Goal: Task Accomplishment & Management: Manage account settings

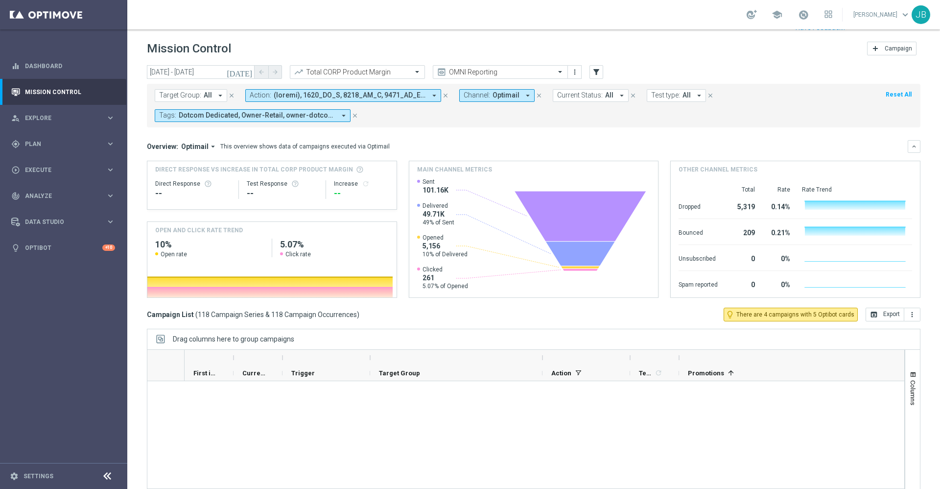
scroll to position [3430, 0]
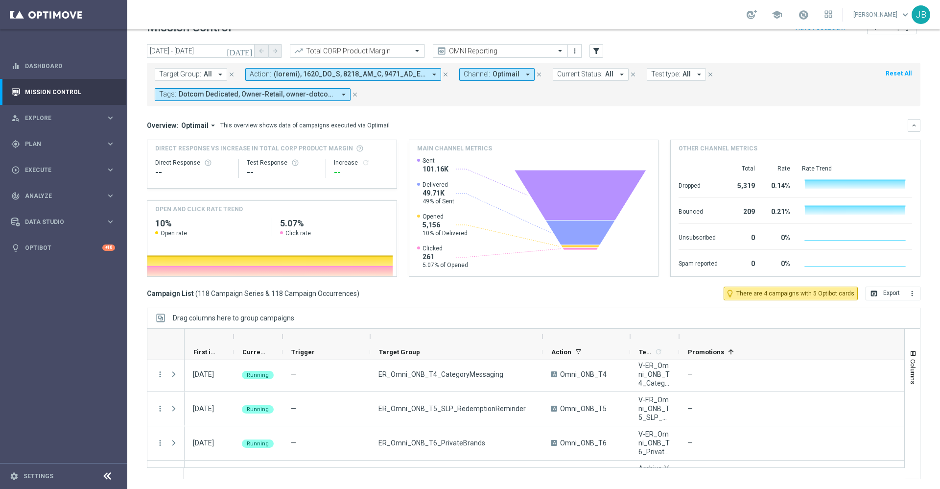
click at [247, 50] on icon "[DATE]" at bounding box center [240, 51] width 26 height 9
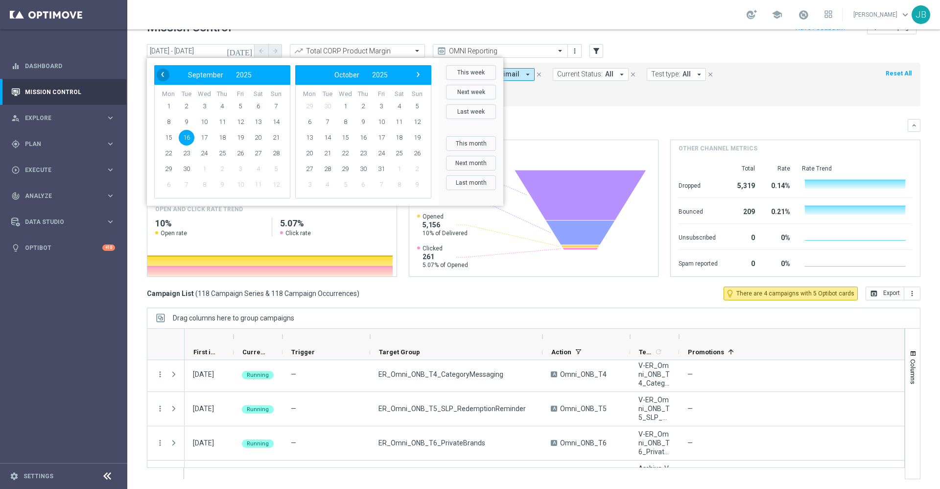
click at [164, 75] on span "‹" at bounding box center [162, 74] width 13 height 13
click at [183, 107] on span "1" at bounding box center [187, 106] width 16 height 16
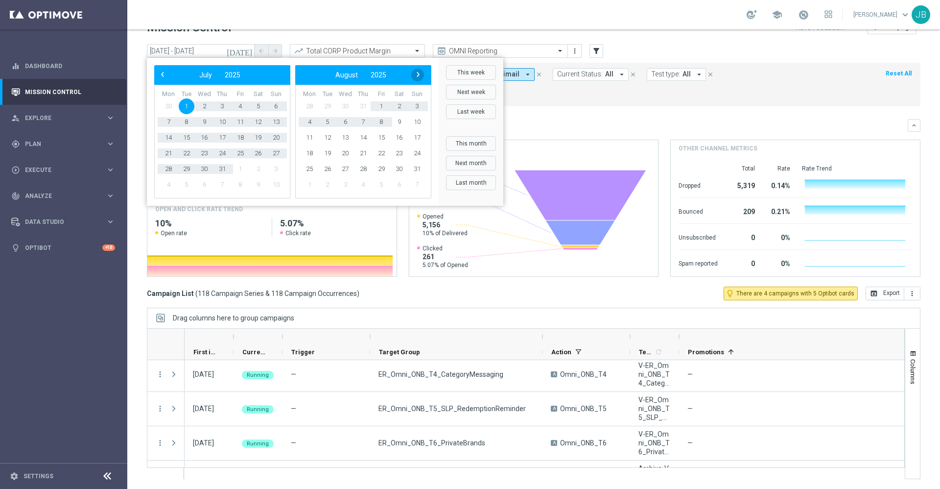
click at [418, 75] on span "›" at bounding box center [418, 74] width 13 height 13
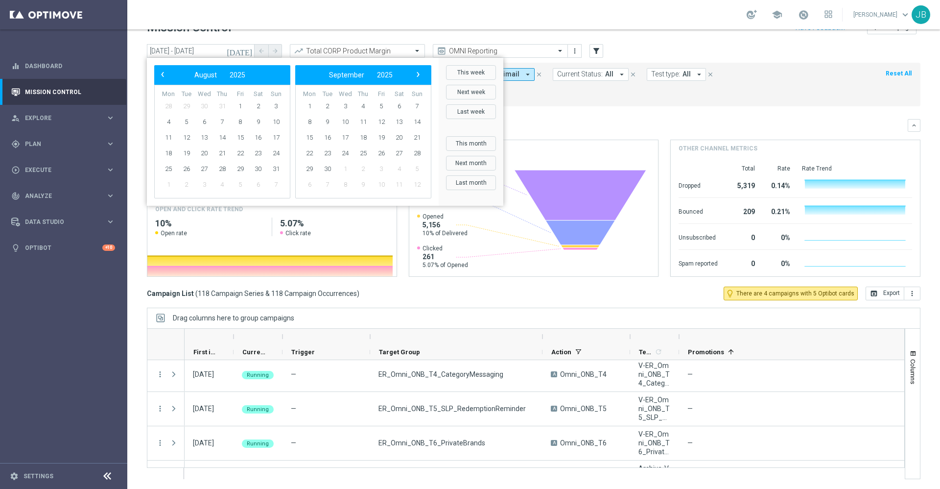
click at [418, 75] on span "›" at bounding box center [418, 74] width 13 height 13
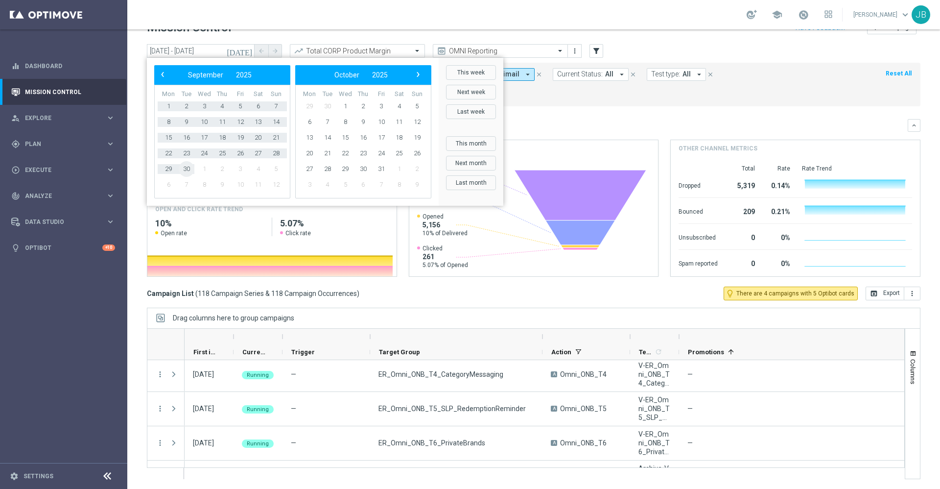
click at [189, 170] on span "30" at bounding box center [187, 169] width 16 height 16
type input "[DATE] - [DATE]"
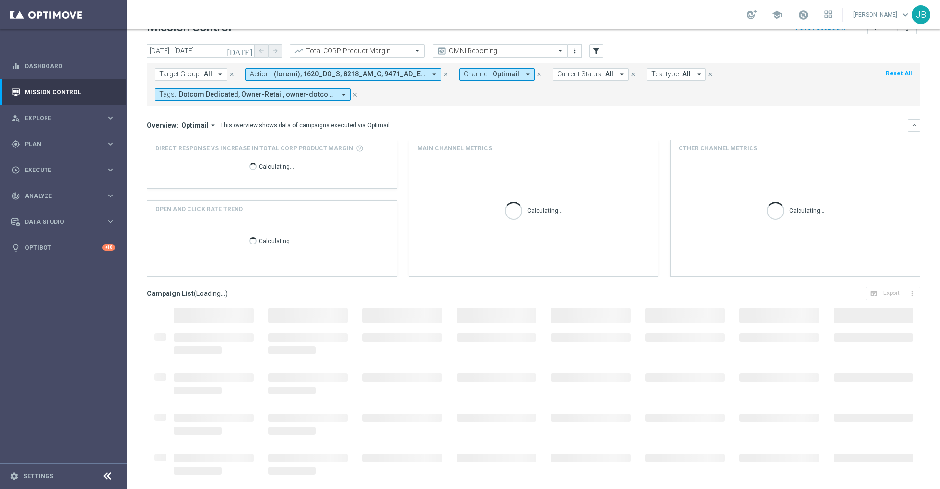
click at [207, 73] on span "All" at bounding box center [208, 74] width 8 height 8
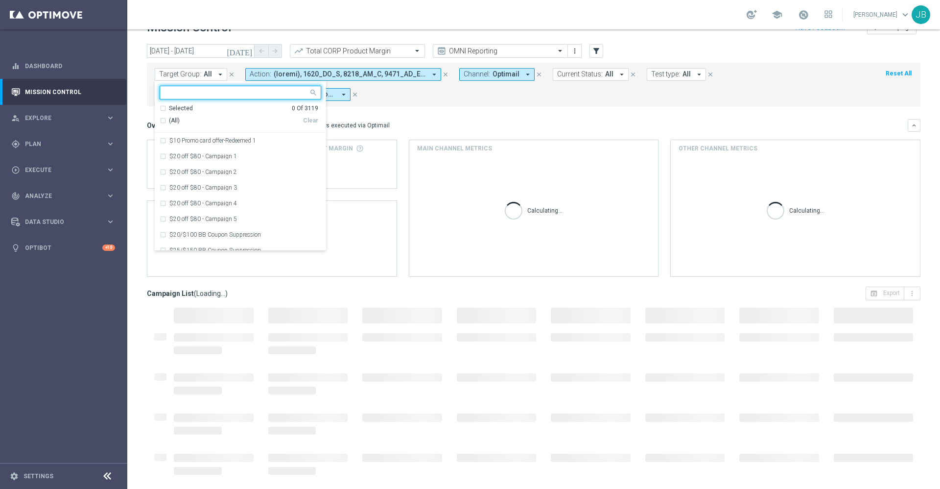
click at [213, 90] on input "text" at bounding box center [236, 93] width 143 height 8
click at [162, 120] on div "(All Search Results)" at bounding box center [231, 121] width 143 height 8
type input "paper"
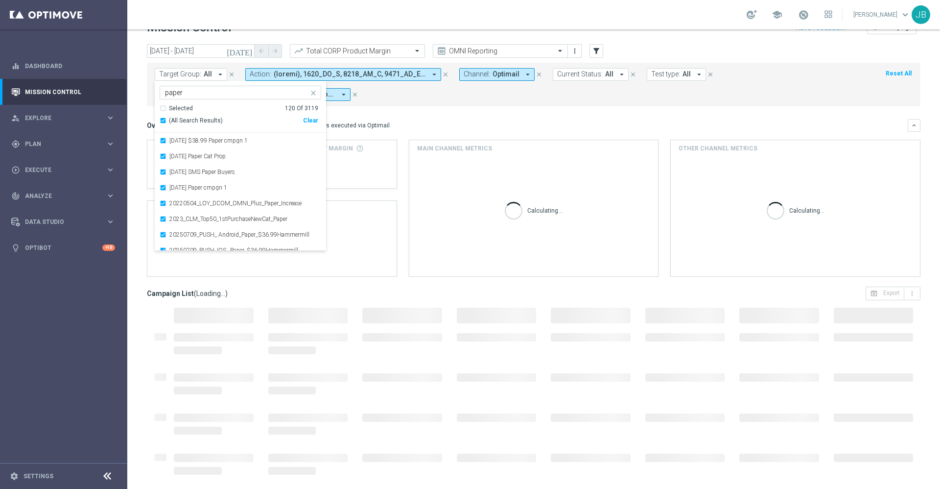
click at [435, 116] on mini-dashboard "Overview: Optimail arrow_drop_down This overview shows data of campaigns execut…" at bounding box center [534, 196] width 774 height 180
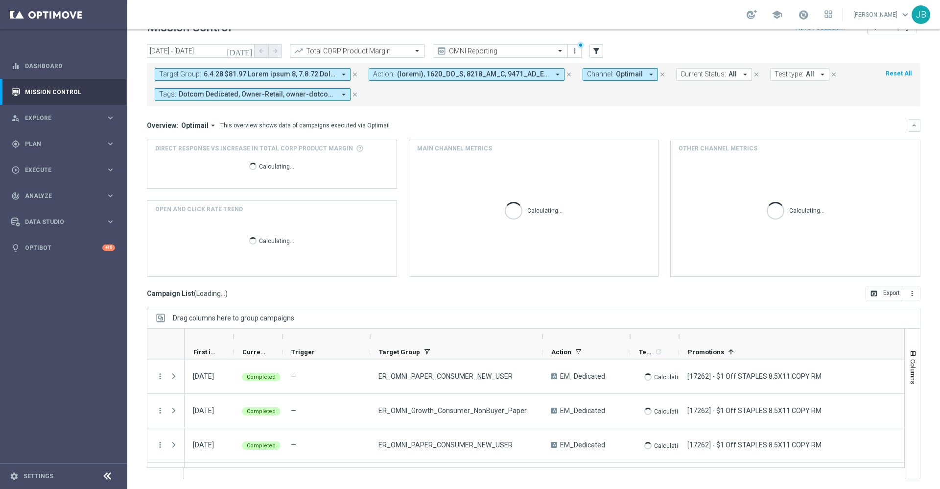
scroll to position [0, 0]
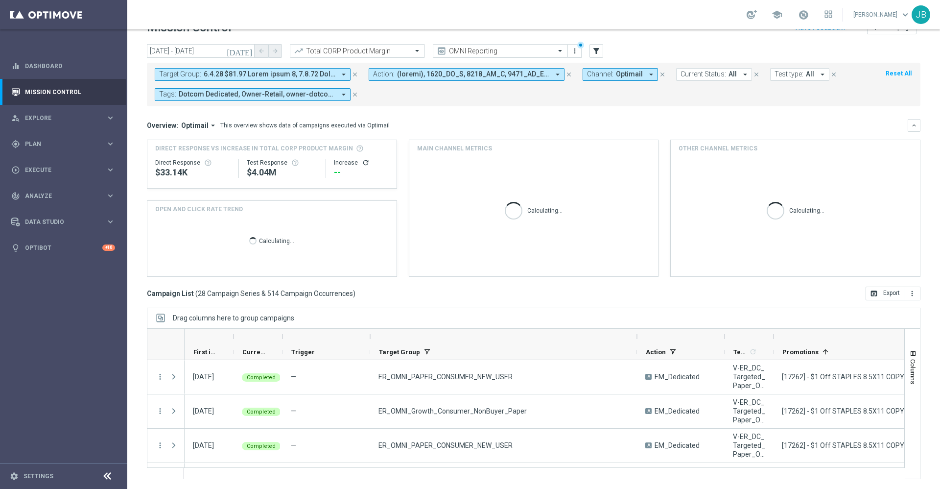
drag, startPoint x: 543, startPoint y: 335, endPoint x: 576, endPoint y: 339, distance: 33.5
click at [635, 339] on div at bounding box center [637, 337] width 4 height 16
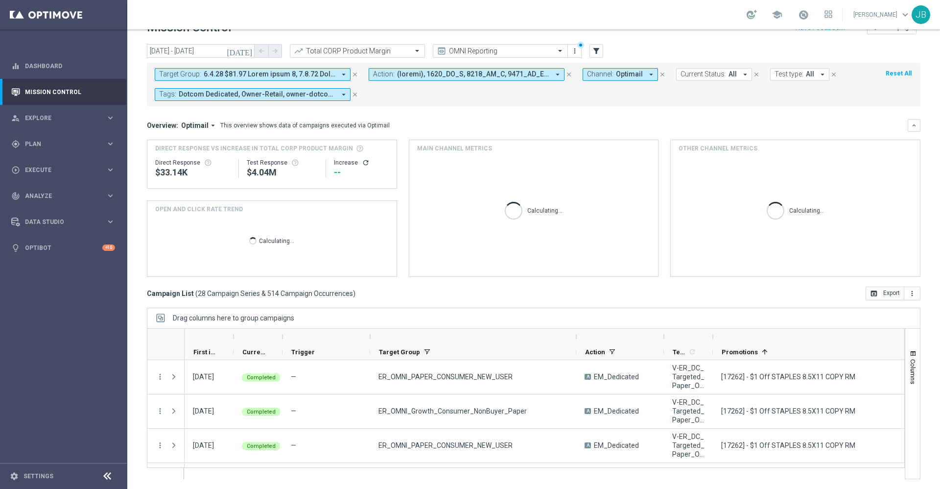
drag, startPoint x: 577, startPoint y: 334, endPoint x: 631, endPoint y: 326, distance: 55.0
click at [631, 326] on div "Drag columns here to group campaigns Drag here to set column labels" at bounding box center [534, 392] width 774 height 171
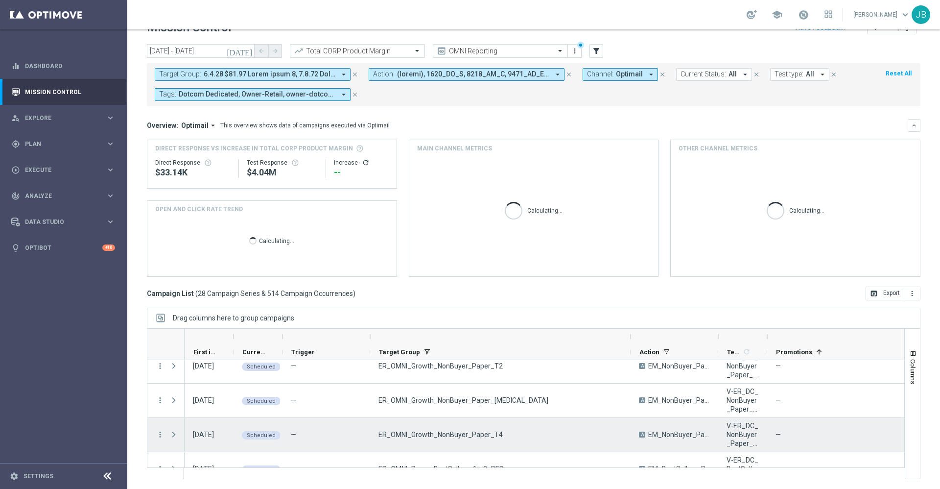
scroll to position [852, 0]
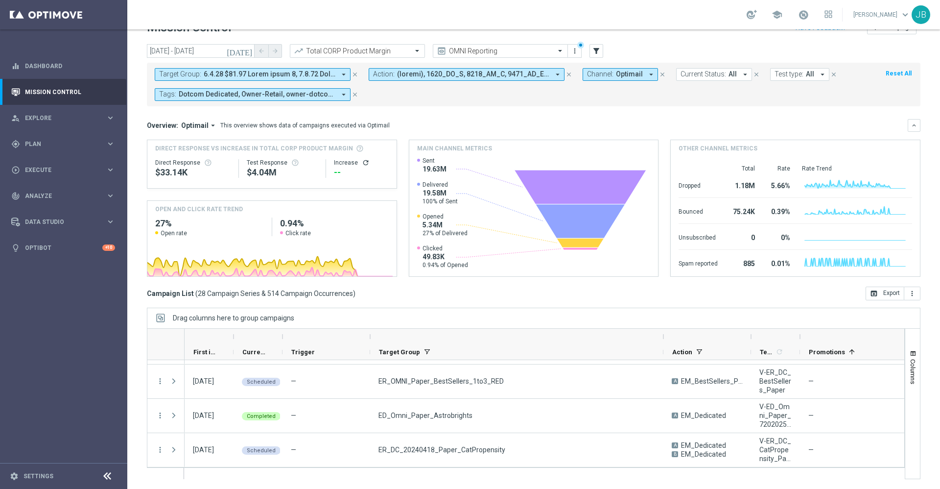
drag, startPoint x: 630, startPoint y: 336, endPoint x: 662, endPoint y: 329, distance: 33.6
click at [662, 329] on div at bounding box center [663, 337] width 4 height 16
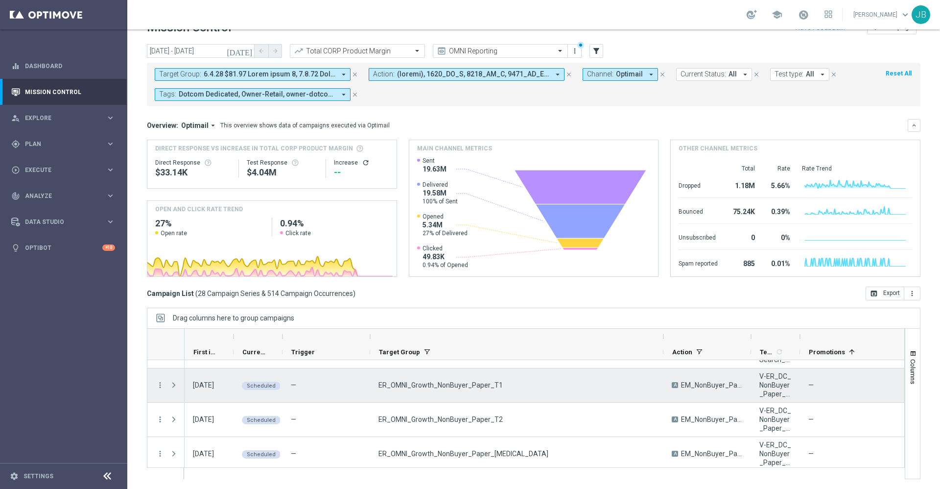
scroll to position [712, 0]
click at [159, 385] on icon "more_vert" at bounding box center [160, 383] width 9 height 9
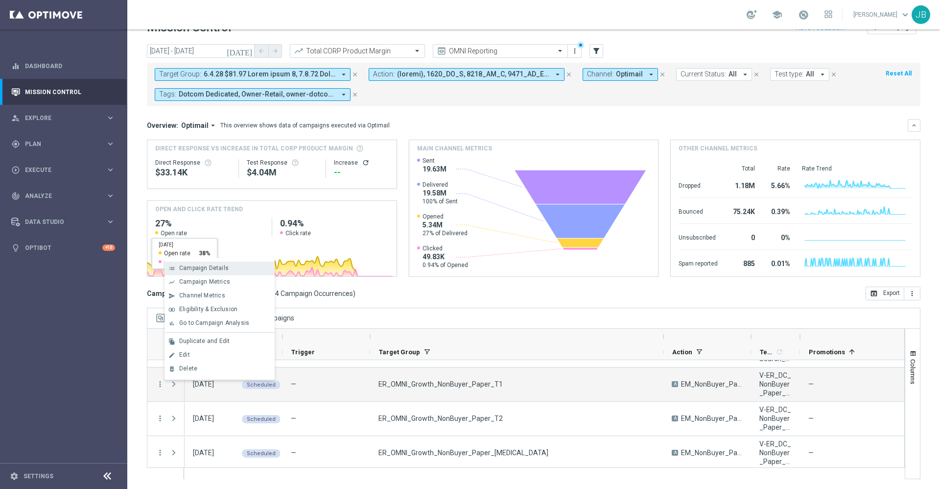
click at [222, 270] on span "Campaign Details" at bounding box center [203, 267] width 49 height 7
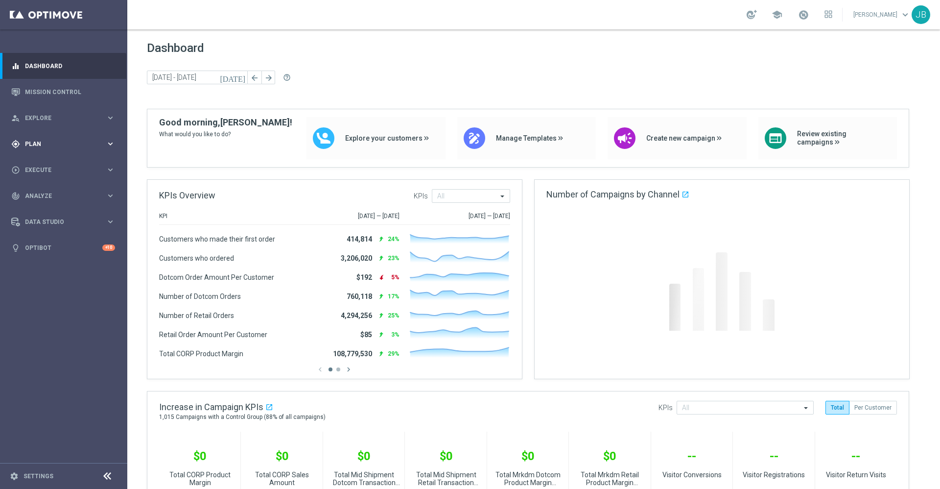
click at [65, 138] on div "gps_fixed Plan keyboard_arrow_right" at bounding box center [63, 144] width 126 height 26
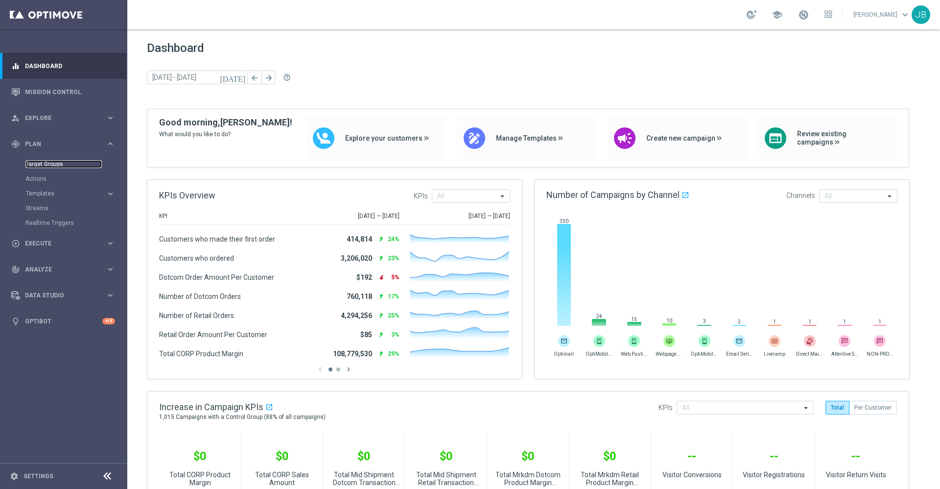
click at [58, 165] on link "Target Groups" at bounding box center [63, 164] width 76 height 8
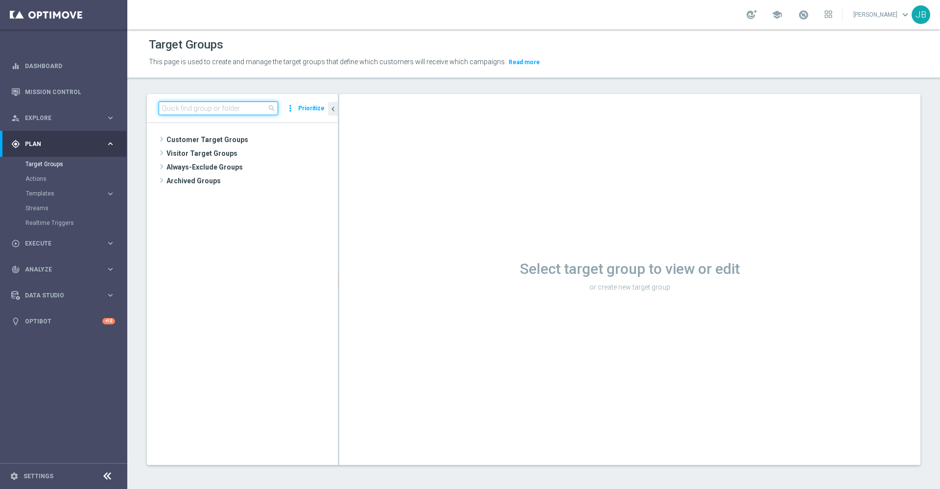
click at [206, 109] on input at bounding box center [218, 108] width 119 height 14
click at [204, 140] on span "Customer Target Groups" at bounding box center [240, 140] width 148 height 14
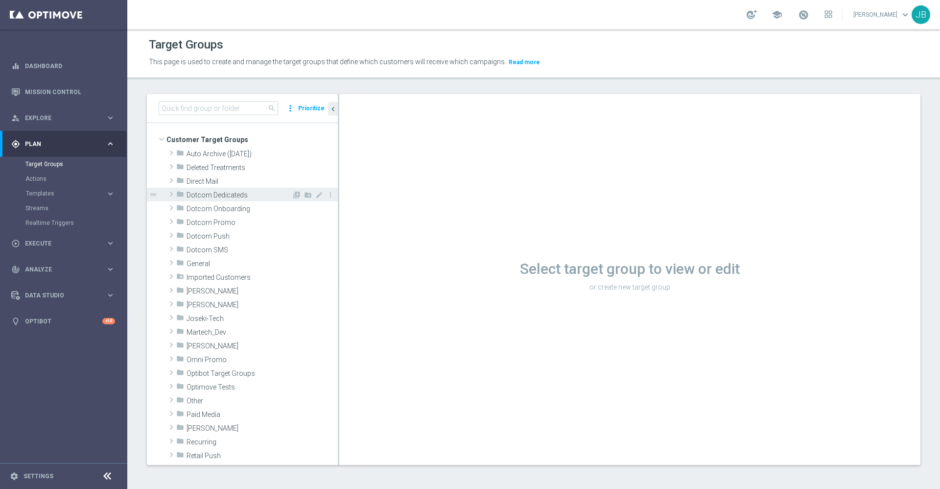
click at [216, 197] on span "Dotcom Dedicateds" at bounding box center [239, 195] width 105 height 8
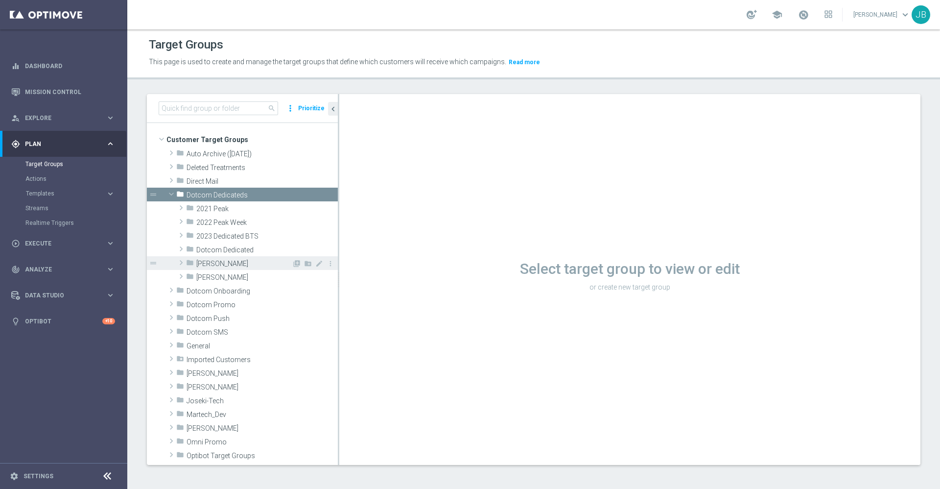
click at [216, 260] on span "[PERSON_NAME]" at bounding box center [243, 264] width 95 height 8
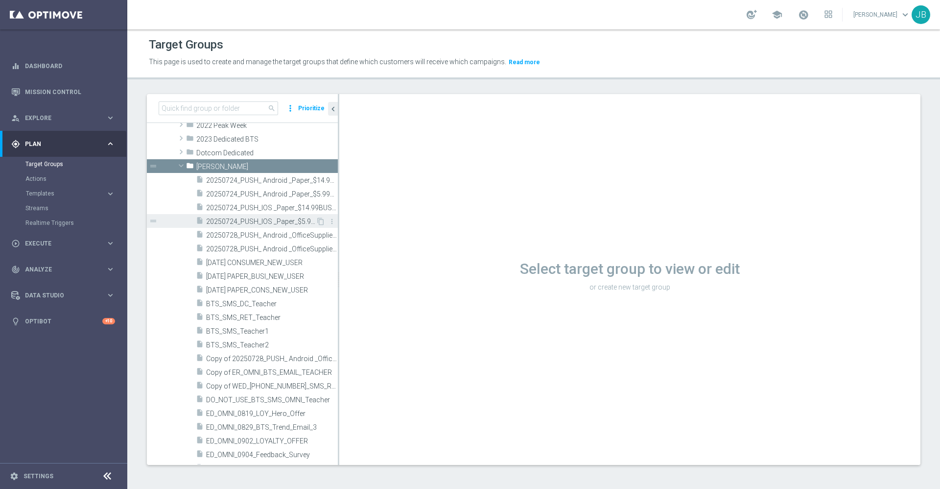
scroll to position [73, 0]
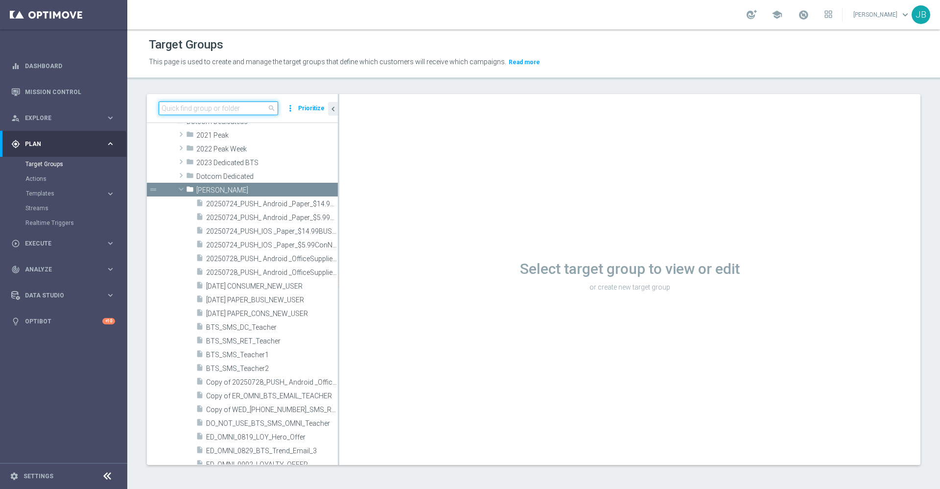
click at [230, 111] on input at bounding box center [218, 108] width 119 height 14
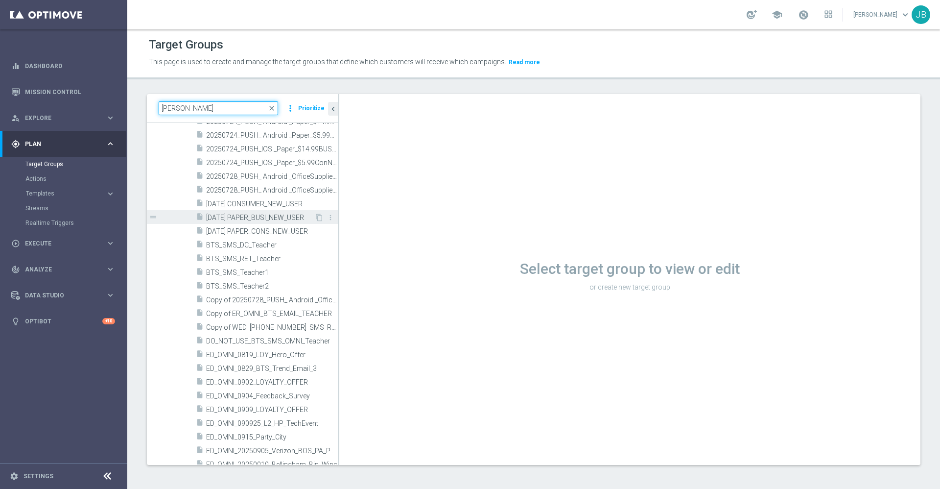
scroll to position [0, 0]
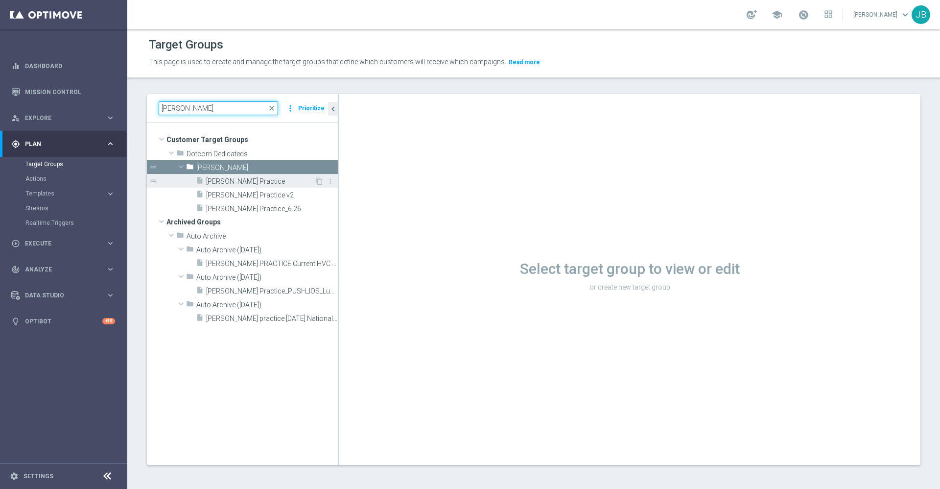
type input "[PERSON_NAME]"
click at [256, 181] on span "[PERSON_NAME] Practice" at bounding box center [260, 181] width 108 height 8
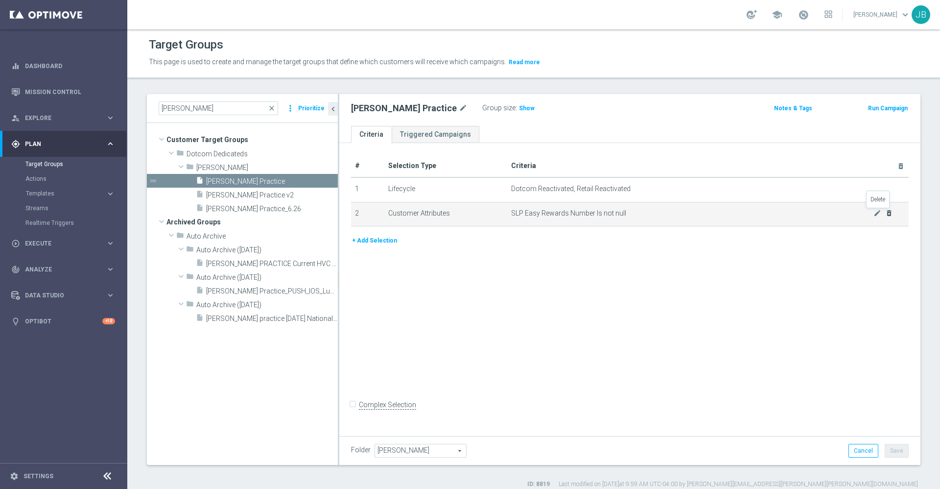
click at [885, 211] on icon "delete_forever" at bounding box center [889, 213] width 8 height 8
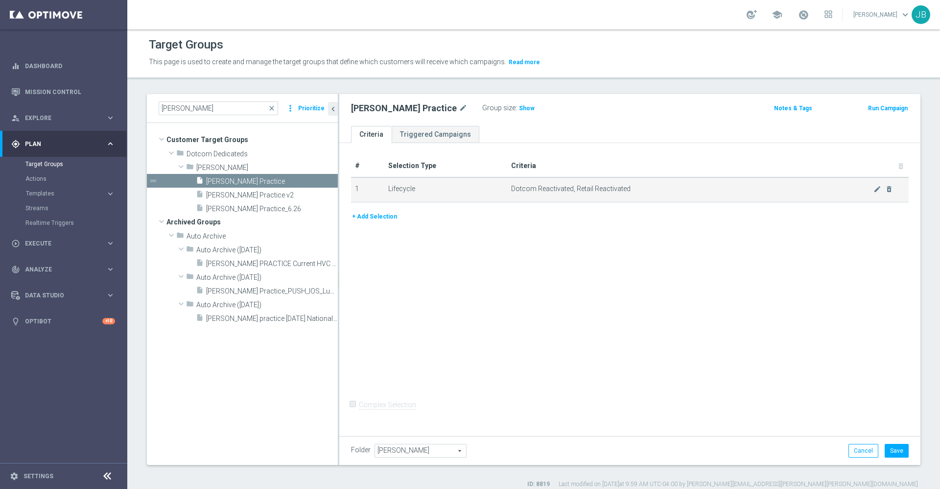
click at [881, 193] on td "Dotcom Reactivated, Retail Reactivated mode_edit delete_forever" at bounding box center [708, 189] width 402 height 24
click at [885, 190] on icon "delete_forever" at bounding box center [889, 189] width 8 height 8
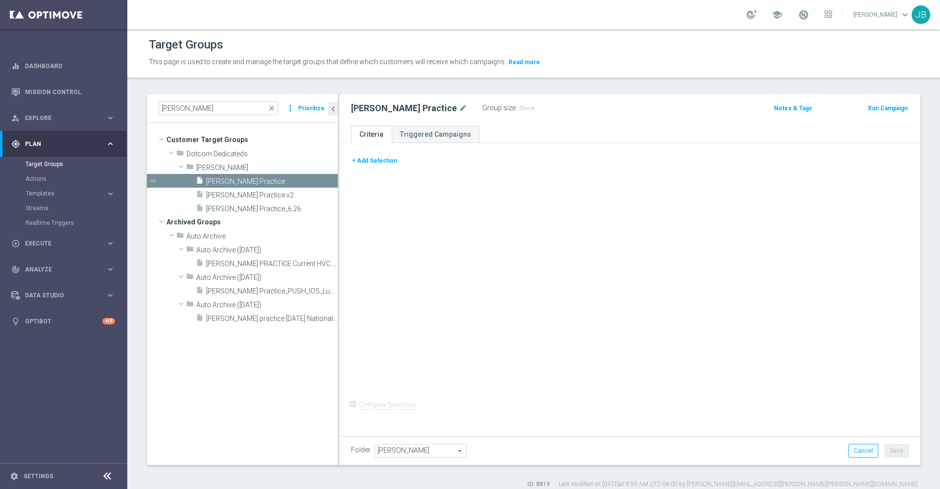
click at [372, 156] on button "+ Add Selection" at bounding box center [374, 160] width 47 height 11
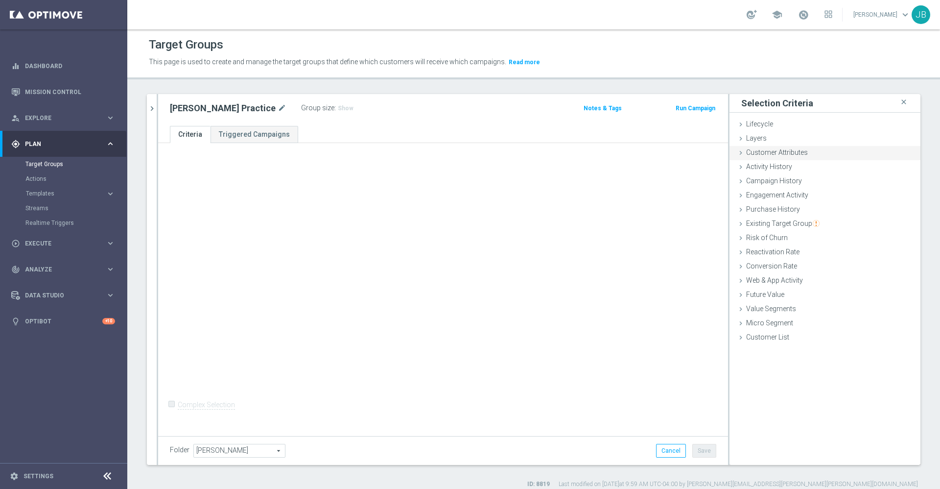
click at [779, 150] on span "Customer Attributes" at bounding box center [777, 152] width 62 height 8
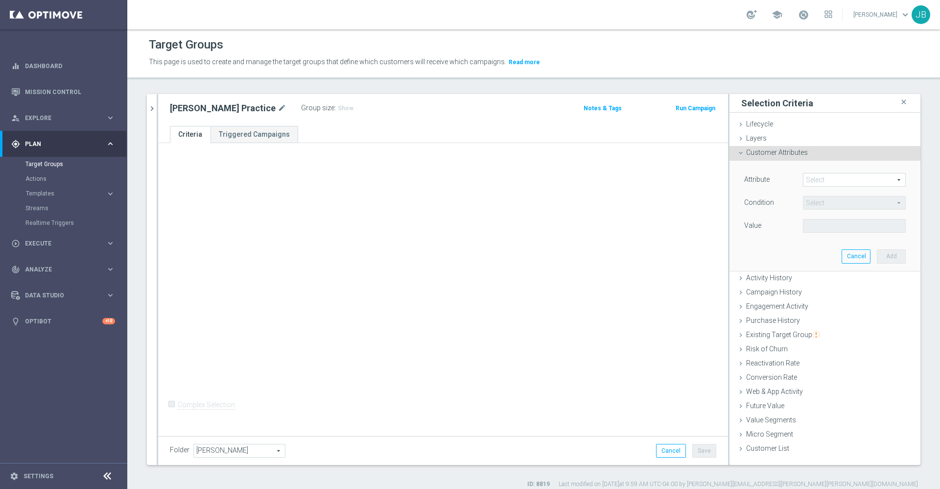
click at [803, 178] on span at bounding box center [854, 179] width 102 height 13
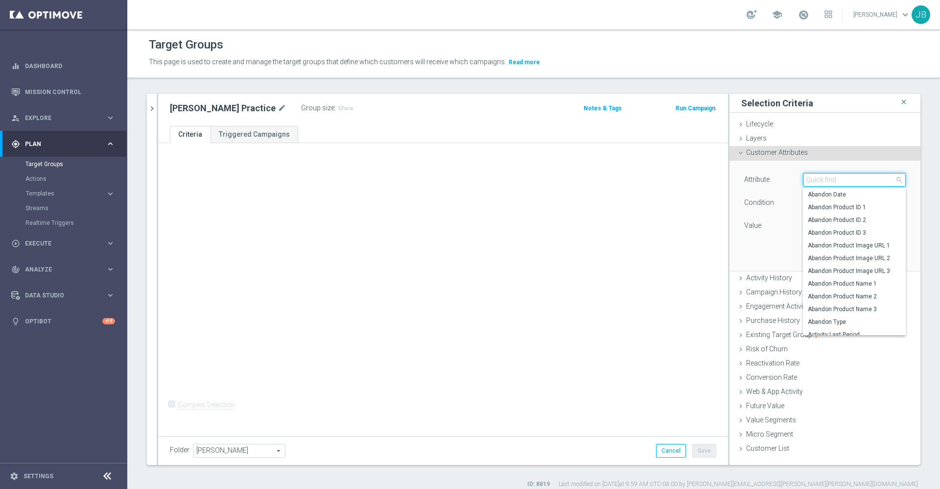
click at [803, 178] on input "search" at bounding box center [854, 180] width 103 height 14
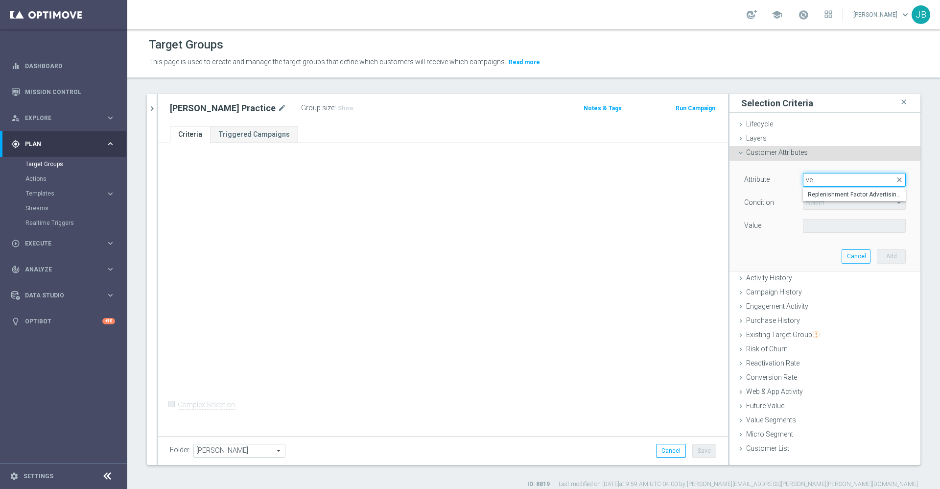
type input "v"
type input "s"
type input "l"
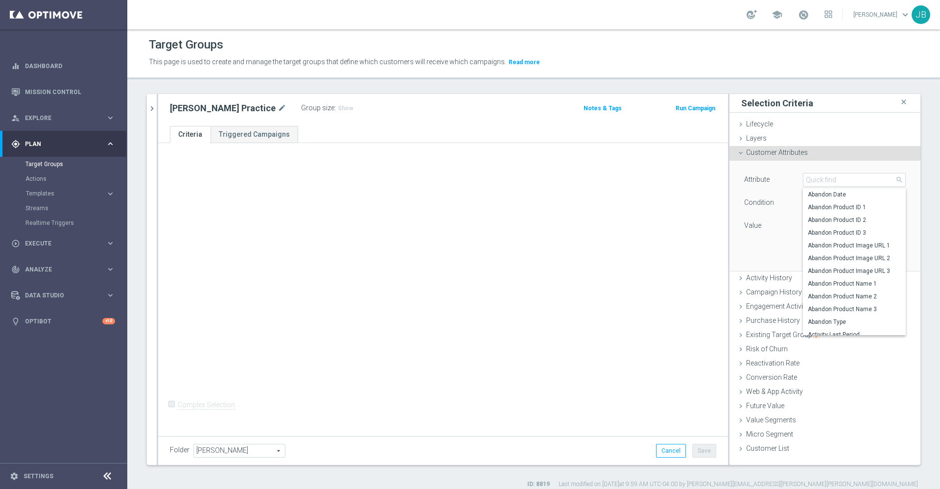
click at [755, 232] on div "Value" at bounding box center [766, 227] width 59 height 16
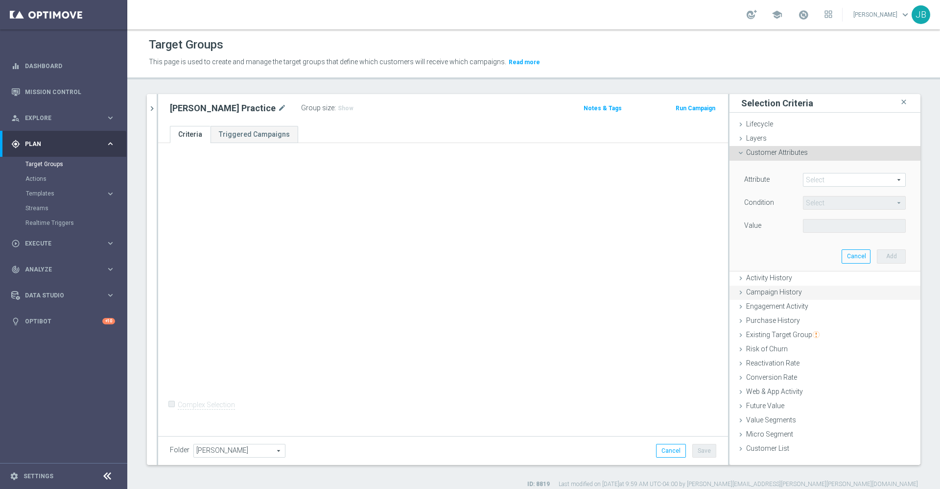
click at [761, 290] on span "Campaign History" at bounding box center [774, 292] width 56 height 8
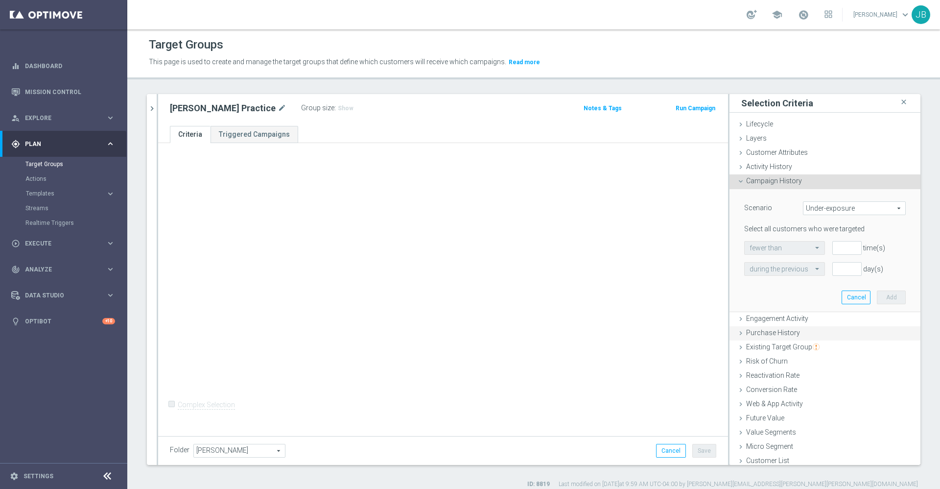
click at [774, 335] on span "Purchase History" at bounding box center [773, 333] width 54 height 8
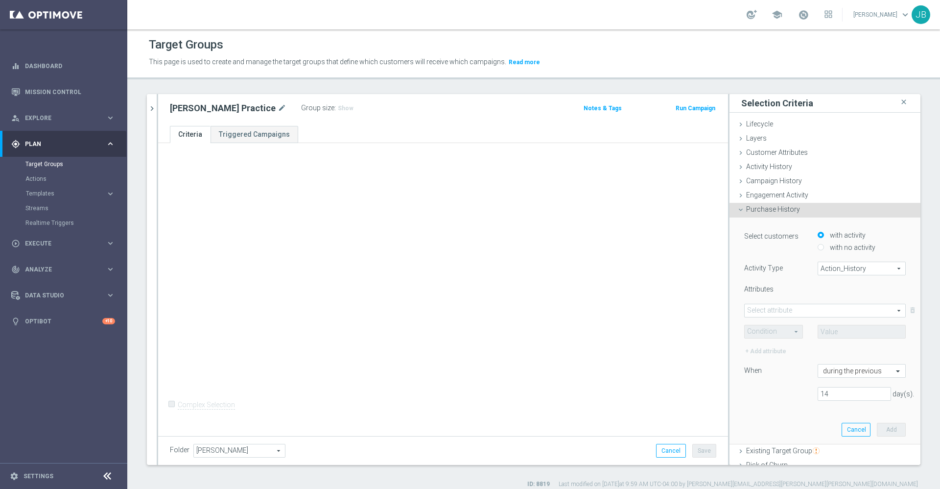
click at [832, 261] on div "Action_History Action_History arrow_drop_down search" at bounding box center [862, 268] width 88 height 14
click at [824, 290] on label "Omni" at bounding box center [861, 295] width 87 height 13
type input "Omni"
click at [784, 304] on span at bounding box center [825, 310] width 161 height 13
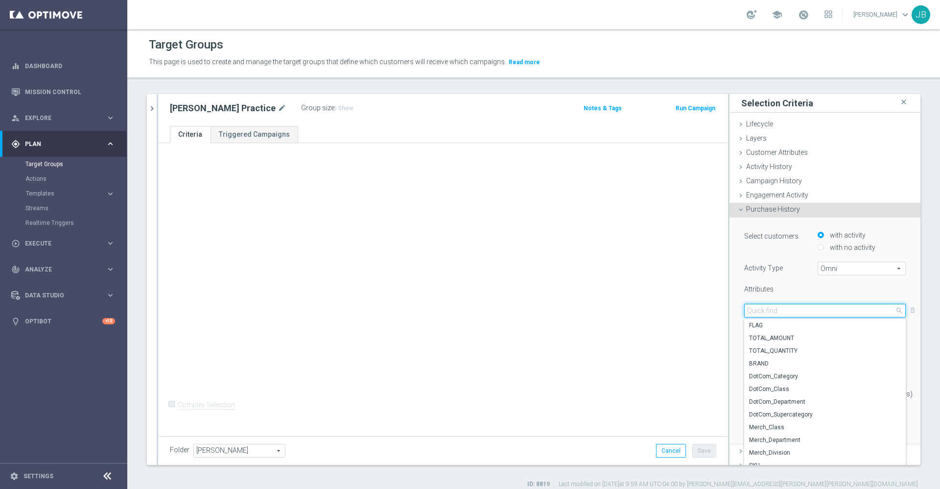
click at [784, 306] on input "search" at bounding box center [825, 311] width 162 height 14
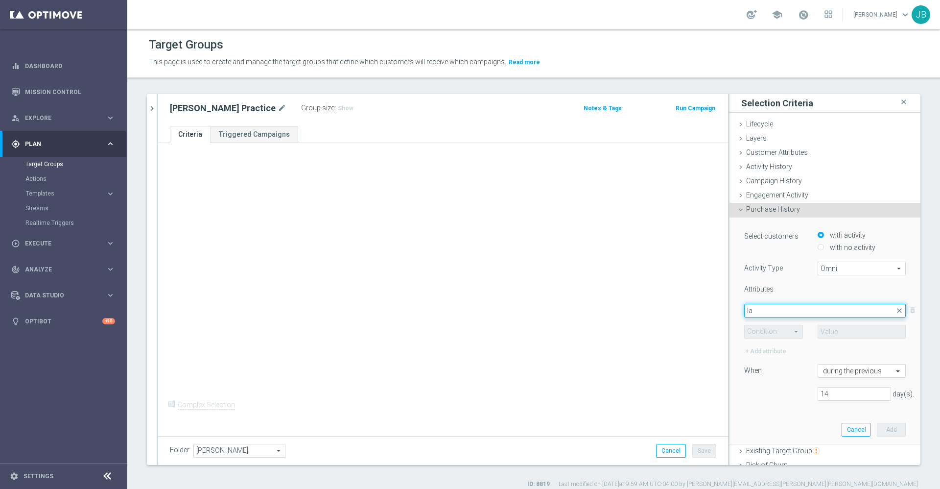
type input "l"
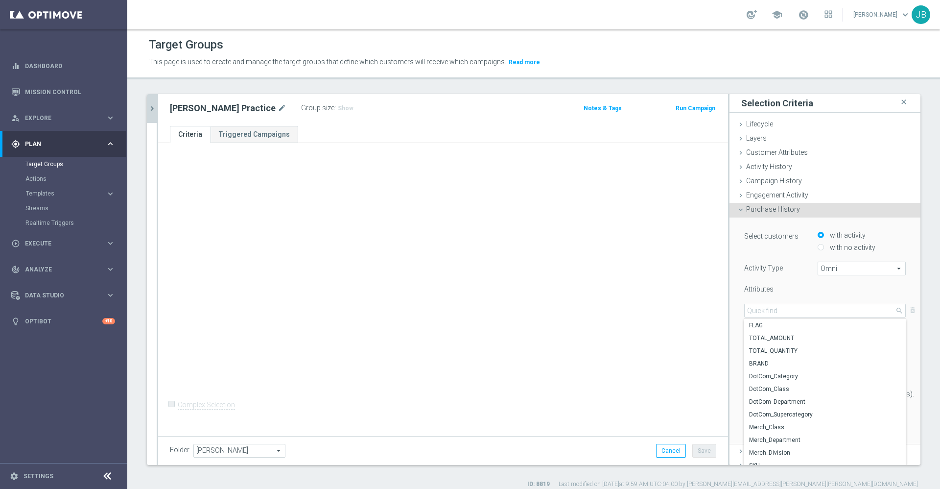
click at [153, 114] on button "chevron_right" at bounding box center [152, 108] width 10 height 29
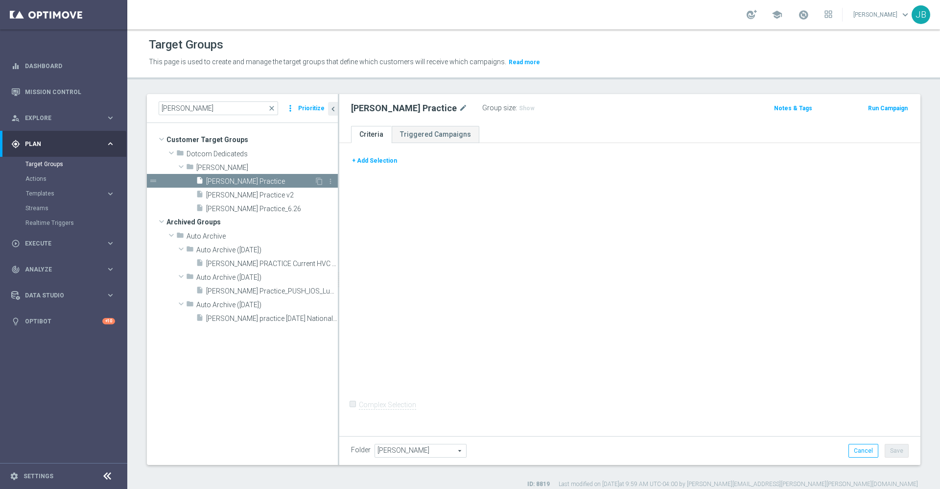
click at [249, 178] on span "[PERSON_NAME] Practice" at bounding box center [260, 181] width 108 height 8
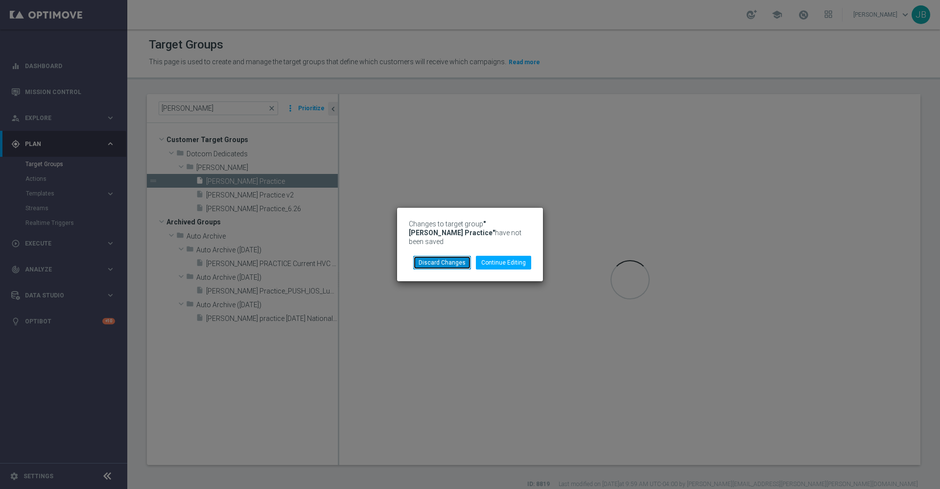
click at [466, 257] on button "Discard Changes" at bounding box center [442, 263] width 58 height 14
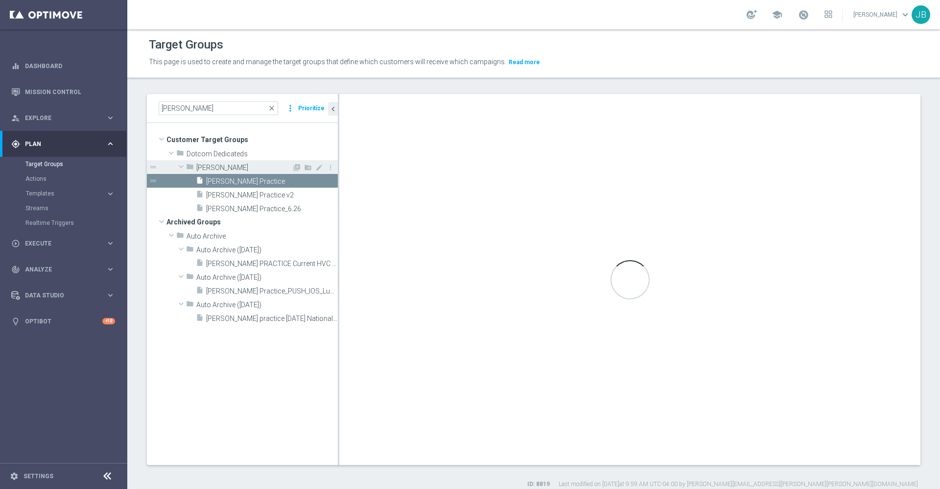
click at [220, 167] on span "[PERSON_NAME]" at bounding box center [243, 168] width 95 height 8
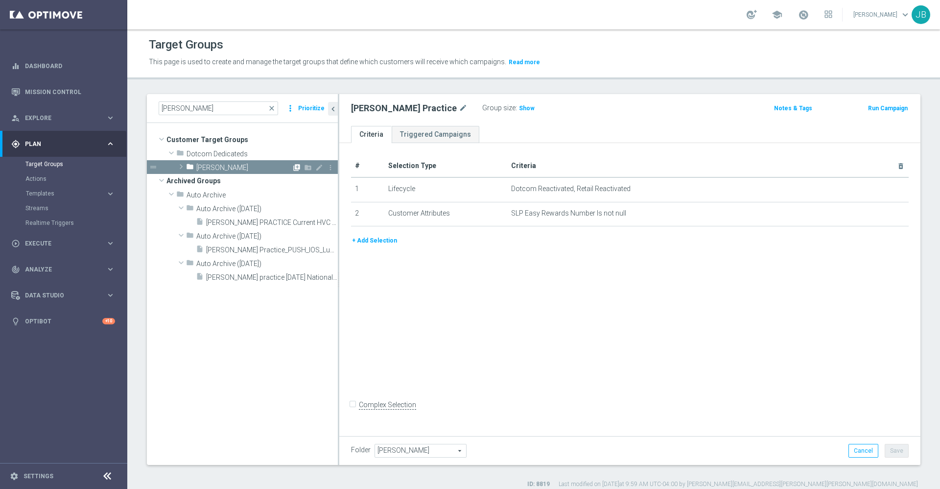
click at [295, 170] on icon "library_add" at bounding box center [297, 168] width 8 height 8
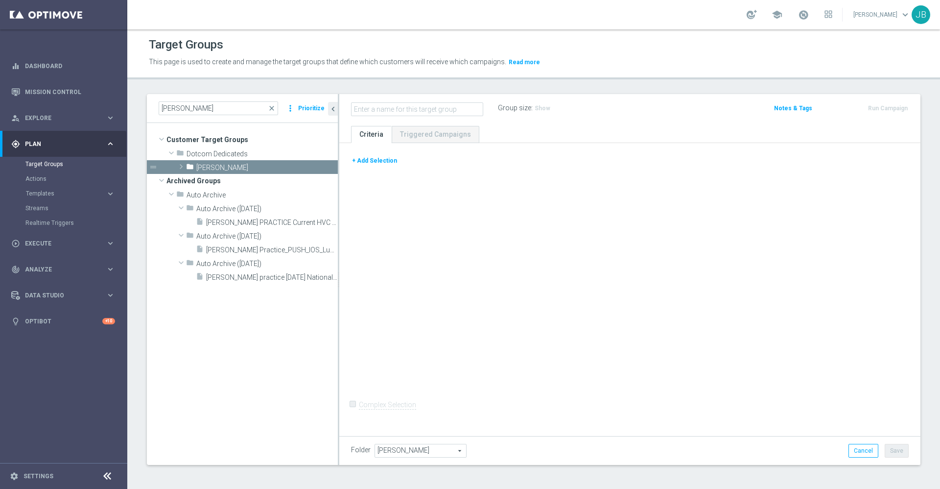
click at [387, 111] on input "text" at bounding box center [417, 109] width 132 height 14
click at [378, 108] on input "text" at bounding box center [417, 109] width 132 height 14
paste input "ED_DC_20250924_9/24 L1 Print Bundle Offer Targeted Email (Services"
drag, startPoint x: 373, startPoint y: 108, endPoint x: 321, endPoint y: 109, distance: 51.4
click at [321, 109] on as-split "[PERSON_NAME] close more_vert Prioritize Customer Target Groups library_add cre…" at bounding box center [534, 279] width 774 height 371
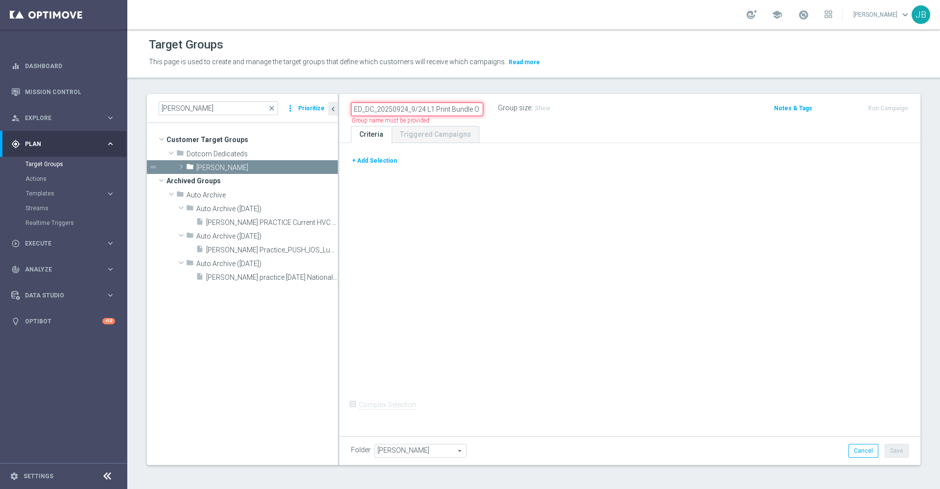
click at [377, 106] on input "ED_DC_20250924_9/24 L1 Print Bundle Offer Targeted Email (Services" at bounding box center [417, 109] width 132 height 14
type input "ED_OMNI_20250924_ Print_Bundle_Services"
click at [431, 203] on div "+ Add Selection Complex Selection Invalid Expression" at bounding box center [629, 288] width 581 height 290
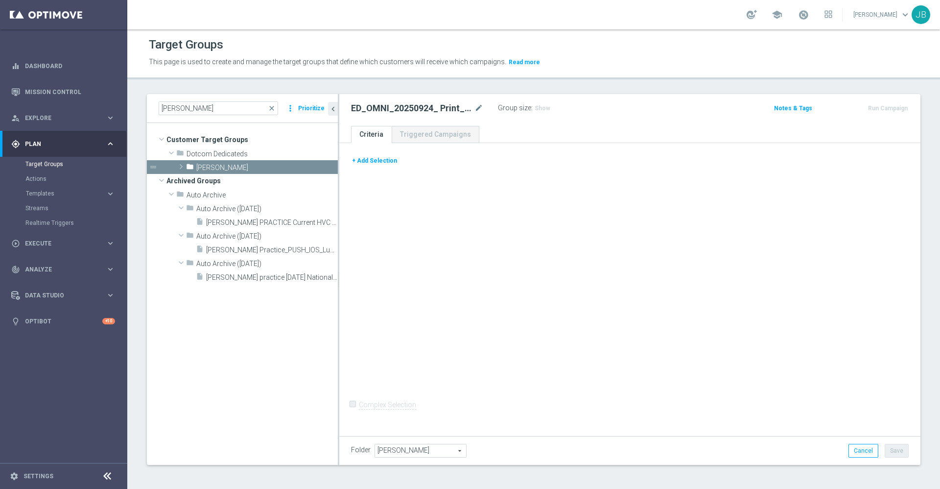
click at [382, 162] on button "+ Add Selection" at bounding box center [374, 160] width 47 height 11
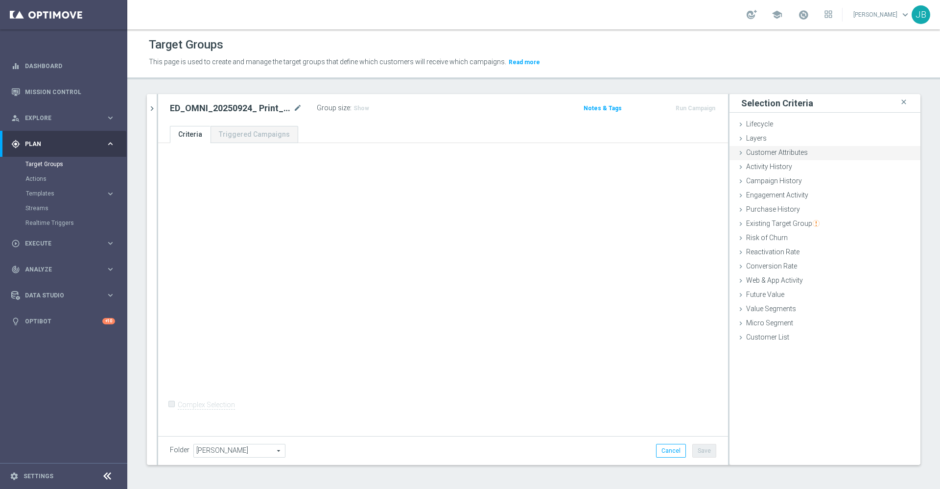
click at [795, 155] on span "Customer Attributes" at bounding box center [777, 152] width 62 height 8
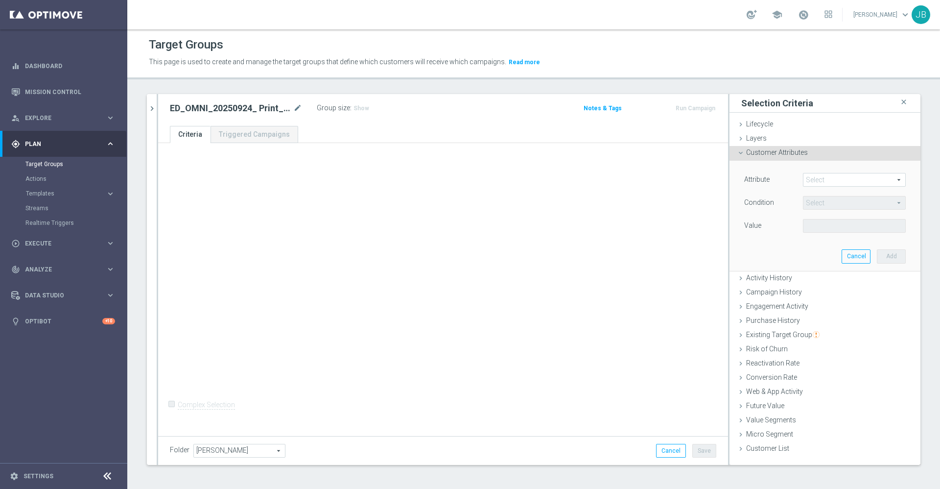
click at [807, 182] on span at bounding box center [854, 179] width 102 height 13
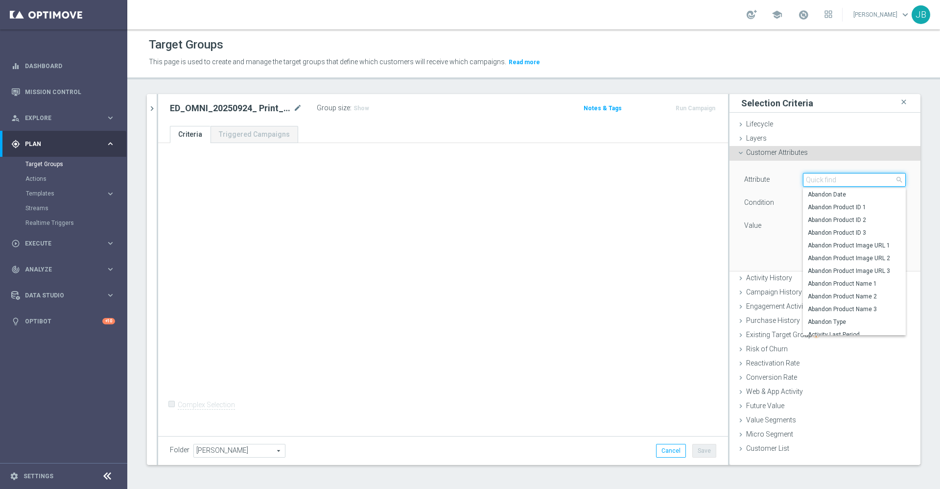
click at [810, 181] on input "search" at bounding box center [854, 180] width 103 height 14
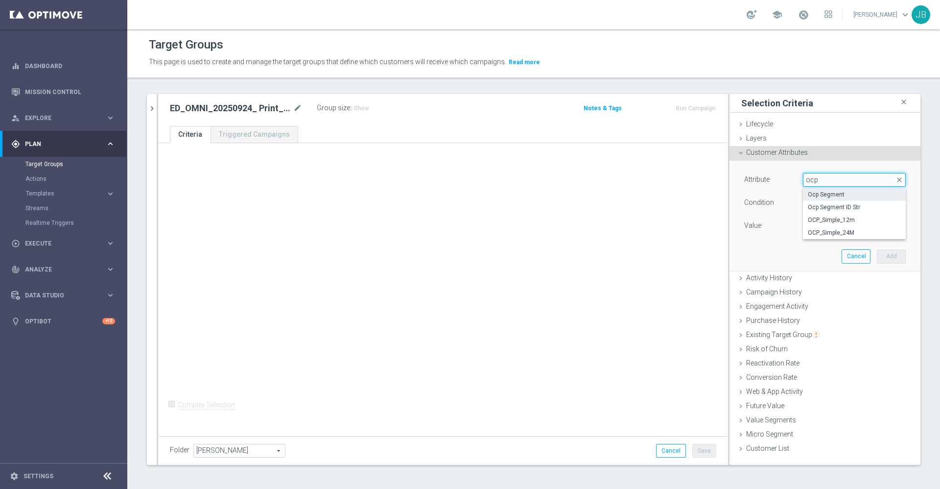
type input "ocp"
click at [823, 196] on span "Ocp Segment" at bounding box center [854, 194] width 93 height 8
type input "Ocp Segment"
click at [824, 222] on span at bounding box center [854, 225] width 102 height 13
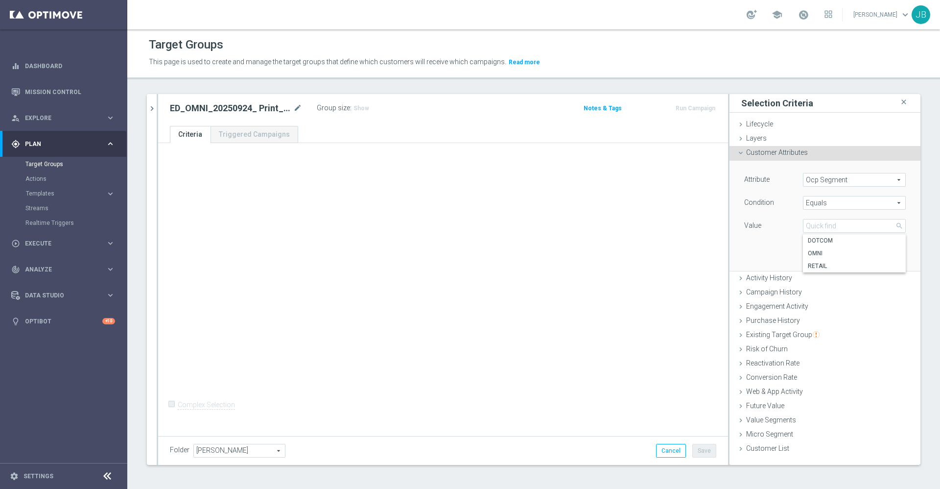
click at [823, 204] on span "Equals" at bounding box center [854, 202] width 102 height 13
click at [817, 333] on span "One of" at bounding box center [854, 332] width 93 height 8
type input "One of"
click at [820, 227] on span at bounding box center [854, 225] width 102 height 13
click at [810, 240] on input "(All)" at bounding box center [813, 240] width 6 height 6
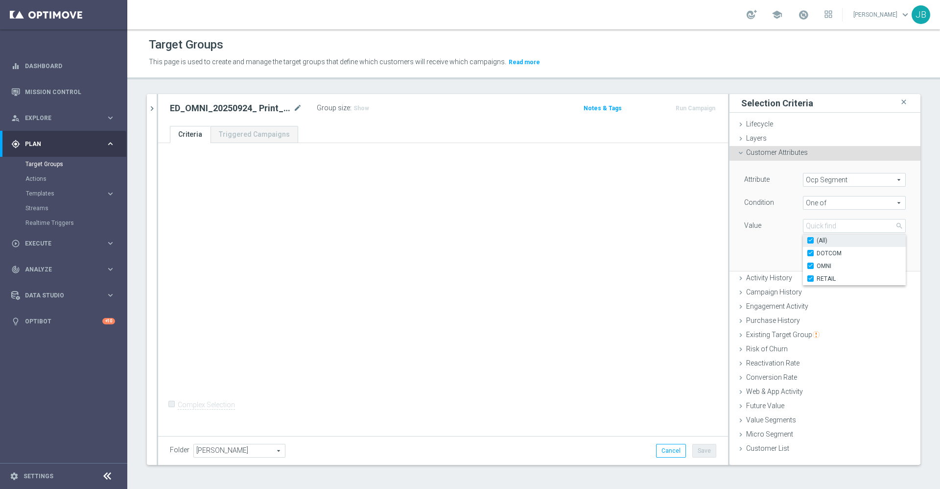
checkbox input "true"
type input "Selected 3 of 3"
checkbox input "true"
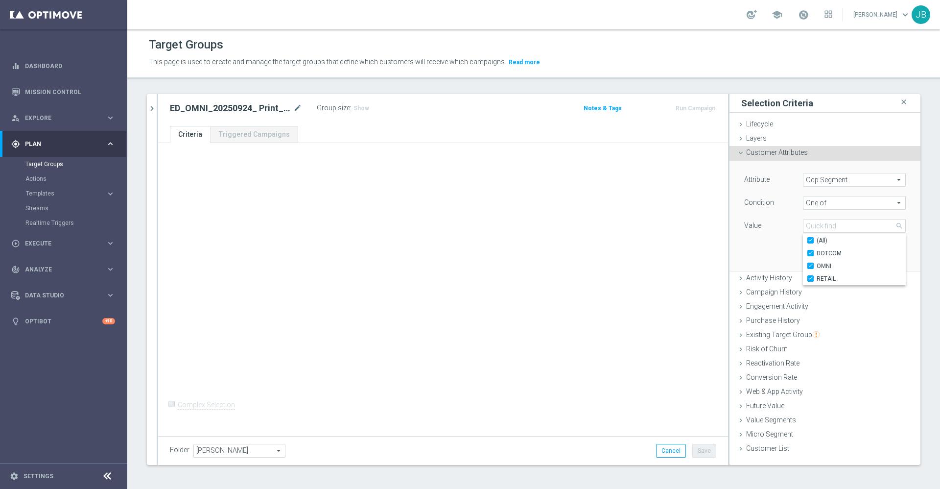
click at [928, 266] on div "[PERSON_NAME] close more_vert Prioritize Customer Target Groups library_add cre…" at bounding box center [533, 287] width 813 height 386
click at [877, 255] on button "Add" at bounding box center [891, 256] width 29 height 14
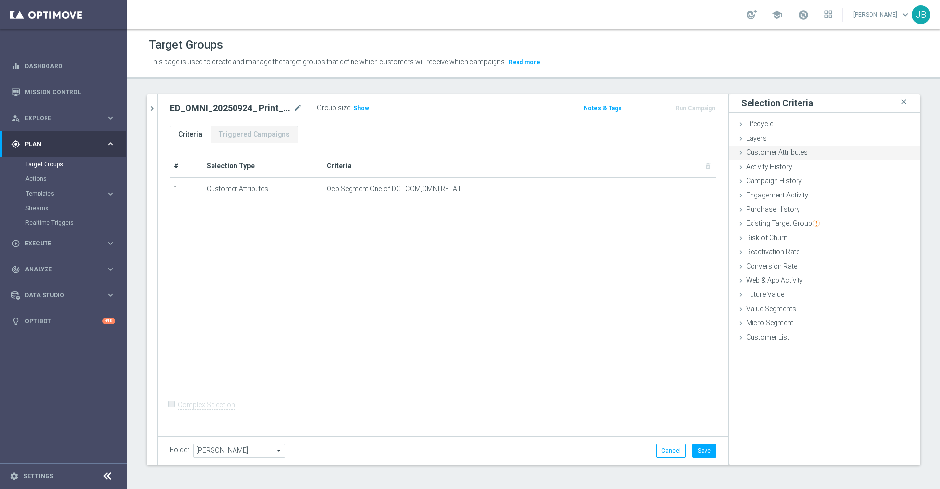
click at [794, 153] on span "Customer Attributes" at bounding box center [777, 152] width 62 height 8
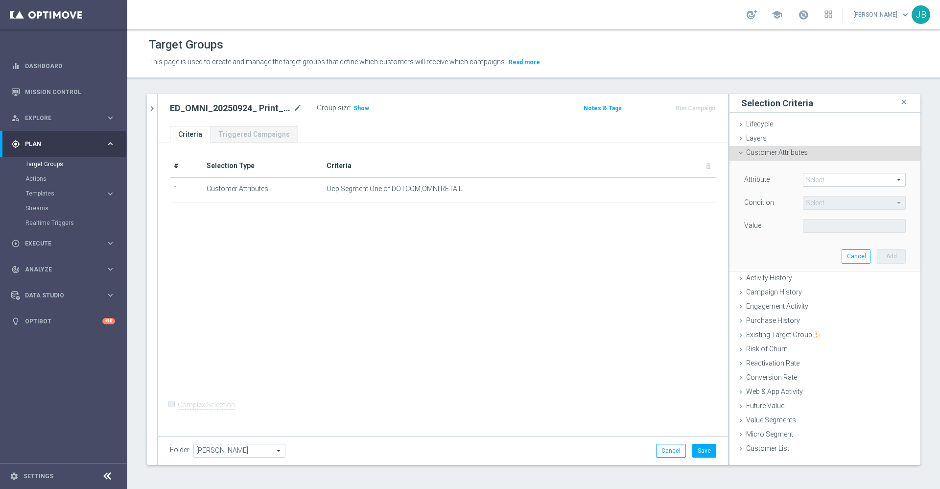
click at [809, 172] on div "Attribute Select arrow_drop_down search Condition Select arrow_drop_down search…" at bounding box center [825, 216] width 176 height 110
click at [815, 180] on span at bounding box center [854, 179] width 102 height 13
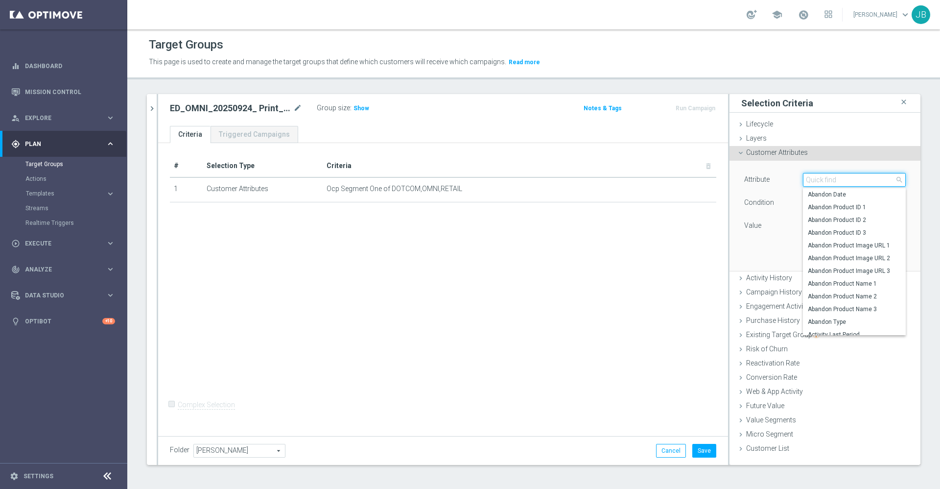
click at [815, 180] on input "search" at bounding box center [854, 180] width 103 height 14
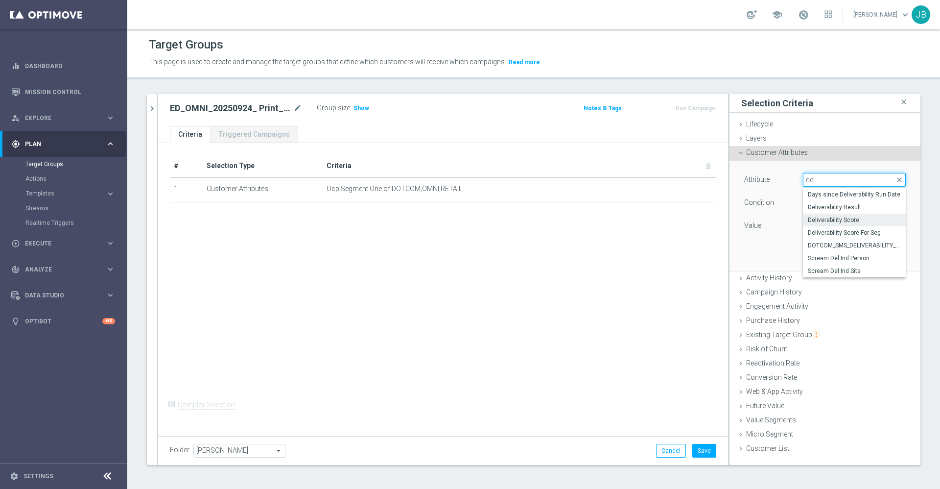
type input "del"
click at [829, 220] on span "Deliverability Score" at bounding box center [854, 220] width 93 height 8
type input "Deliverability Score"
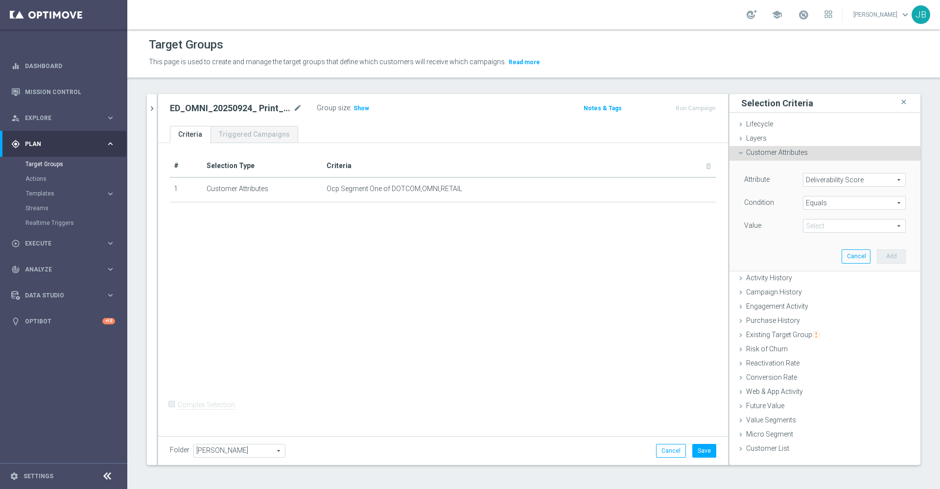
click at [821, 224] on span at bounding box center [854, 225] width 102 height 13
click at [823, 198] on span "Equals" at bounding box center [854, 202] width 102 height 13
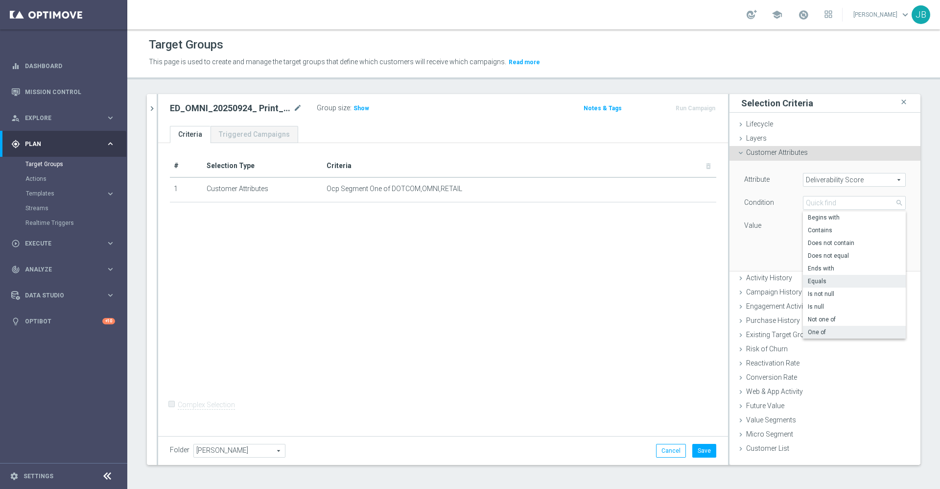
click at [815, 330] on span "One of" at bounding box center [854, 332] width 93 height 8
type input "One of"
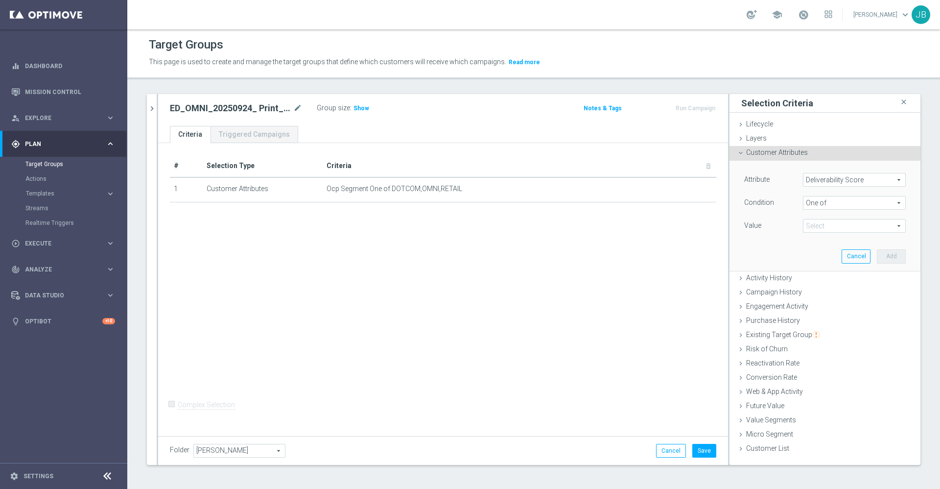
click at [821, 229] on span at bounding box center [854, 225] width 102 height 13
click at [817, 291] on label "GREEN" at bounding box center [861, 291] width 89 height 13
click at [810, 291] on input "GREEN" at bounding box center [813, 291] width 6 height 6
checkbox input "true"
type input "GREEN"
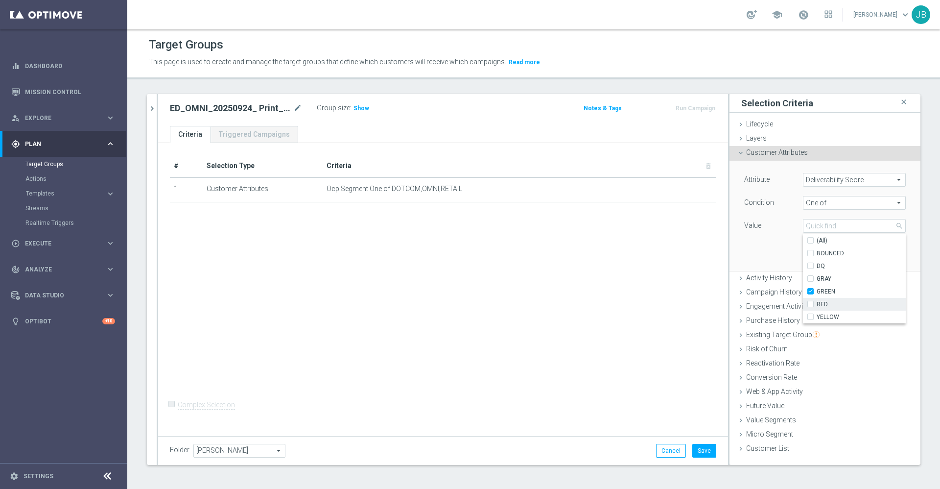
click at [810, 301] on input "RED" at bounding box center [813, 304] width 6 height 6
checkbox input "true"
type input "Selected 2 of 6"
click at [810, 317] on input "YELLOW" at bounding box center [813, 317] width 6 height 6
checkbox input "true"
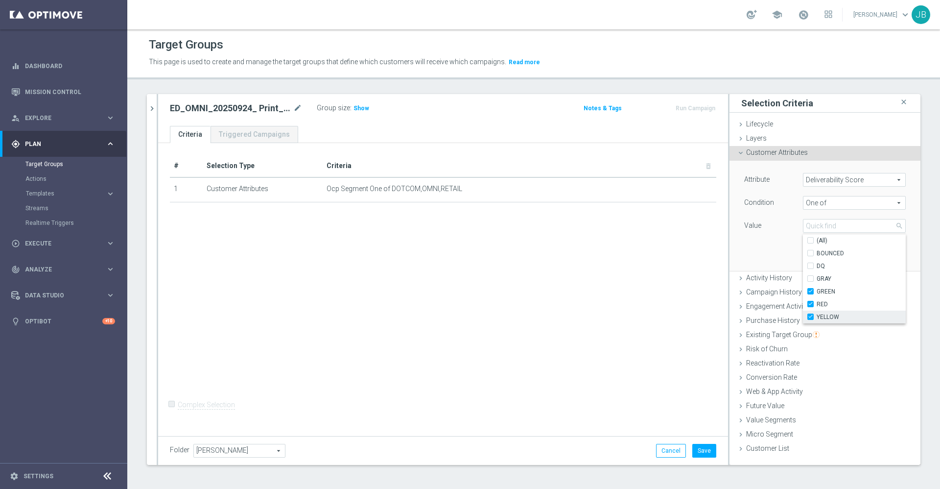
type input "Selected 3 of 6"
click at [810, 304] on input "RED" at bounding box center [813, 304] width 6 height 6
checkbox input "false"
type input "Selected 2 of 6"
click at [751, 254] on div "Attribute Deliverability Score Deliverability Score arrow_drop_down search Cond…" at bounding box center [825, 216] width 176 height 110
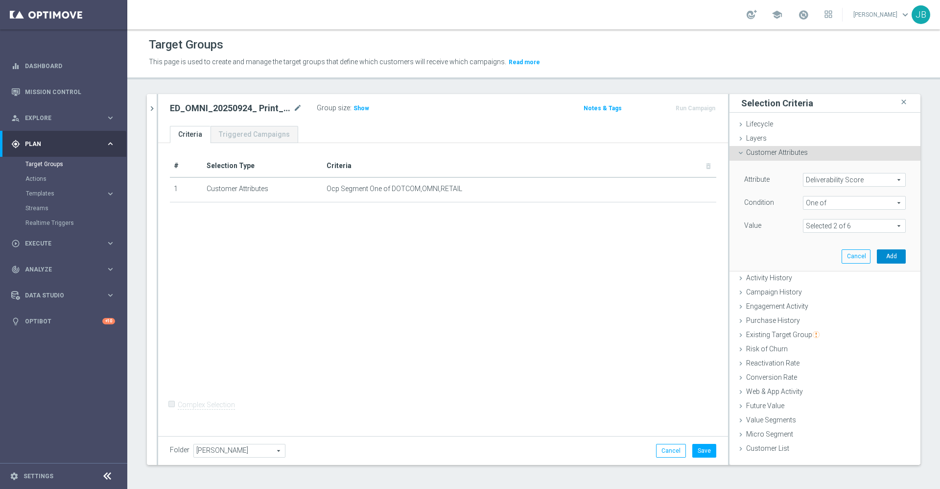
click at [884, 253] on button "Add" at bounding box center [891, 256] width 29 height 14
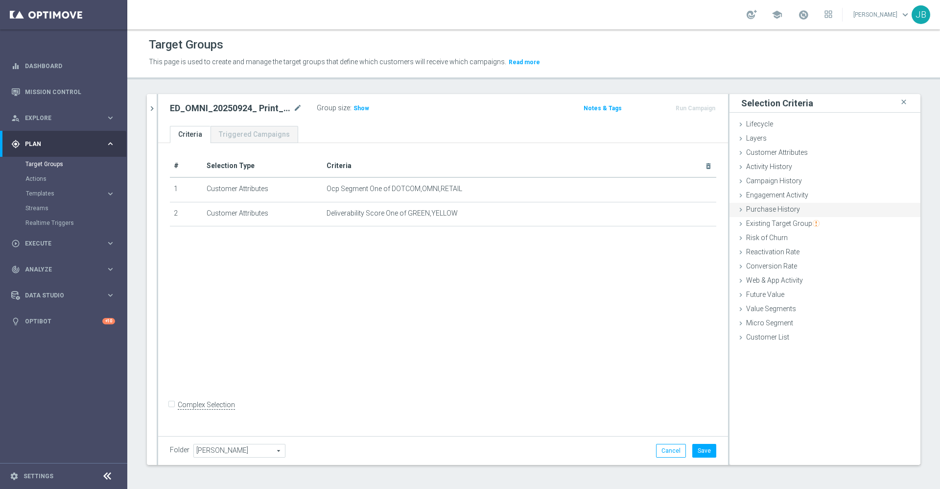
click at [771, 211] on span "Purchase History" at bounding box center [773, 209] width 54 height 8
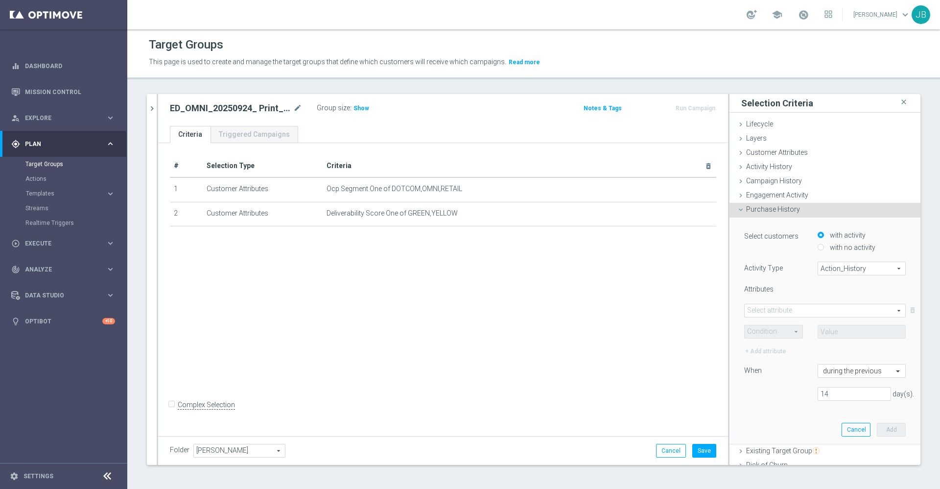
click at [824, 266] on span "Action_History" at bounding box center [861, 268] width 87 height 13
click at [823, 294] on span "Omni" at bounding box center [861, 295] width 77 height 8
type input "Omni"
click at [782, 310] on span at bounding box center [825, 310] width 161 height 13
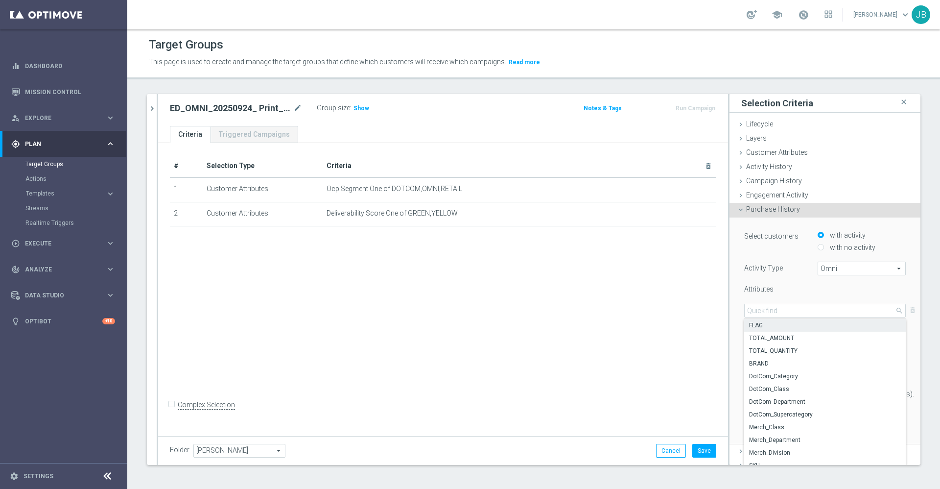
click at [764, 323] on span "FLAG" at bounding box center [825, 325] width 152 height 8
type input "FLAG"
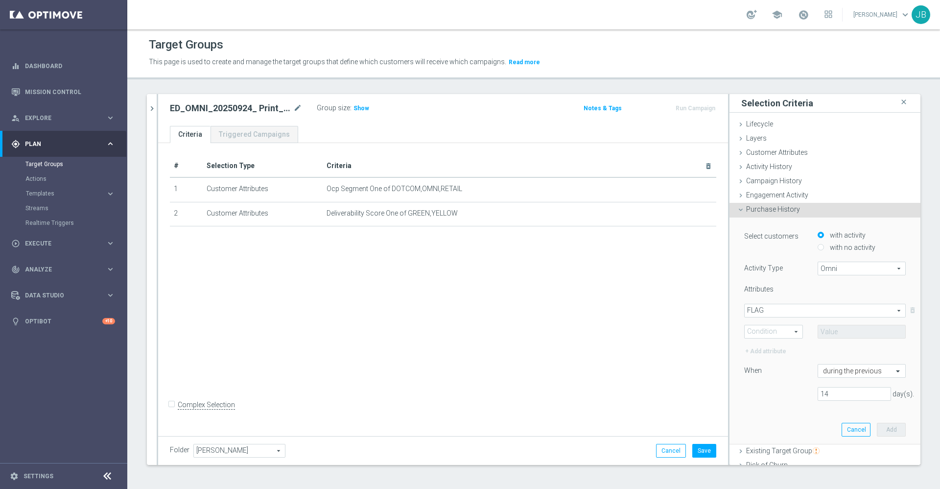
click at [771, 331] on span at bounding box center [774, 331] width 58 height 13
click at [763, 420] on span "One of" at bounding box center [774, 422] width 48 height 8
type input "One of"
click at [835, 327] on span at bounding box center [861, 331] width 87 height 13
click at [825, 346] on input "(All)" at bounding box center [828, 346] width 6 height 6
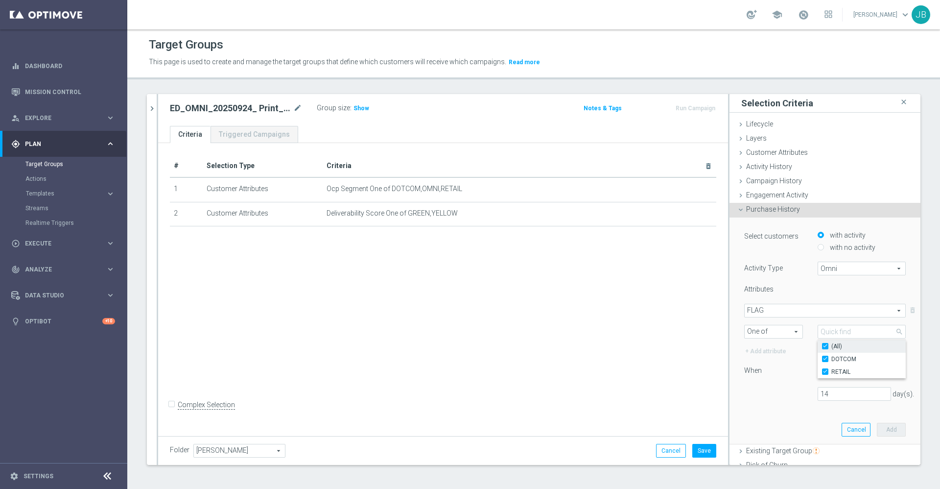
checkbox input "true"
type input "Selected 2 of 2"
checkbox input "true"
click at [774, 378] on div "When" at bounding box center [773, 372] width 73 height 16
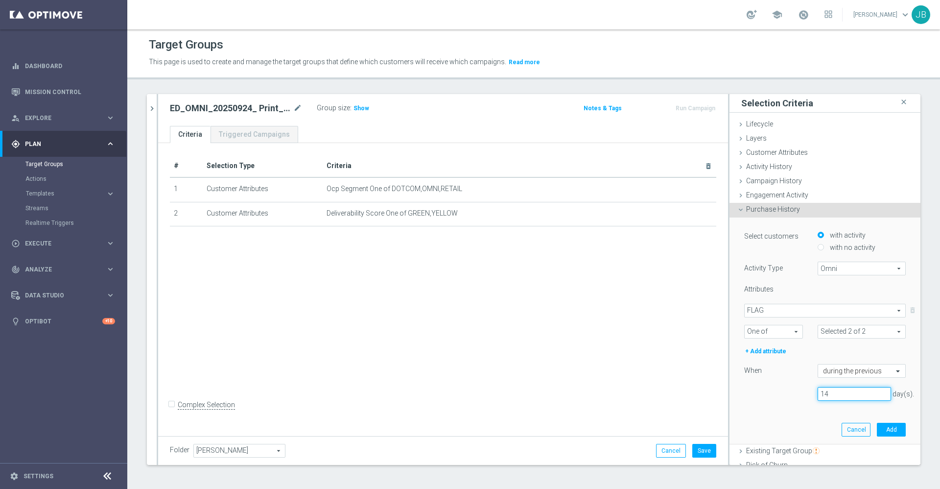
click at [821, 394] on input "14" at bounding box center [854, 394] width 73 height 14
type input "1"
type input "365"
click at [877, 427] on button "Add" at bounding box center [891, 430] width 29 height 14
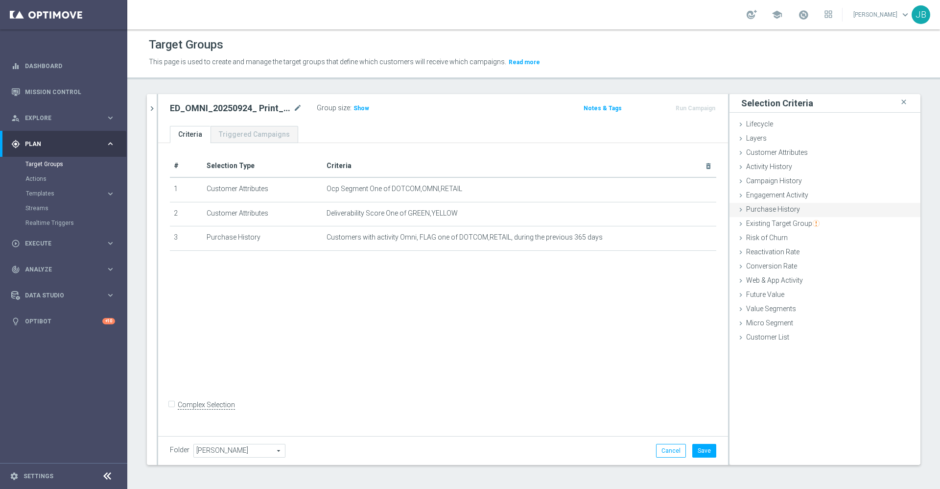
click at [787, 212] on div "Purchase History done selection saved" at bounding box center [825, 210] width 191 height 15
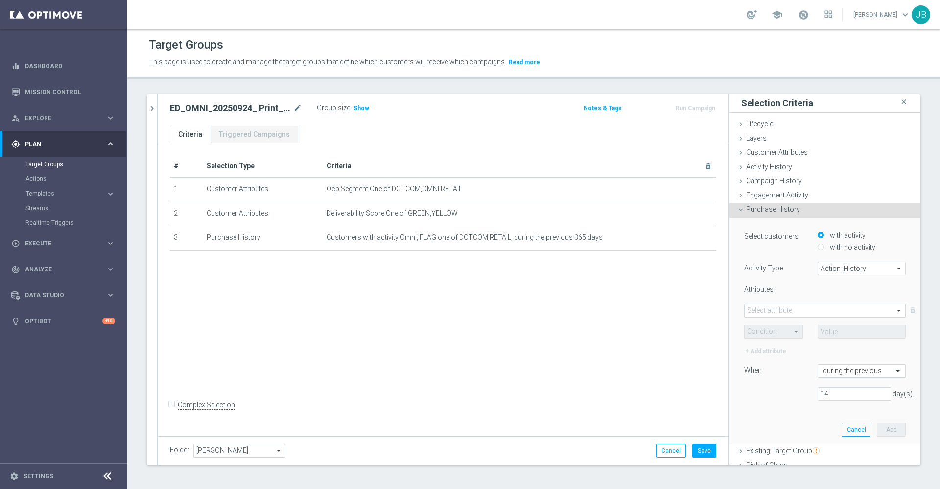
click at [818, 264] on span "Action_History" at bounding box center [861, 268] width 87 height 13
click at [823, 298] on span "Omni" at bounding box center [861, 295] width 77 height 8
type input "Omni"
click at [783, 311] on span at bounding box center [825, 310] width 161 height 13
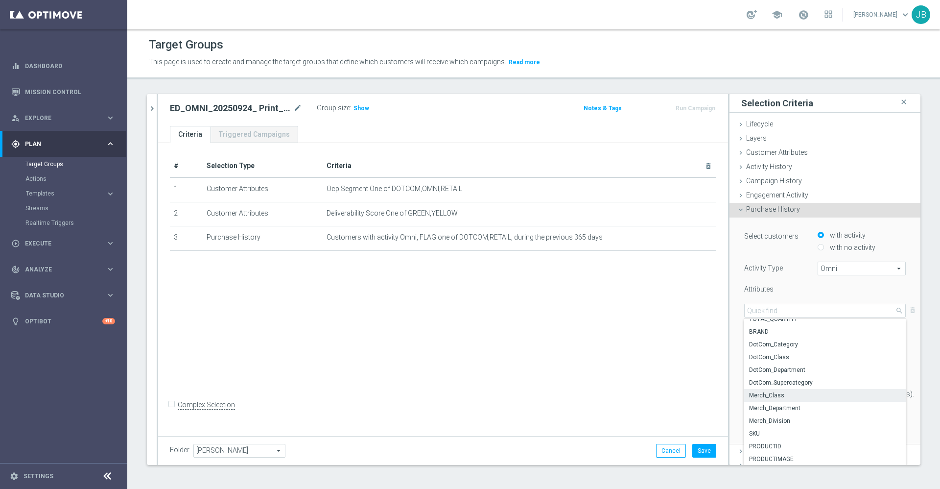
scroll to position [31, 0]
click at [767, 408] on span "Merch_Department" at bounding box center [825, 407] width 152 height 8
type input "Merch_Department"
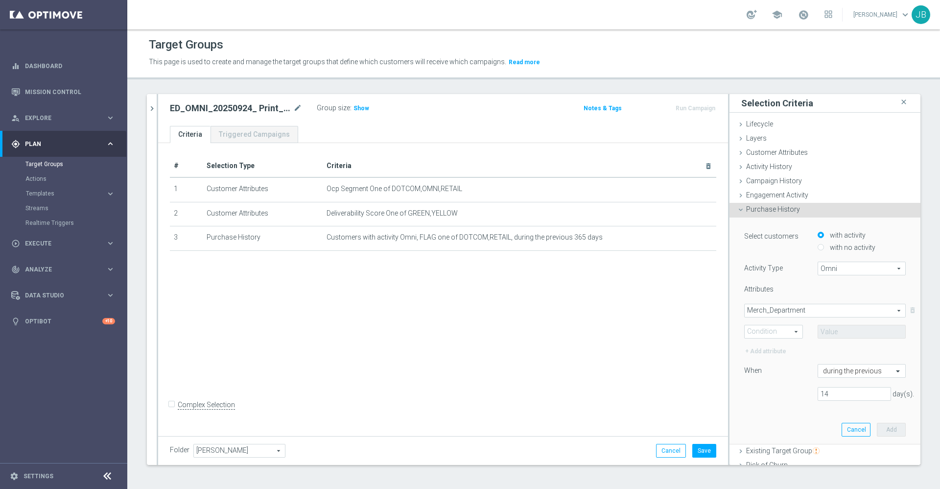
click at [767, 331] on span at bounding box center [774, 331] width 58 height 13
click at [757, 425] on span "One of" at bounding box center [774, 422] width 48 height 8
type input "One of"
click at [844, 334] on span at bounding box center [861, 331] width 87 height 13
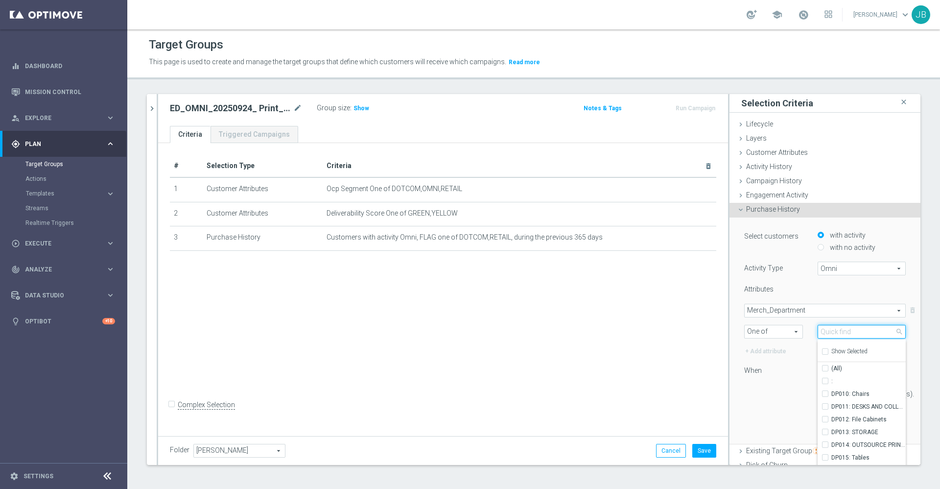
click at [843, 333] on input "search" at bounding box center [862, 332] width 88 height 14
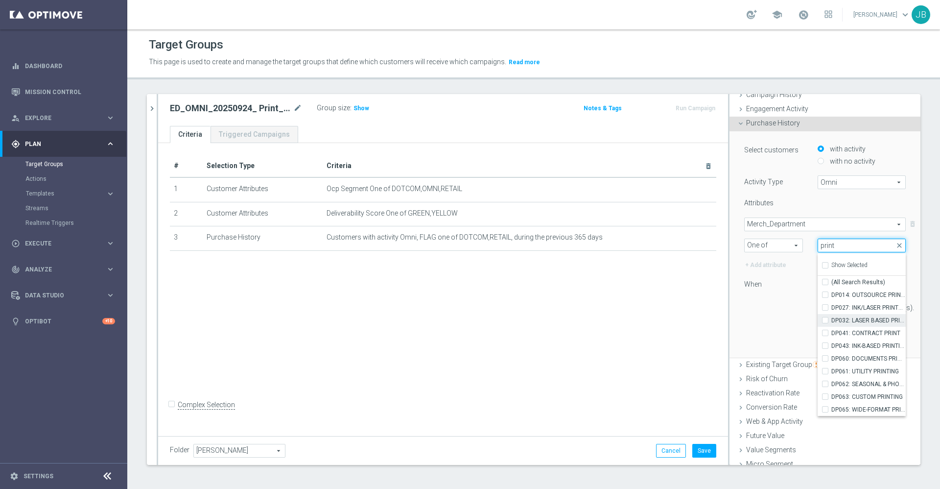
scroll to position [90, 0]
type input "print"
click at [773, 217] on span "Merch_Department" at bounding box center [825, 220] width 161 height 13
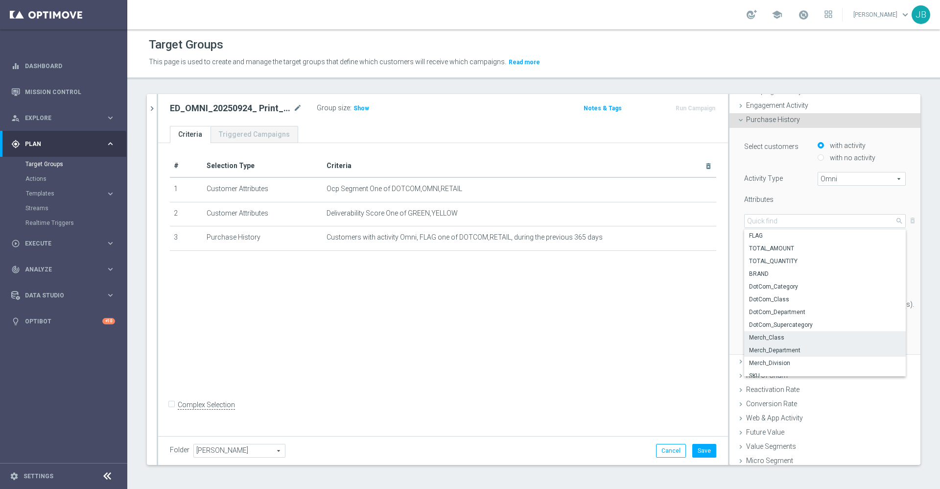
click at [778, 337] on span "Merch_Class" at bounding box center [825, 337] width 152 height 8
type input "Merch_Class"
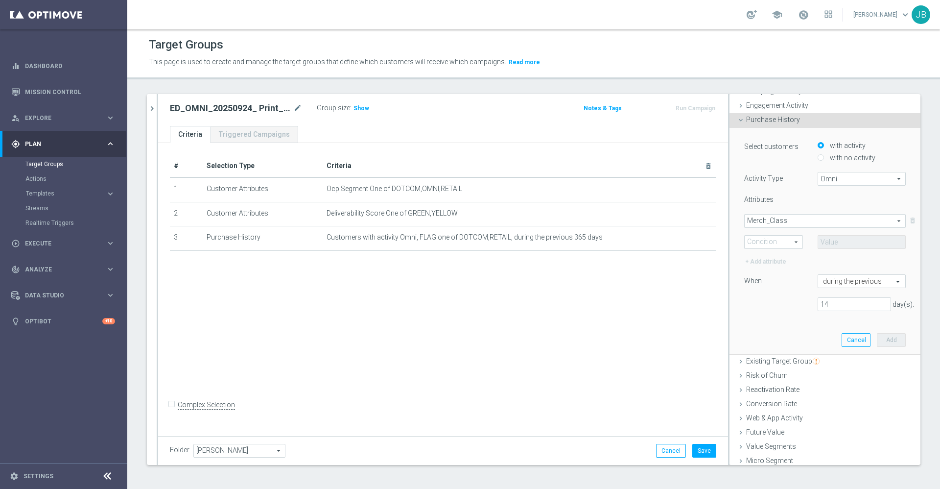
click at [781, 241] on span "One of" at bounding box center [774, 242] width 58 height 13
click at [764, 336] on span "One of" at bounding box center [774, 333] width 48 height 8
type input "One of"
click at [839, 244] on span at bounding box center [861, 242] width 87 height 13
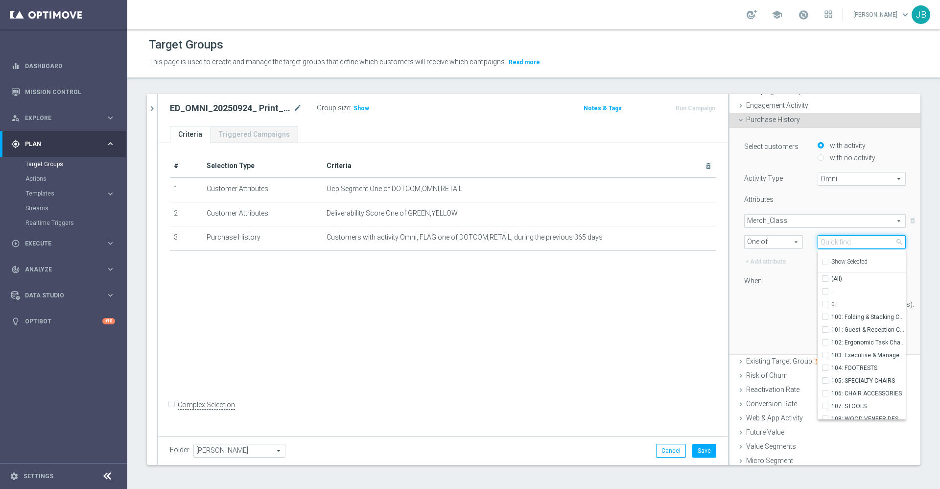
click at [839, 244] on input "search" at bounding box center [862, 242] width 88 height 14
type input "print"
click at [772, 220] on span "Merch_Class" at bounding box center [825, 220] width 161 height 13
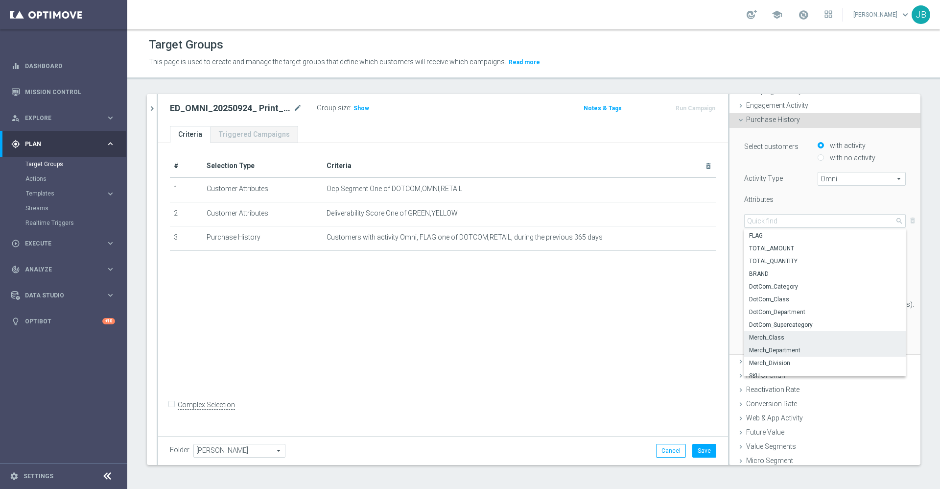
click at [775, 353] on span "Merch_Department" at bounding box center [825, 350] width 152 height 8
type input "Merch_Department"
type input "Condition"
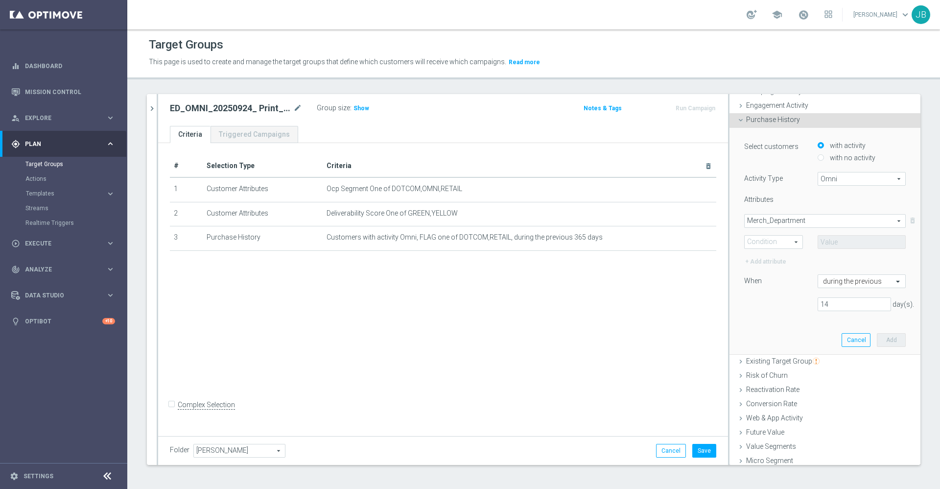
click at [782, 219] on span "Merch_Department" at bounding box center [825, 220] width 161 height 13
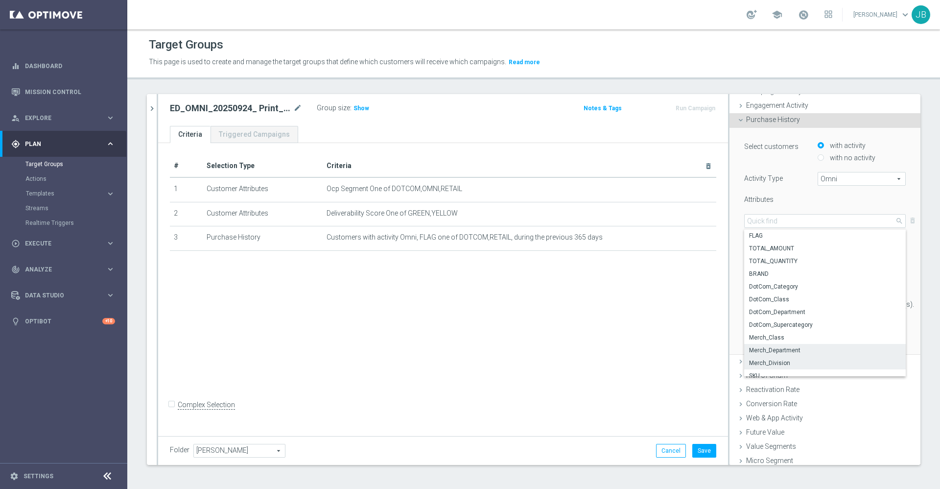
click at [783, 361] on span "Merch_Division" at bounding box center [825, 363] width 152 height 8
type input "Merch_Division"
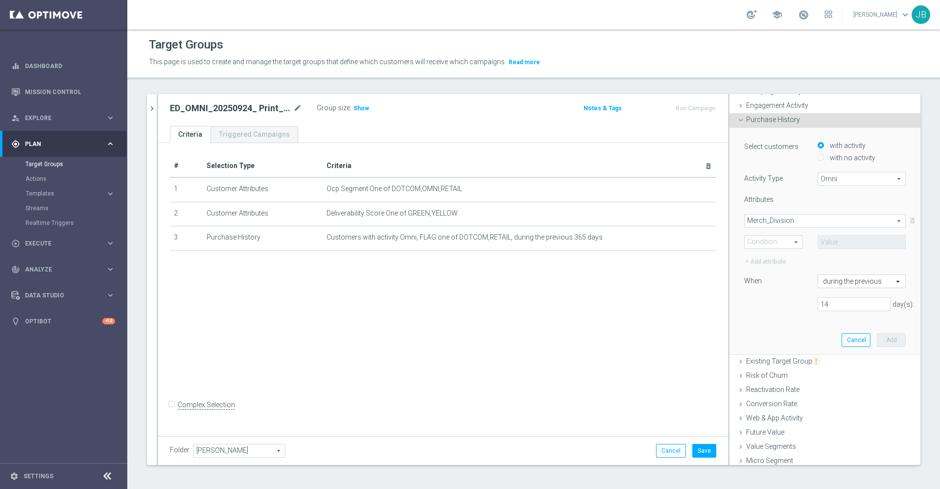
click at [774, 241] on span "One of" at bounding box center [774, 242] width 58 height 13
click at [767, 334] on span "One of" at bounding box center [774, 333] width 48 height 8
type input "One of"
click at [828, 242] on span at bounding box center [861, 242] width 87 height 13
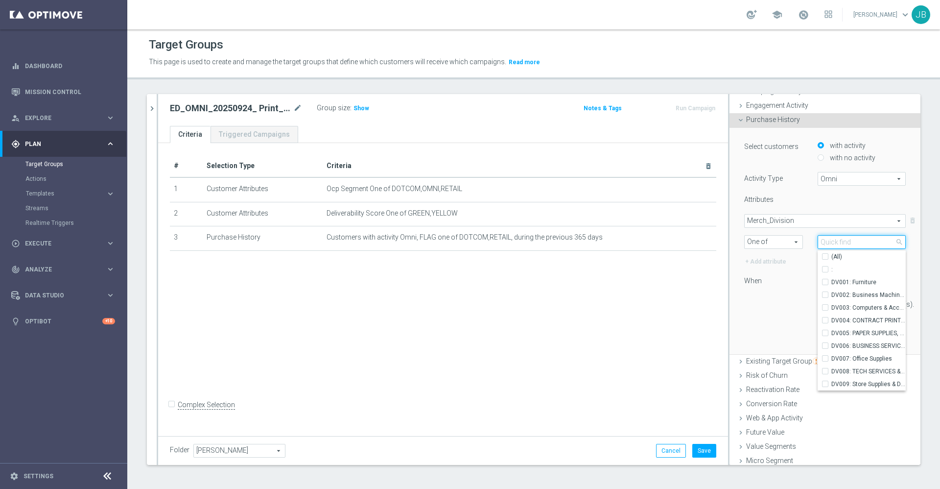
click at [828, 242] on input "search" at bounding box center [862, 242] width 88 height 14
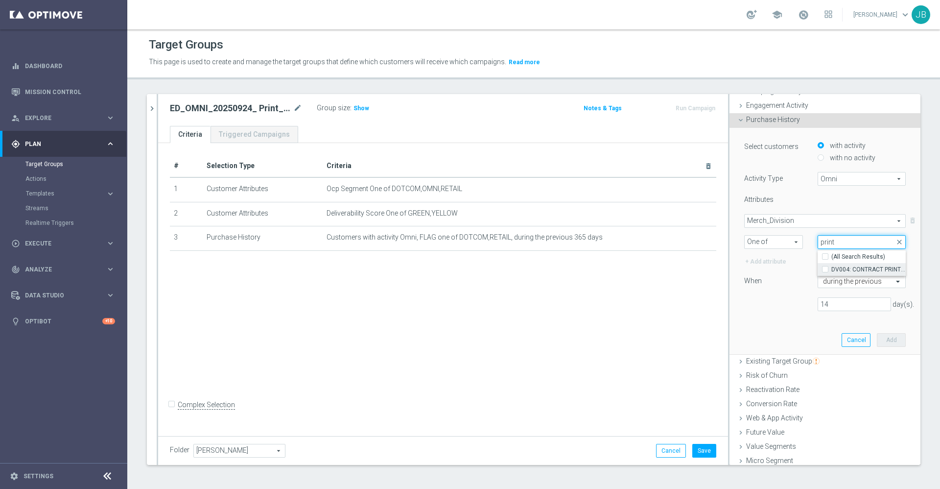
type input "print"
click at [850, 271] on span "DV004: CONTRACT PRINT & PROMO" at bounding box center [868, 269] width 74 height 8
click at [831, 271] on input "DV004: CONTRACT PRINT & PROMO" at bounding box center [828, 269] width 6 height 6
checkbox input "true"
type input "DV004: CONTRACT PRINT & PROMO"
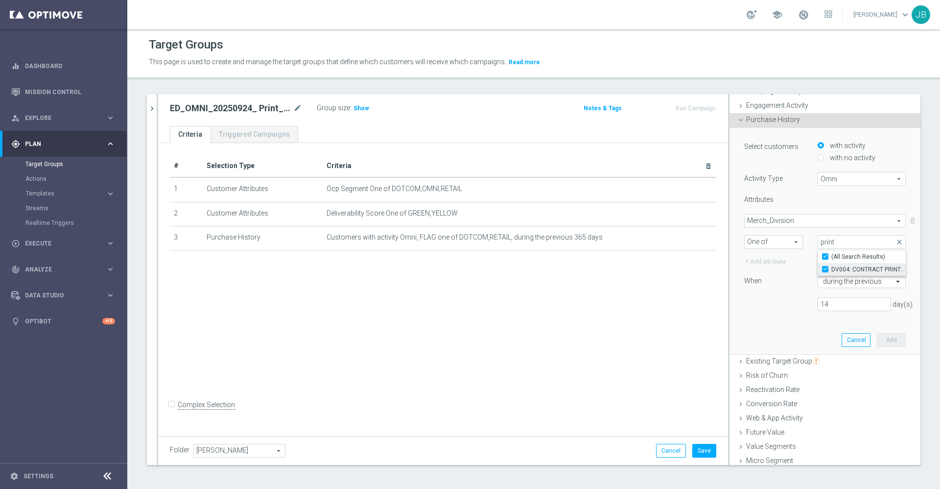
checkbox input "true"
click at [785, 218] on span "Merch_Division" at bounding box center [825, 220] width 161 height 13
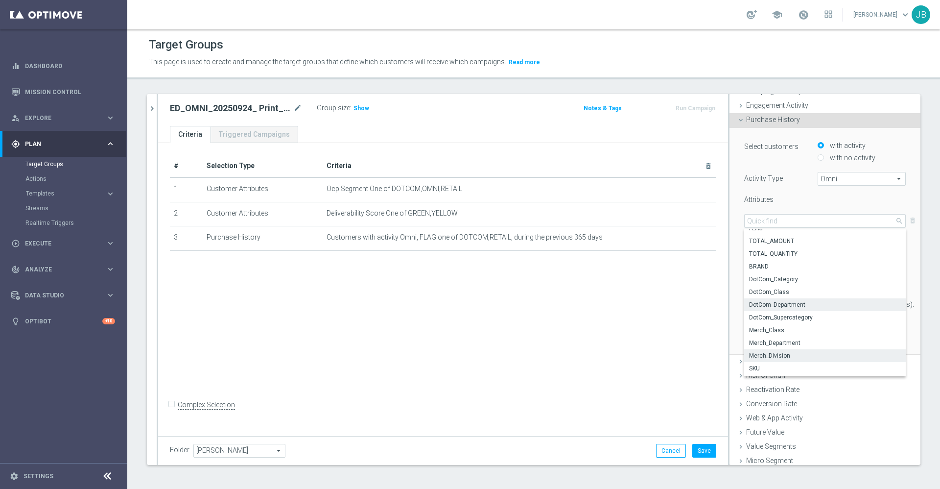
scroll to position [12, 0]
click at [769, 277] on span "DotCom_Category" at bounding box center [825, 275] width 152 height 8
type input "DotCom_Category"
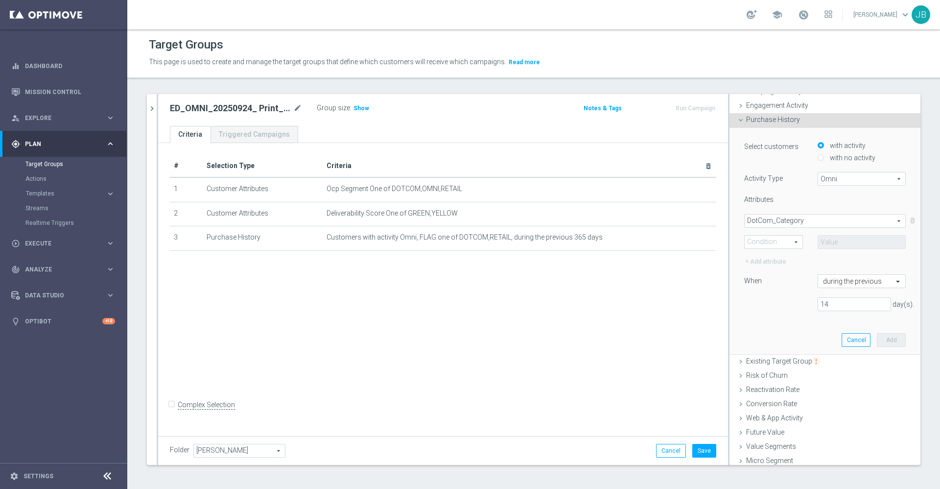
click at [775, 240] on span "One of" at bounding box center [774, 242] width 58 height 13
click at [767, 330] on span "One of" at bounding box center [774, 333] width 48 height 8
type input "One of"
click at [834, 239] on span at bounding box center [861, 242] width 87 height 13
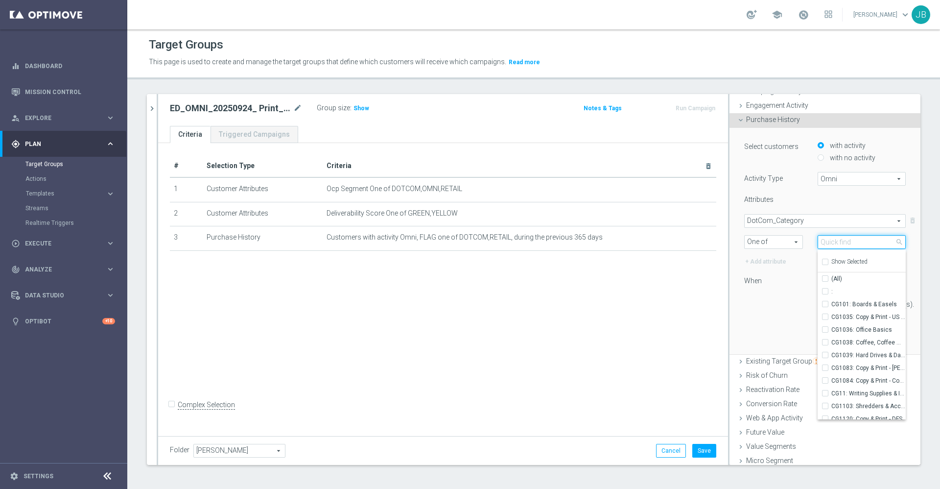
click at [834, 239] on input "search" at bounding box center [862, 242] width 88 height 14
type input "print"
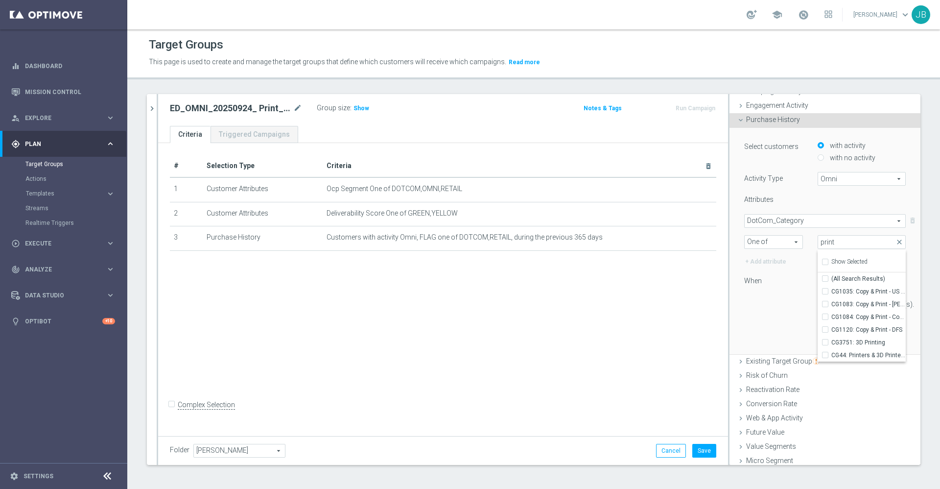
click at [763, 242] on span "One of" at bounding box center [774, 242] width 58 height 13
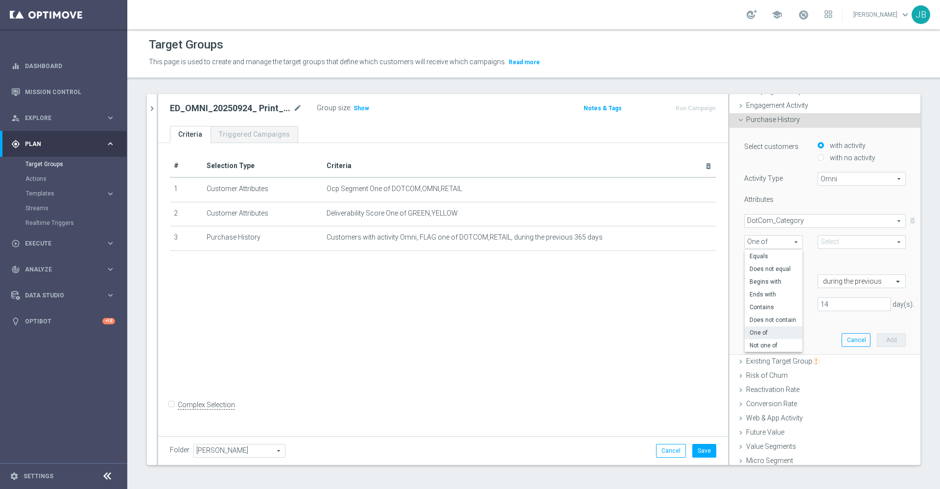
click at [790, 217] on span "DotCom_Category" at bounding box center [825, 220] width 161 height 13
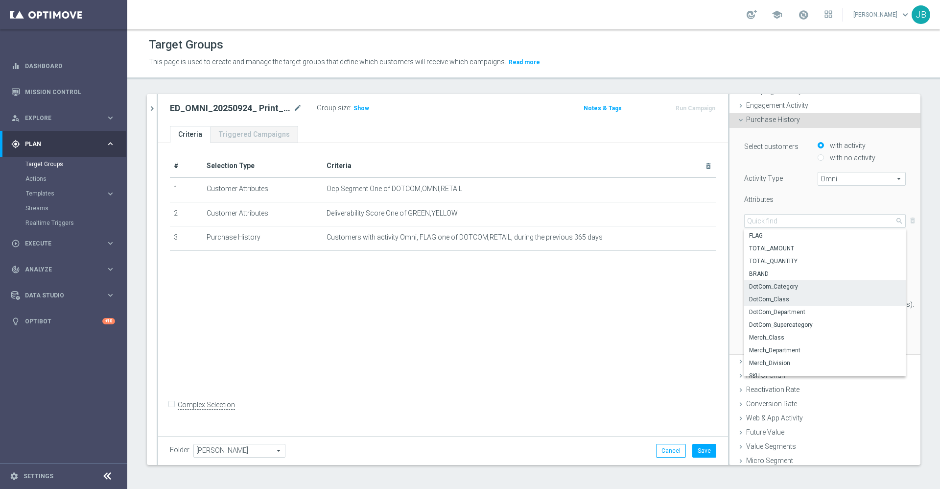
click at [779, 293] on label "DotCom_Class" at bounding box center [825, 299] width 162 height 13
type input "DotCom_Class"
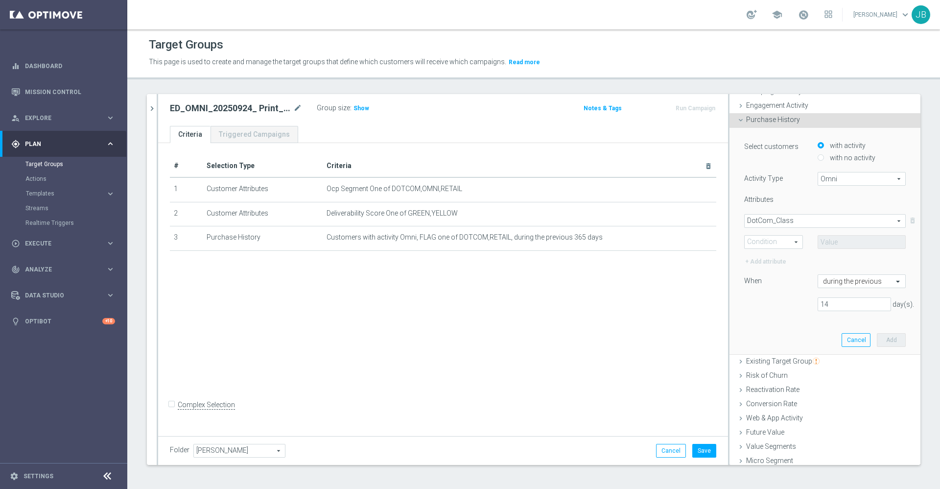
click at [775, 244] on span "One of" at bounding box center [774, 242] width 58 height 13
click at [760, 327] on div "Equals Does not equal Begins with Ends with Contains Does not contain One of No…" at bounding box center [774, 301] width 58 height 102
click at [760, 327] on label "One of" at bounding box center [774, 332] width 58 height 13
type input "One of"
click at [807, 217] on span "DotCom_Class" at bounding box center [825, 220] width 161 height 13
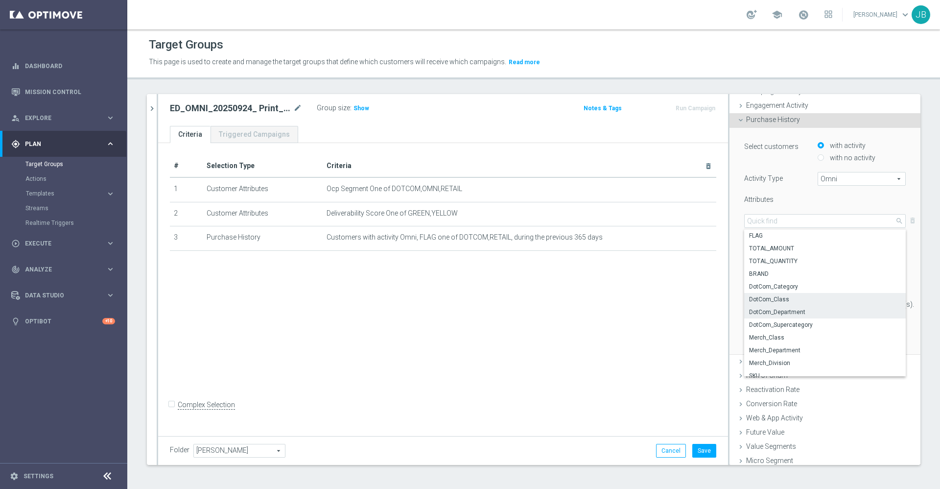
click at [768, 312] on span "DotCom_Department" at bounding box center [825, 312] width 152 height 8
type input "DotCom_Department"
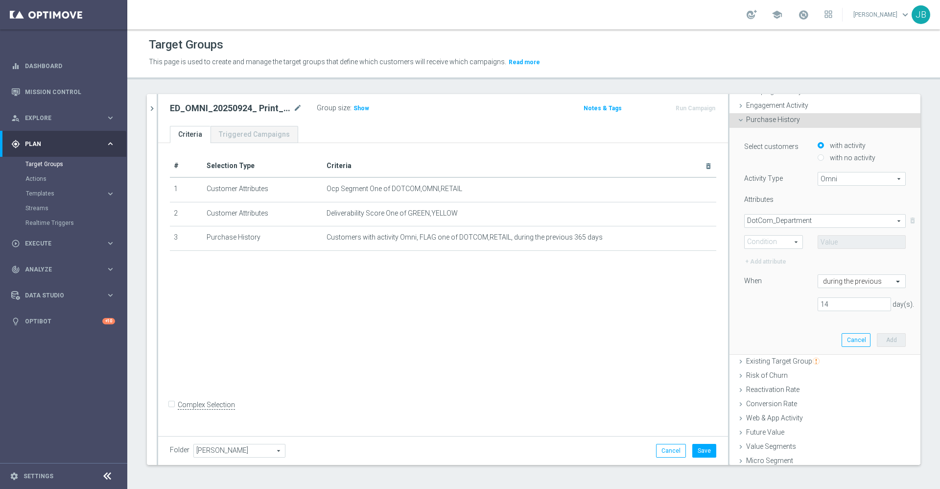
click at [766, 244] on span "One of" at bounding box center [774, 242] width 58 height 13
click at [761, 329] on span "One of" at bounding box center [774, 333] width 48 height 8
type input "One of"
click at [825, 241] on span at bounding box center [861, 242] width 87 height 13
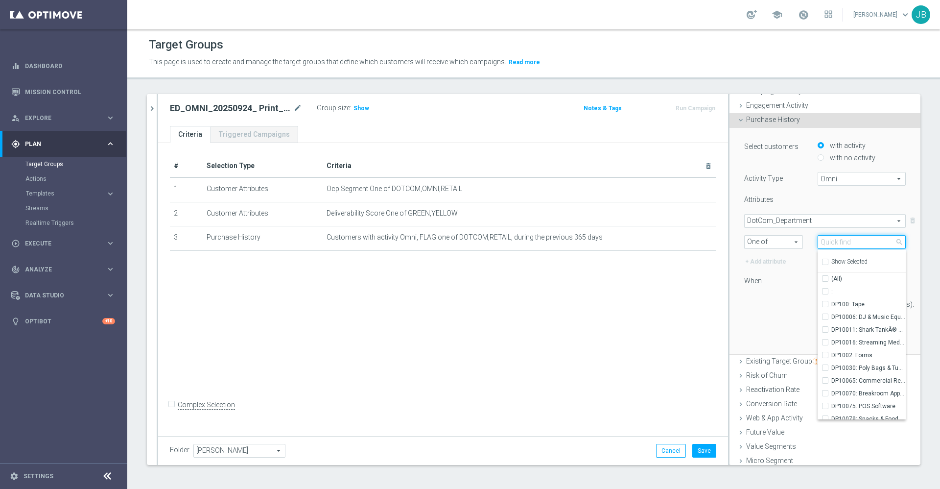
click at [825, 241] on input "search" at bounding box center [862, 242] width 88 height 14
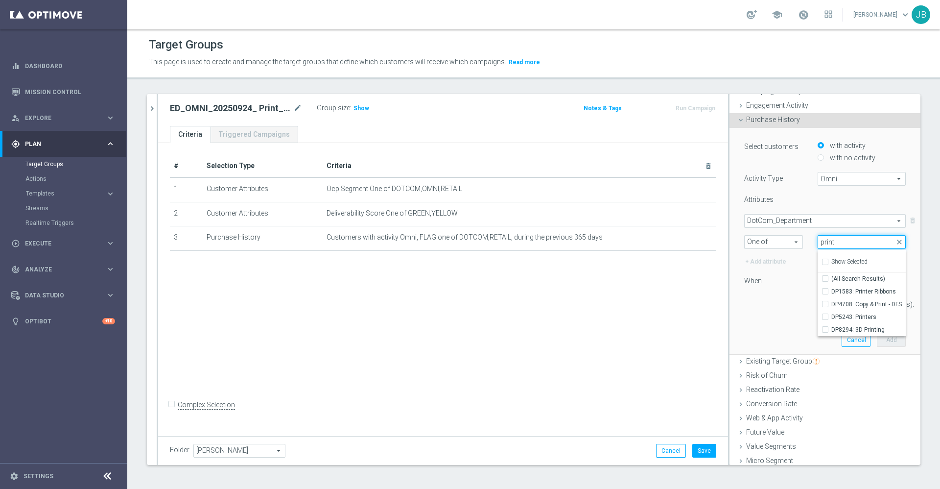
type input "print"
click at [775, 220] on span "DotCom_Department" at bounding box center [825, 220] width 161 height 13
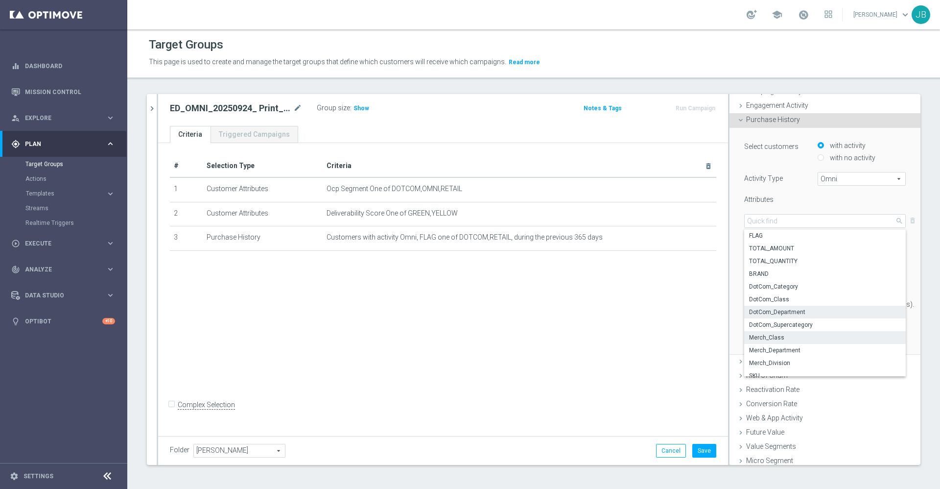
click at [779, 334] on span "Merch_Class" at bounding box center [825, 337] width 152 height 8
type input "Merch_Class"
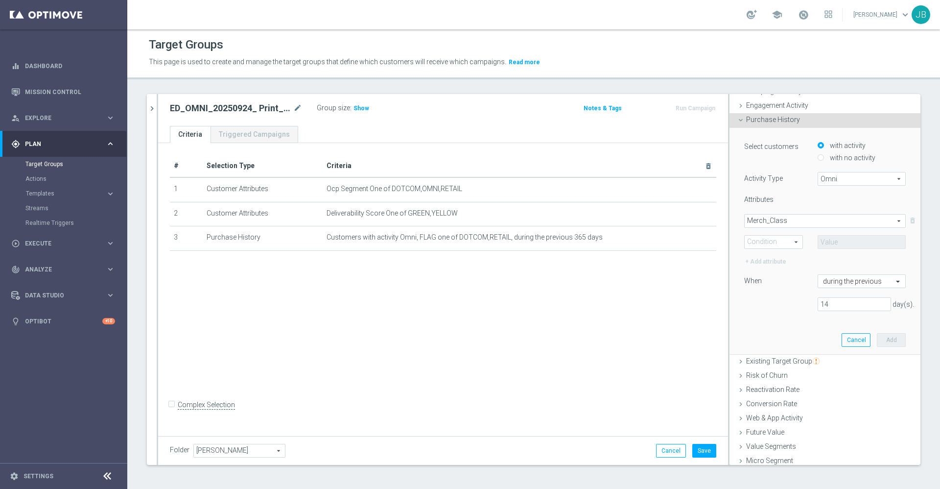
click at [770, 242] on span "One of" at bounding box center [774, 242] width 58 height 13
click at [766, 327] on label "One of" at bounding box center [774, 332] width 58 height 13
type input "One of"
click at [834, 241] on span at bounding box center [861, 242] width 87 height 13
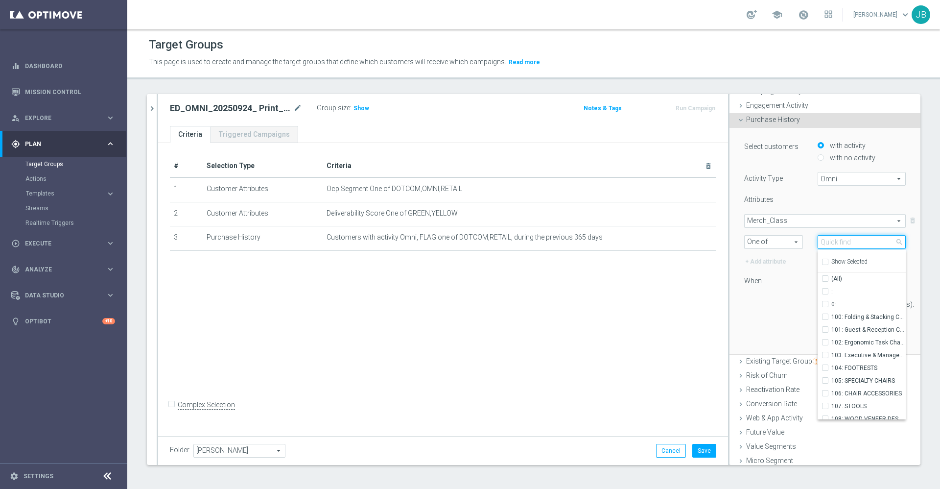
click at [834, 241] on input "search" at bounding box center [862, 242] width 88 height 14
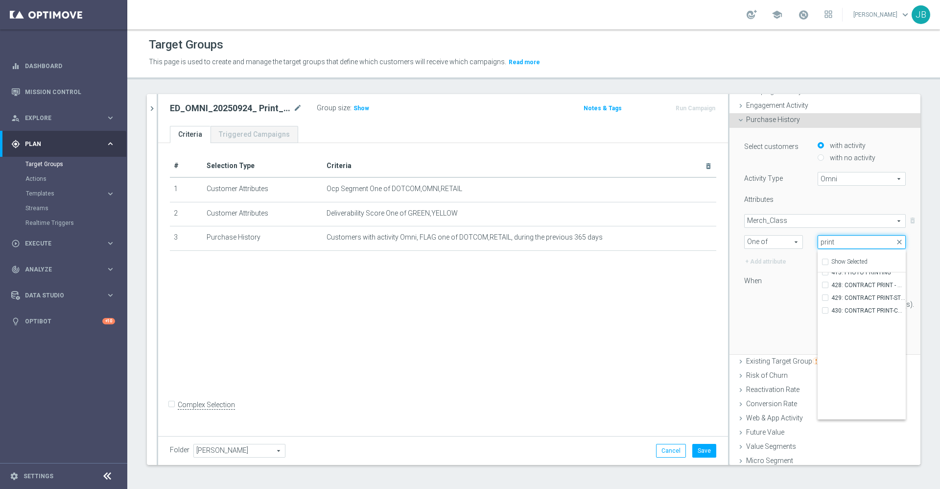
scroll to position [0, 0]
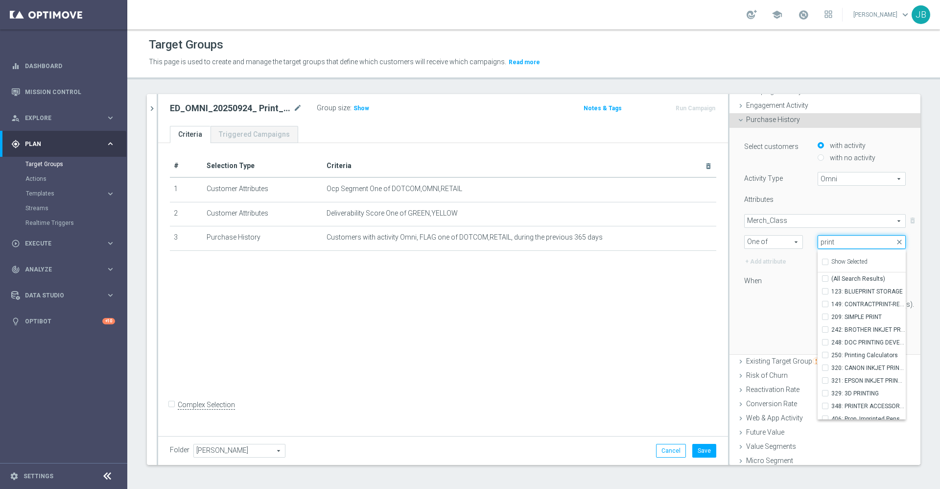
type input "print"
click at [769, 218] on span "Merch_Class" at bounding box center [825, 220] width 161 height 13
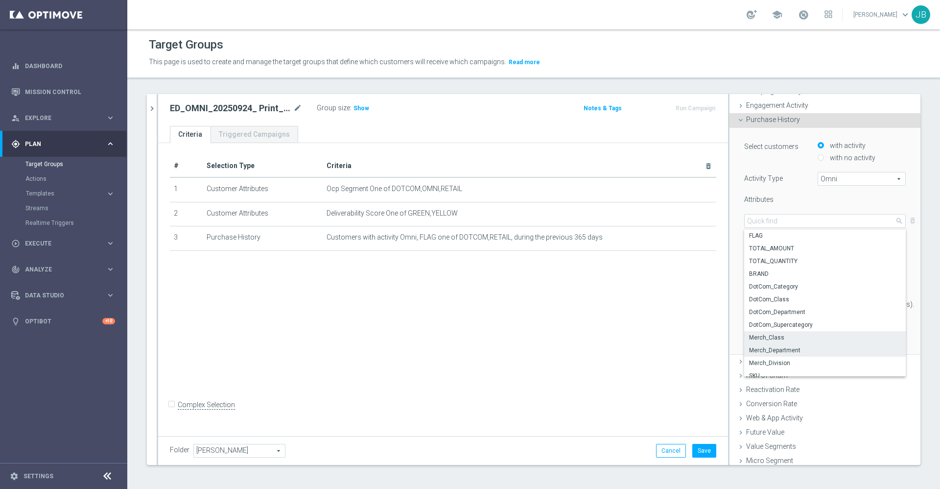
click at [772, 348] on span "Merch_Department" at bounding box center [825, 350] width 152 height 8
type input "Merch_Department"
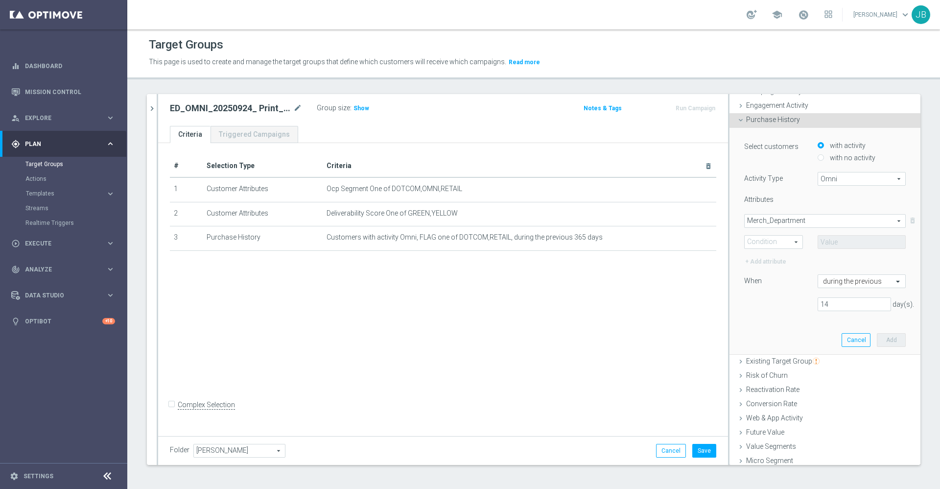
click at [771, 240] on span "One of" at bounding box center [774, 242] width 58 height 13
click at [764, 331] on span "One of" at bounding box center [774, 333] width 48 height 8
type input "One of"
click at [845, 245] on span at bounding box center [861, 242] width 87 height 13
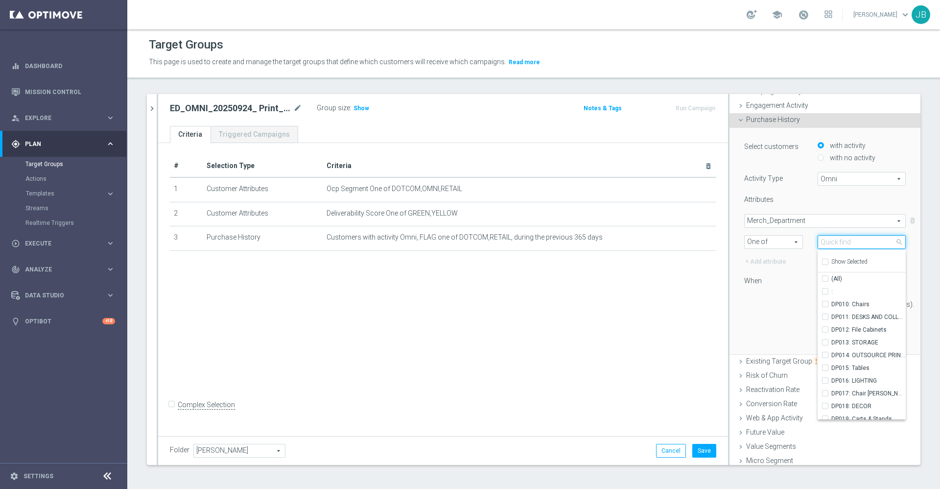
click at [845, 245] on input "search" at bounding box center [862, 242] width 88 height 14
type input "print"
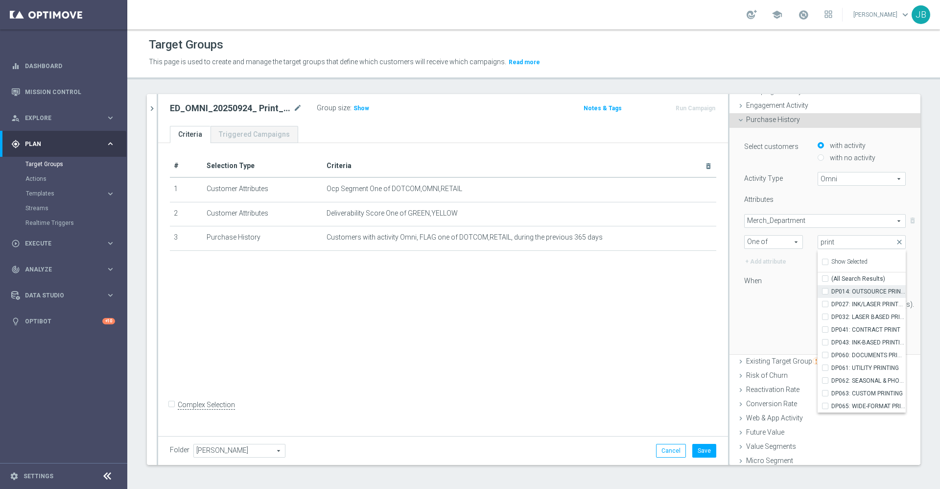
click at [825, 291] on input "DP014: OUTSOURCE PRINT&MARKETING" at bounding box center [828, 291] width 6 height 6
checkbox input "true"
type input "DP014: OUTSOURCE PRINT&MARKETING"
click at [825, 318] on input "DP032: LASER BASED PRINTING" at bounding box center [828, 316] width 6 height 6
checkbox input "true"
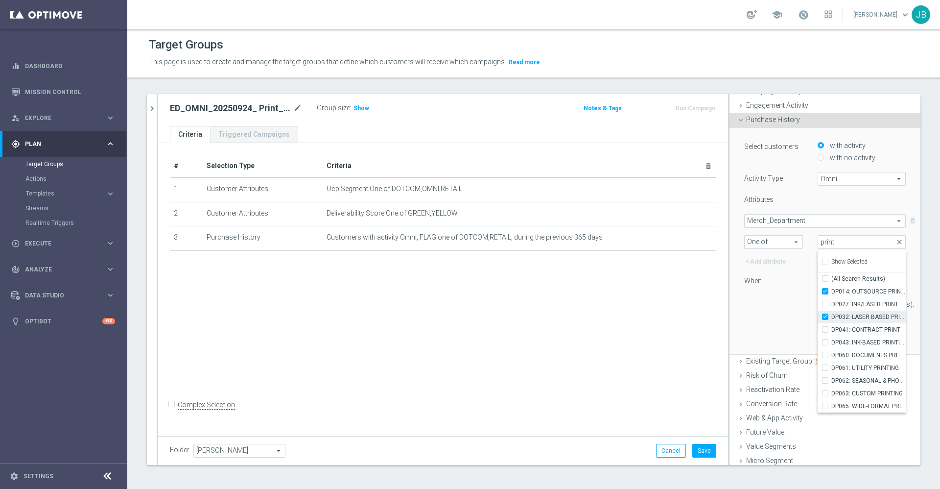
type input "Selected 2 of 91"
click at [825, 328] on input "DP041: CONTRACT PRINT" at bounding box center [828, 329] width 6 height 6
checkbox input "true"
type input "Selected 3 of 91"
click at [825, 341] on input "DP043: INK-BASED PRINTING" at bounding box center [828, 342] width 6 height 6
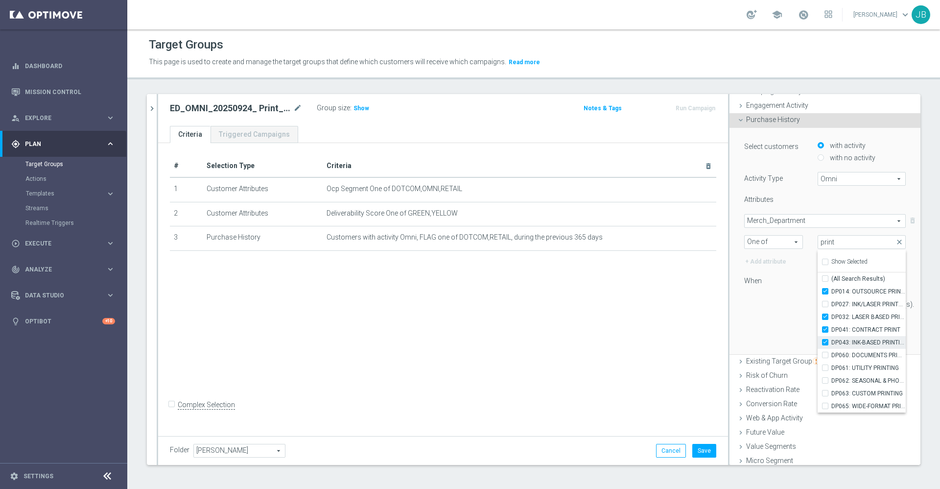
checkbox input "true"
type input "Selected 4 of 91"
click at [825, 354] on input "DP060: DOCUMENTS PRINTING" at bounding box center [828, 355] width 6 height 6
checkbox input "true"
type input "Selected 5 of 91"
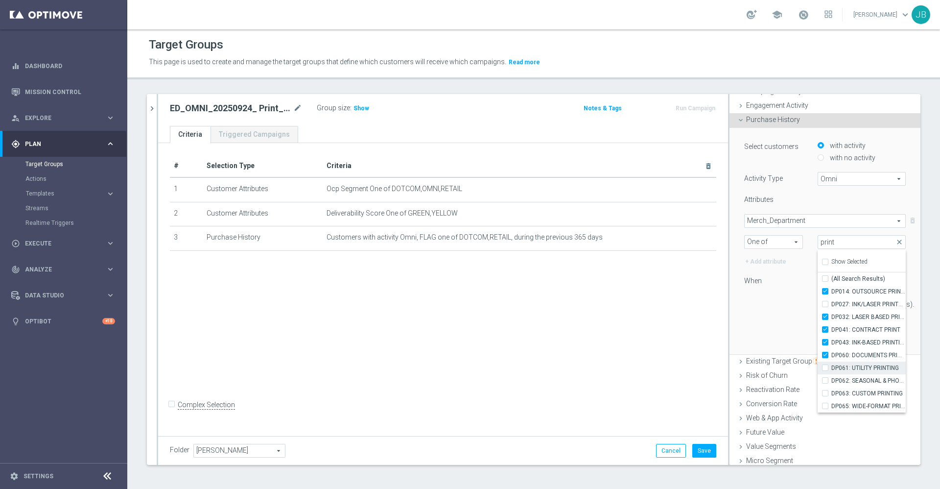
click at [825, 367] on input "DP061: UTILITY PRINTING" at bounding box center [828, 367] width 6 height 6
checkbox input "true"
type input "Selected 6 of 91"
click at [825, 378] on input "DP062: SEASONAL & PHOTO PRINTING" at bounding box center [828, 380] width 6 height 6
checkbox input "true"
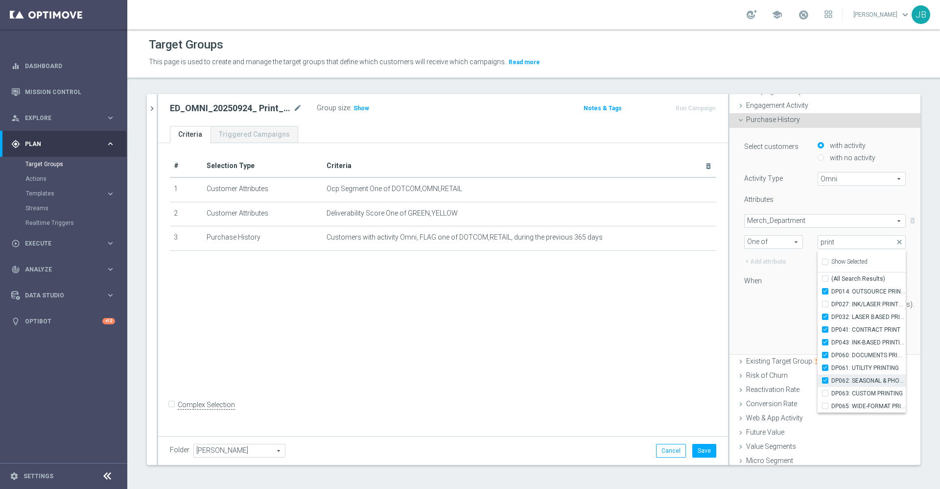
type input "Selected 7 of 91"
click at [825, 393] on input "DP063: CUSTOM PRINTING" at bounding box center [828, 393] width 6 height 6
checkbox input "true"
type input "Selected 8 of 91"
click at [825, 407] on input "DP065: WIDE-FORMAT PRINTING" at bounding box center [828, 405] width 6 height 6
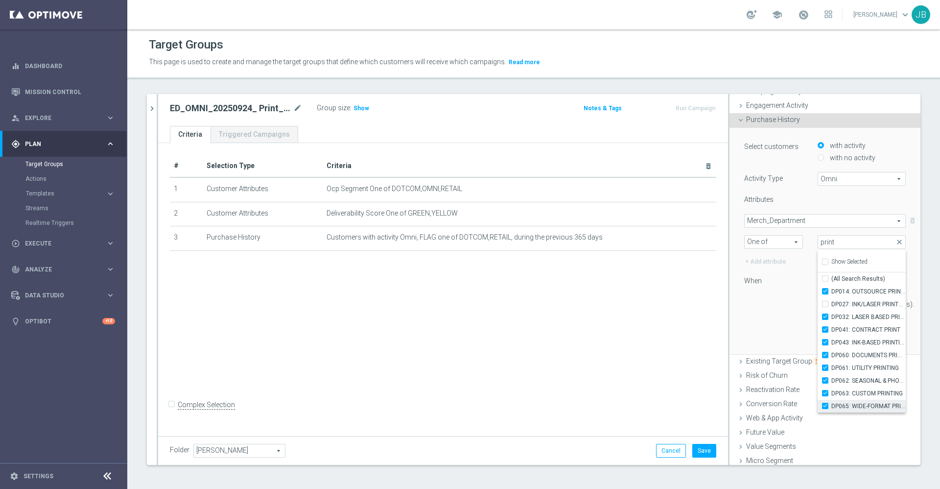
checkbox input "true"
type input "Selected 9 of 91"
click at [745, 307] on div "14 day(s)." at bounding box center [825, 304] width 176 height 14
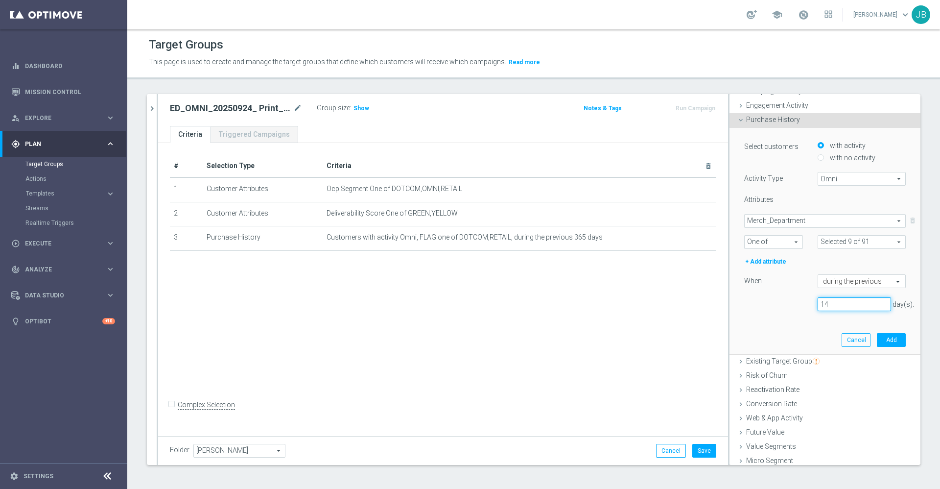
click at [819, 305] on input "14" at bounding box center [854, 304] width 73 height 14
type input "1"
type input "730"
click at [877, 342] on button "Add" at bounding box center [891, 340] width 29 height 14
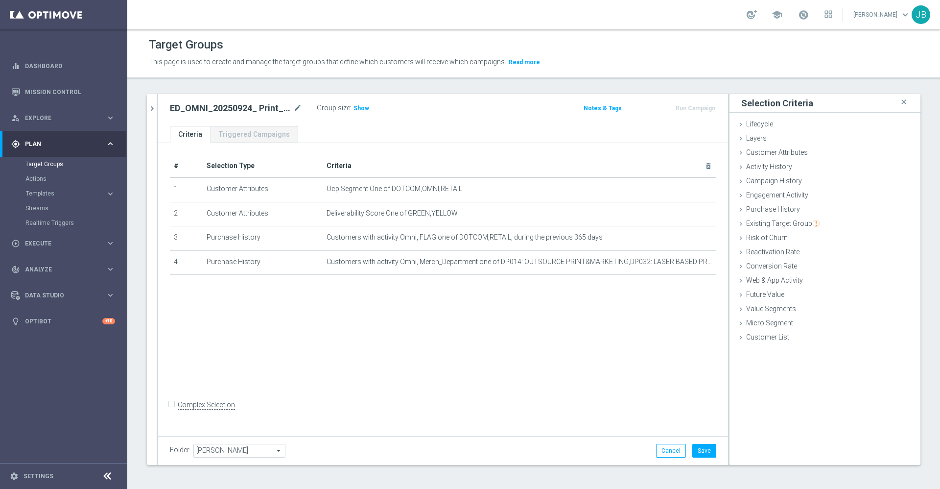
click at [172, 412] on input "Complex Selection" at bounding box center [173, 406] width 6 height 14
checkbox input "true"
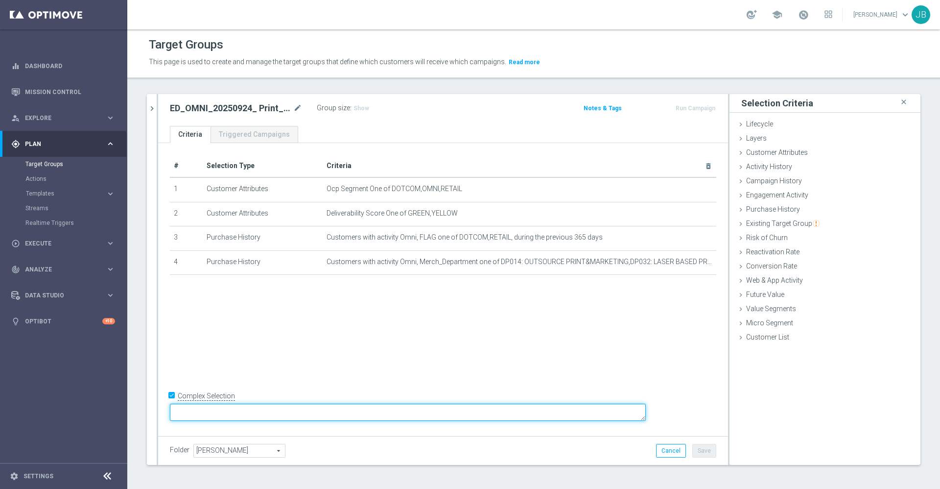
click at [303, 410] on textarea at bounding box center [408, 411] width 476 height 17
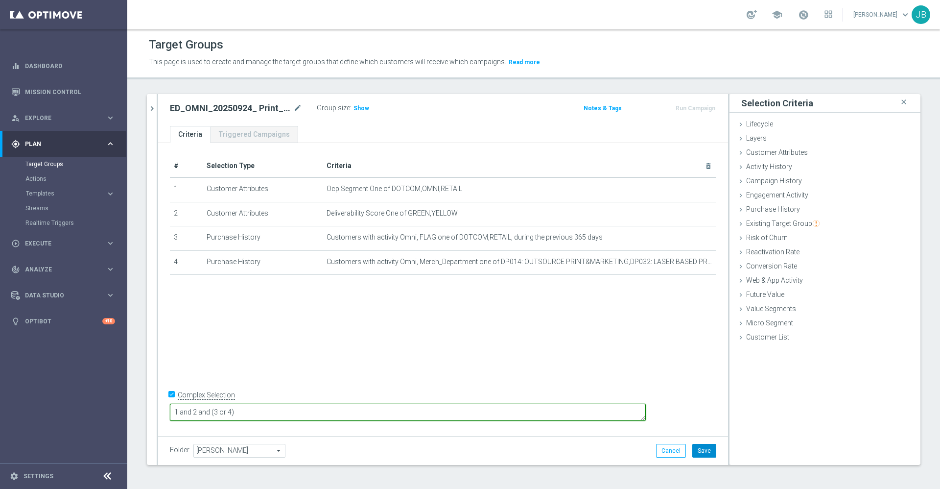
type textarea "1 and 2 and (3 or 4)"
click at [696, 450] on button "Save" at bounding box center [704, 451] width 24 height 14
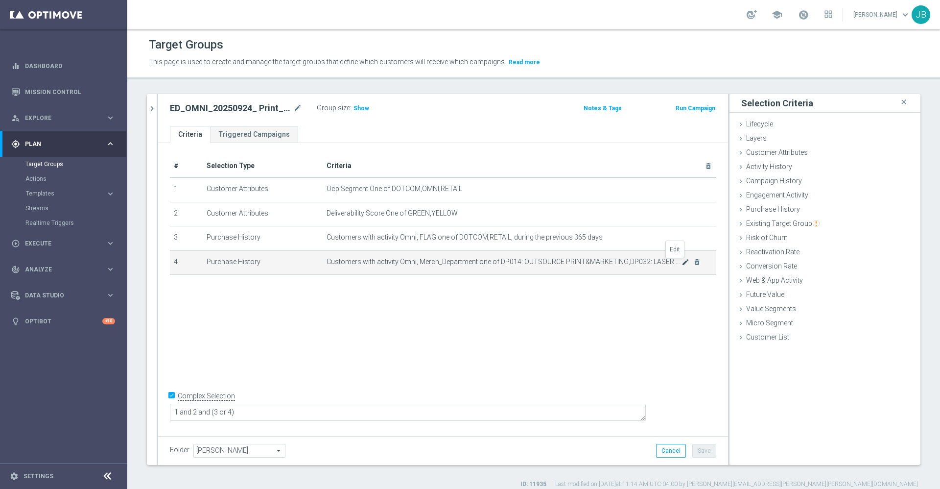
click at [682, 265] on icon "mode_edit" at bounding box center [686, 262] width 8 height 8
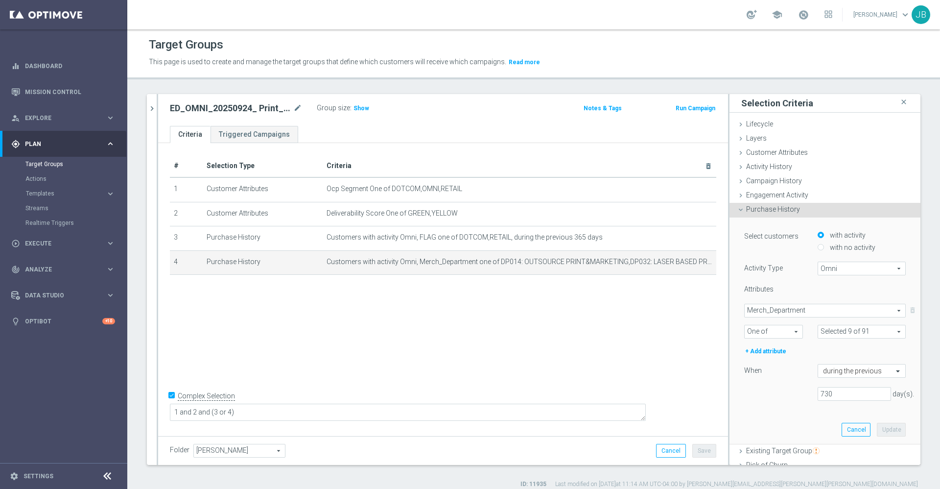
click at [772, 310] on span "Merch_Department" at bounding box center [825, 310] width 161 height 13
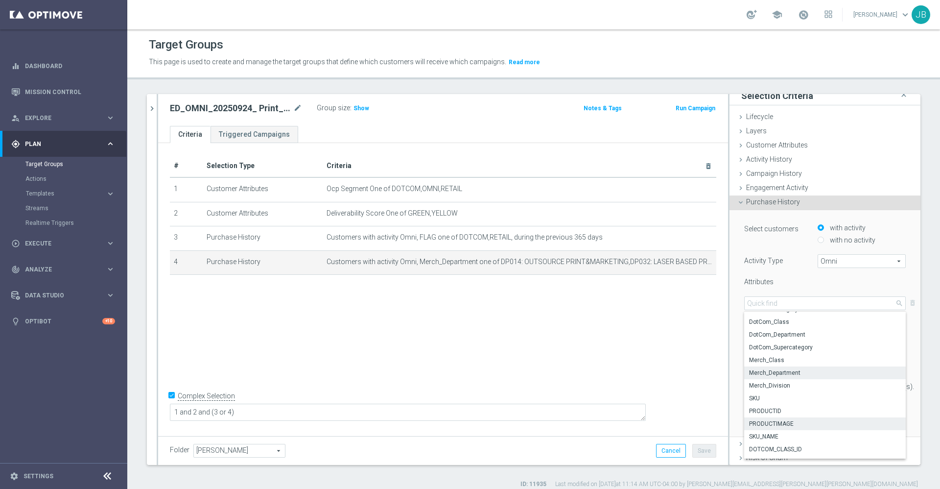
scroll to position [57, 0]
click at [767, 363] on span "Merch_Class" at bounding box center [825, 361] width 152 height 8
type input "Merch_Class"
type input "Condition"
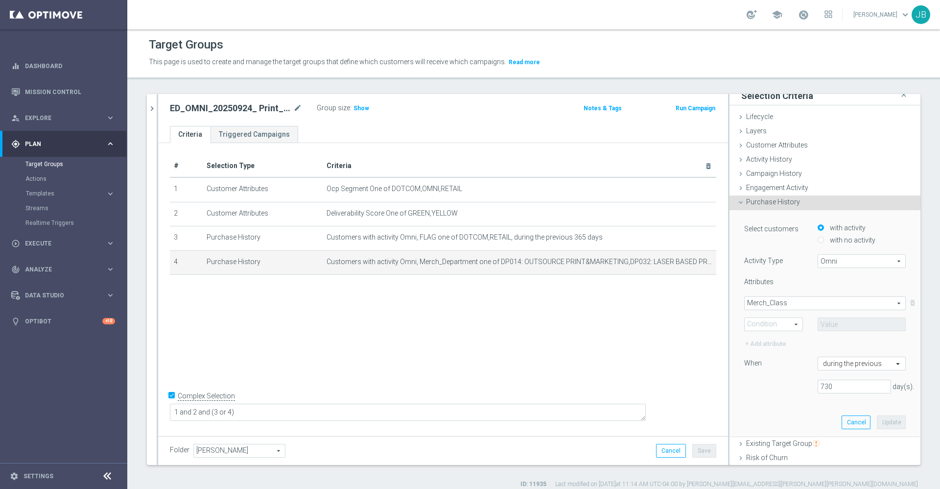
click at [775, 324] on span "One of" at bounding box center [774, 324] width 58 height 13
click at [650, 379] on div "# Selection Type Criteria delete_forever 1 Customer Attributes Ocp Segment One …" at bounding box center [443, 288] width 570 height 290
click at [842, 422] on button "Cancel" at bounding box center [856, 422] width 29 height 14
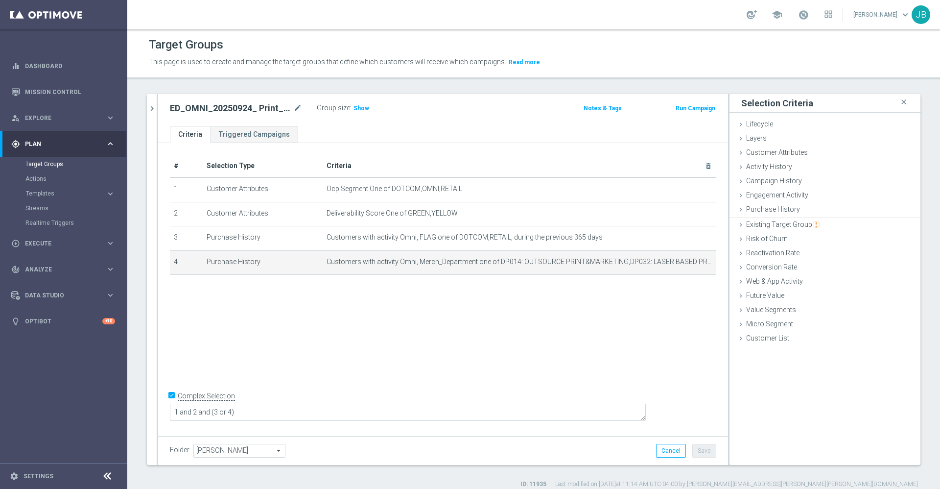
scroll to position [0, 0]
click at [682, 264] on icon "mode_edit" at bounding box center [686, 262] width 8 height 8
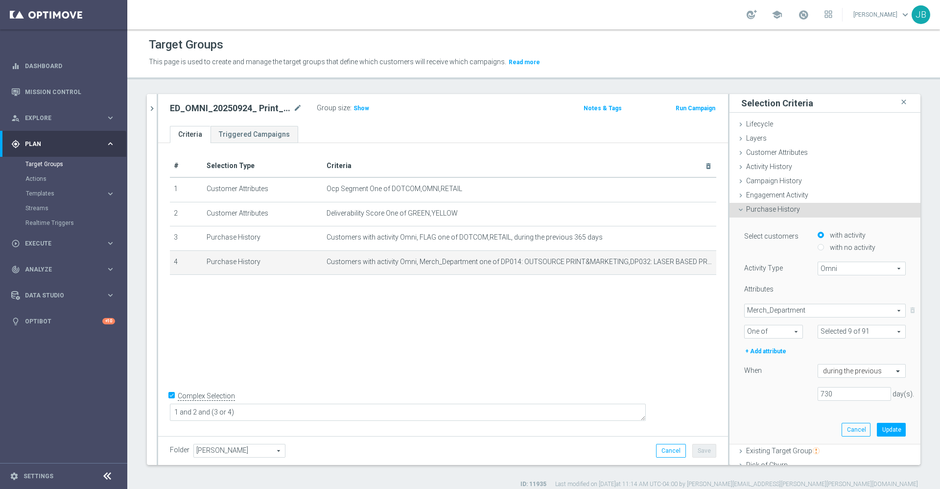
click at [573, 339] on div "# Selection Type Criteria delete_forever 1 Customer Attributes Ocp Segment One …" at bounding box center [443, 288] width 570 height 290
click at [842, 429] on button "Cancel" at bounding box center [856, 430] width 29 height 14
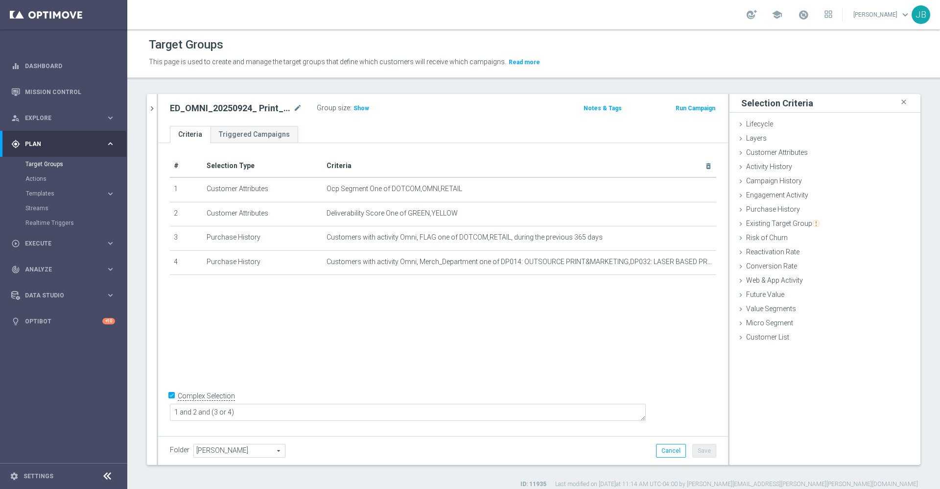
click at [898, 105] on div "Selection Criteria close" at bounding box center [825, 103] width 191 height 19
click at [899, 104] on icon "close" at bounding box center [904, 101] width 10 height 13
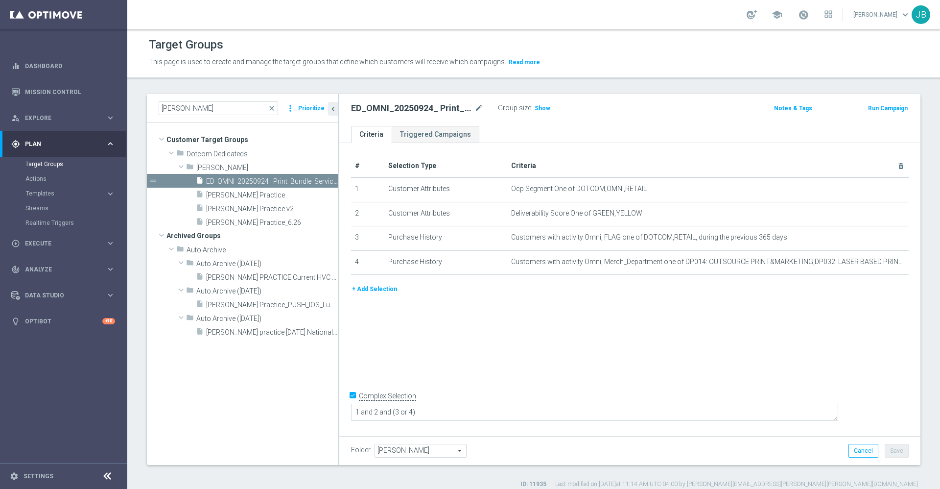
click at [374, 293] on button "+ Add Selection" at bounding box center [374, 288] width 47 height 11
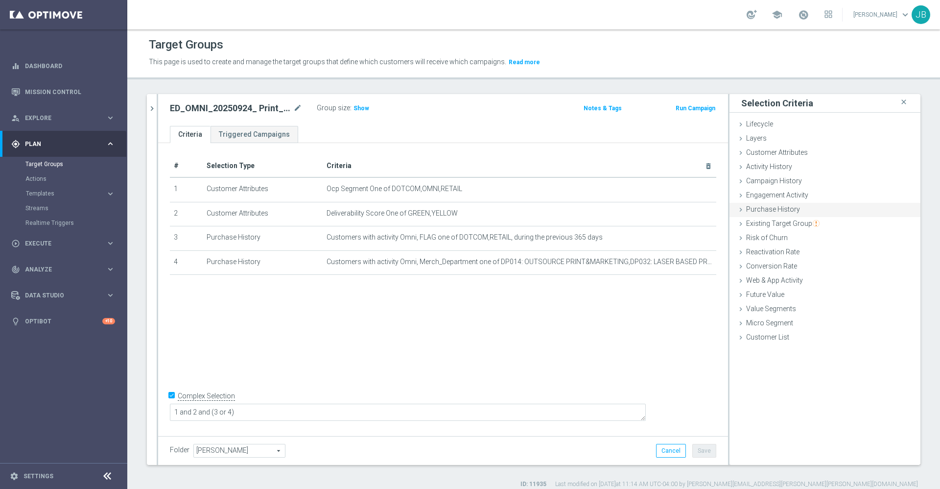
click at [763, 211] on span "Purchase History" at bounding box center [773, 209] width 54 height 8
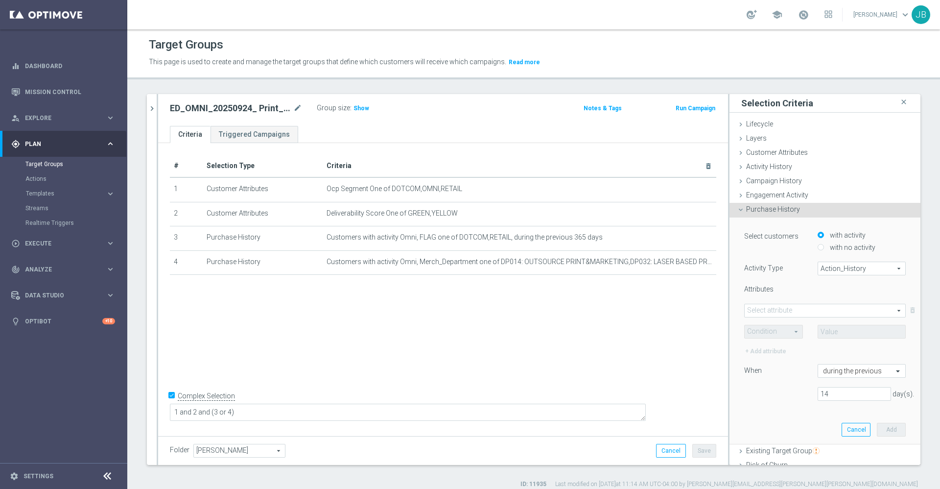
click at [819, 264] on span "Action_History" at bounding box center [861, 268] width 87 height 13
click at [823, 295] on span "Omni" at bounding box center [861, 295] width 77 height 8
type input "Omni"
click at [792, 311] on span at bounding box center [825, 310] width 161 height 13
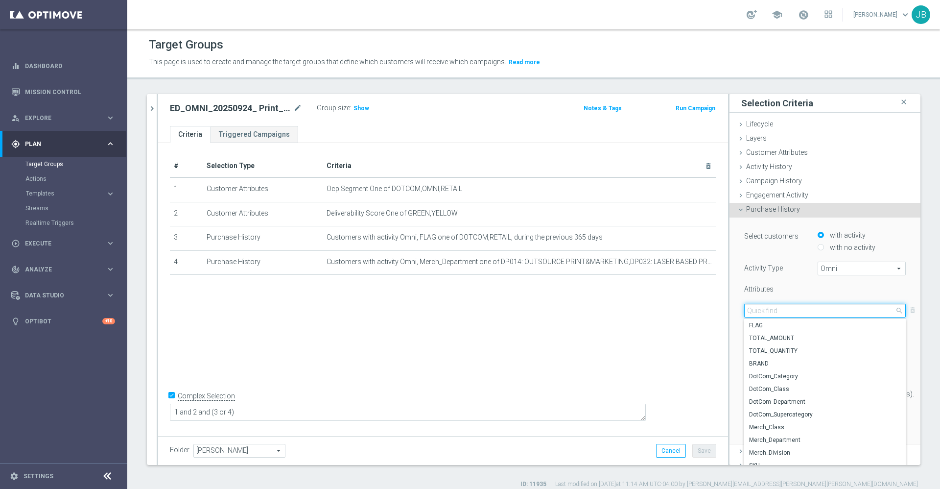
click at [777, 311] on input "search" at bounding box center [825, 311] width 162 height 14
click at [772, 377] on span "DotCom_Category" at bounding box center [825, 376] width 152 height 8
type input "DotCom_Category"
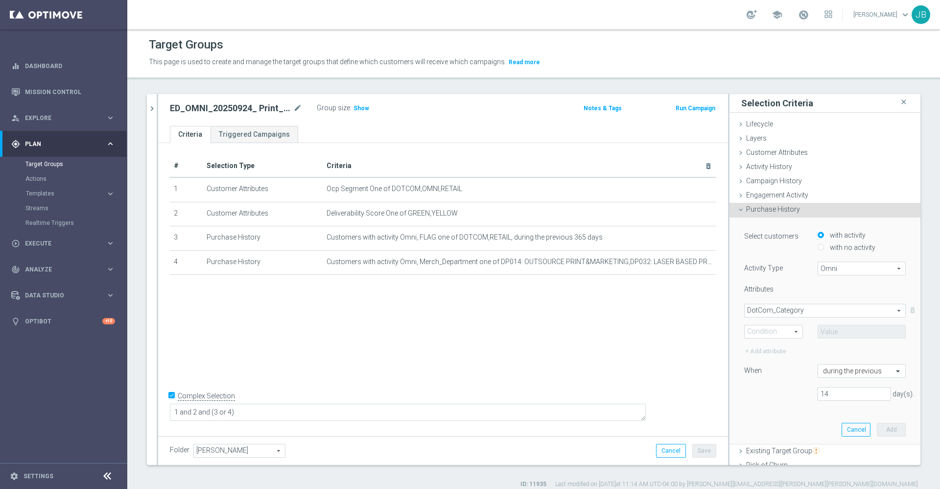
click at [780, 326] on span at bounding box center [774, 331] width 58 height 13
click at [758, 417] on label "One of" at bounding box center [774, 422] width 58 height 13
type input "One of"
click at [836, 331] on span at bounding box center [861, 331] width 87 height 13
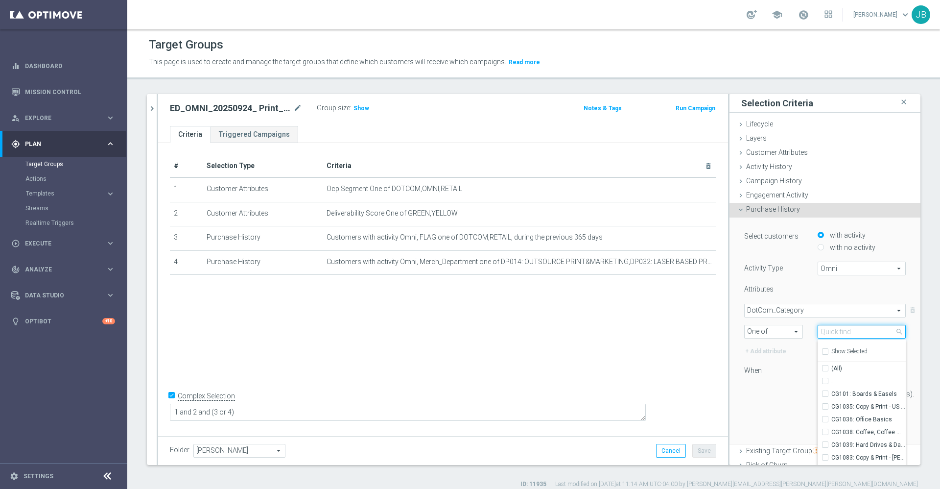
click at [836, 331] on input "search" at bounding box center [862, 332] width 88 height 14
type input "print"
click at [763, 386] on div "Select customers with activity with no activity Activity Type Omni Omni arrow_d…" at bounding box center [825, 319] width 162 height 178
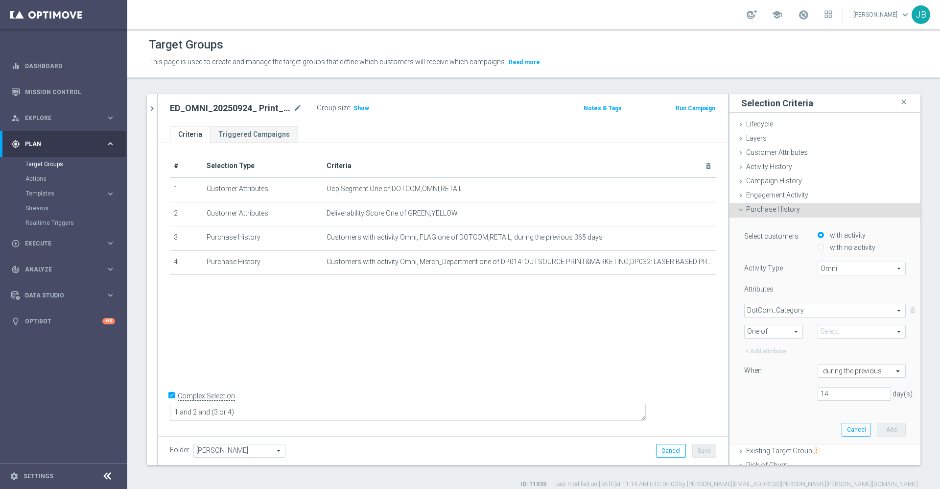
click at [787, 311] on span "DotCom_Category" at bounding box center [825, 310] width 161 height 13
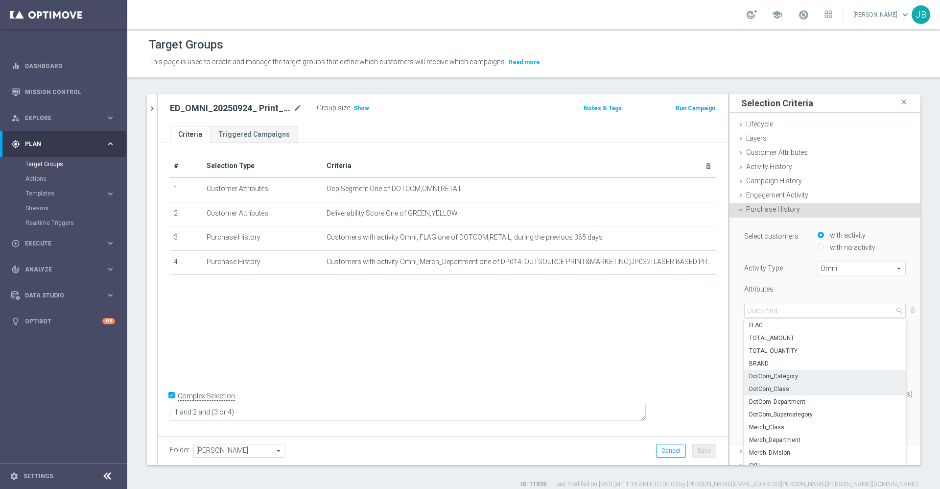
click at [774, 391] on span "DotCom_Class" at bounding box center [825, 389] width 152 height 8
type input "DotCom_Class"
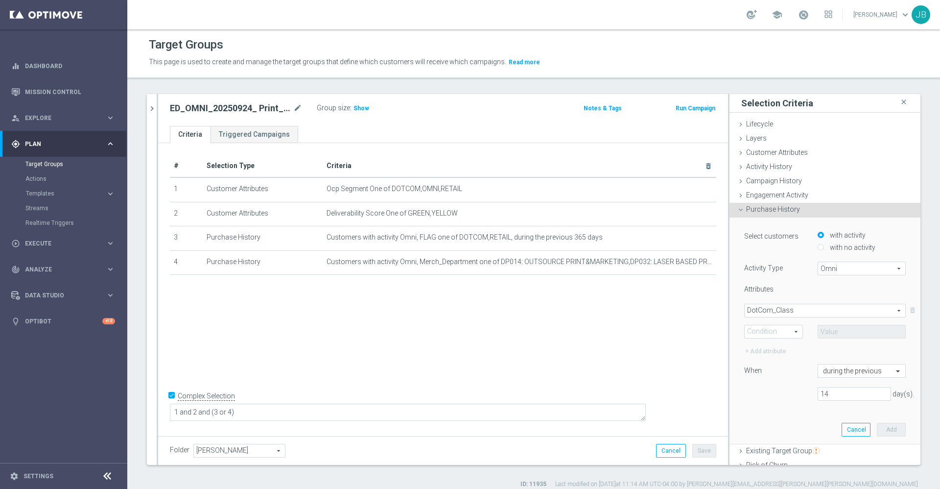
click at [773, 332] on span "One of" at bounding box center [774, 331] width 58 height 13
click at [757, 423] on span "One of" at bounding box center [774, 422] width 48 height 8
type input "One of"
click at [827, 330] on input "text" at bounding box center [862, 332] width 88 height 14
click at [798, 310] on span "DotCom_Class" at bounding box center [825, 310] width 161 height 13
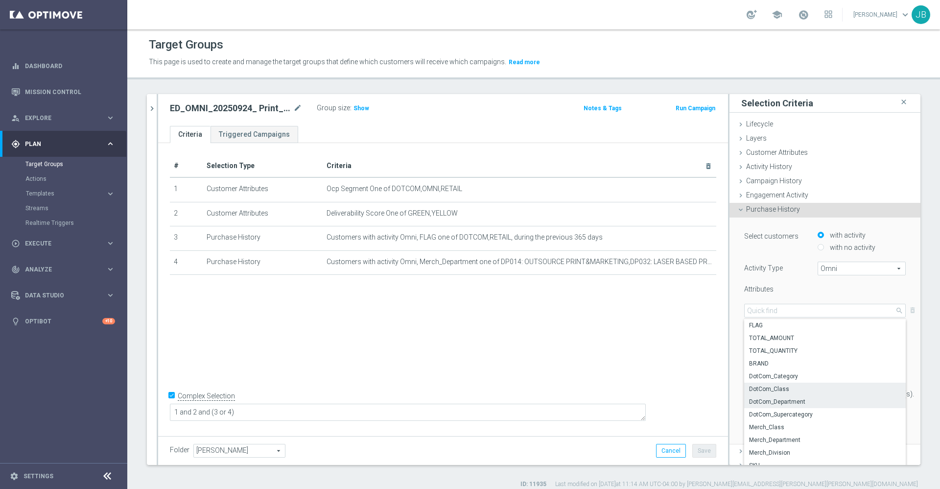
click at [780, 406] on label "DotCom_Department" at bounding box center [825, 401] width 162 height 13
type input "DotCom_Department"
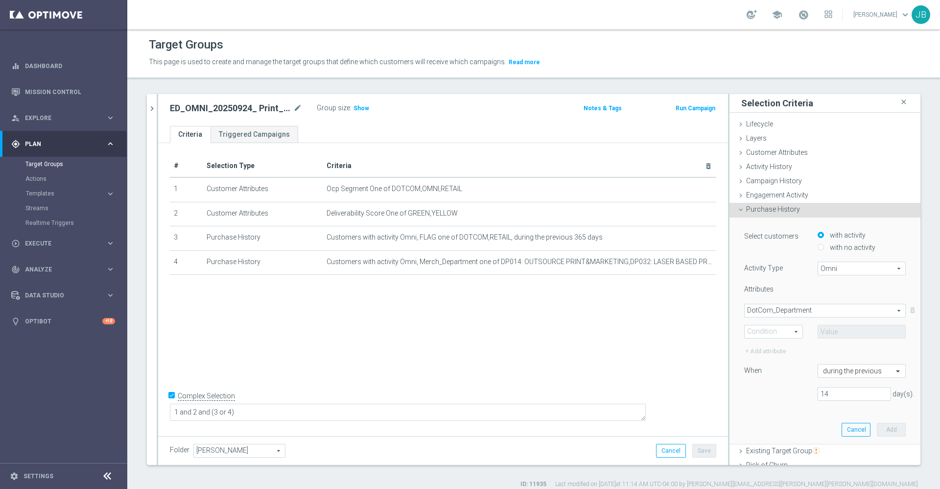
click at [776, 335] on span "One of" at bounding box center [774, 331] width 58 height 13
click at [762, 421] on span "One of" at bounding box center [774, 422] width 48 height 8
type input "One of"
click at [836, 327] on span at bounding box center [861, 331] width 87 height 13
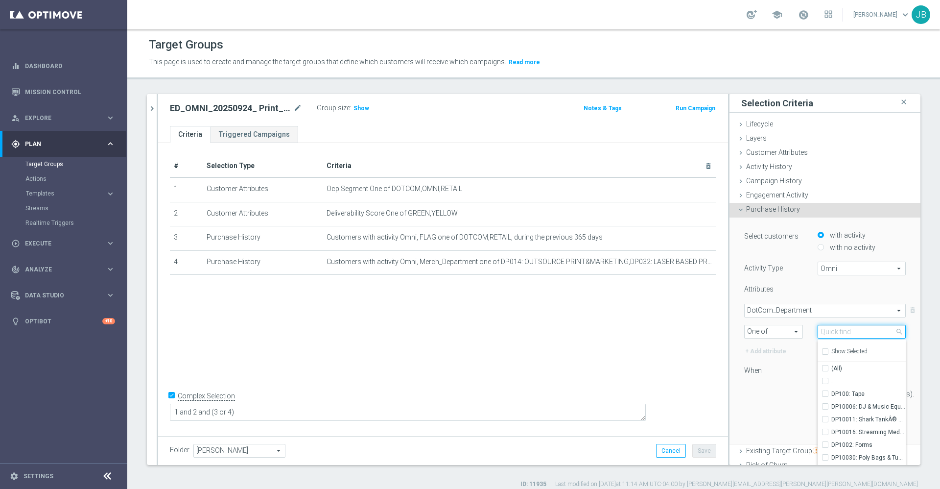
click at [838, 330] on input "search" at bounding box center [862, 332] width 88 height 14
type input "print"
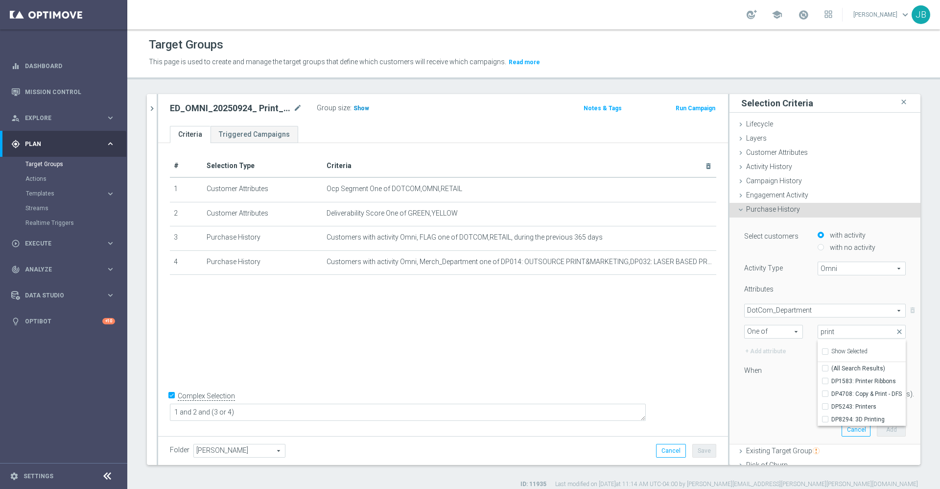
click at [362, 109] on span "Show" at bounding box center [362, 108] width 16 height 7
click at [777, 310] on span "DotCom_Department" at bounding box center [825, 310] width 161 height 13
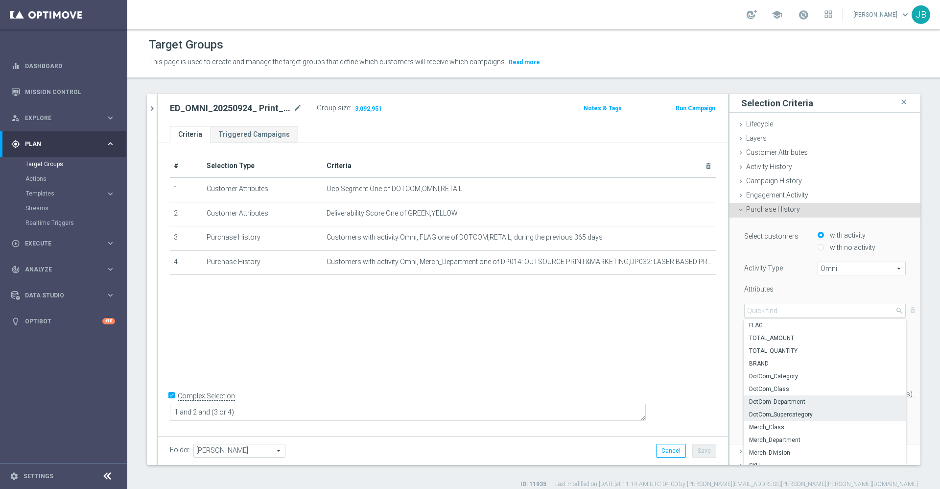
click at [779, 413] on span "DotCom_Supercategory" at bounding box center [825, 414] width 152 height 8
type input "DotCom_Supercategory"
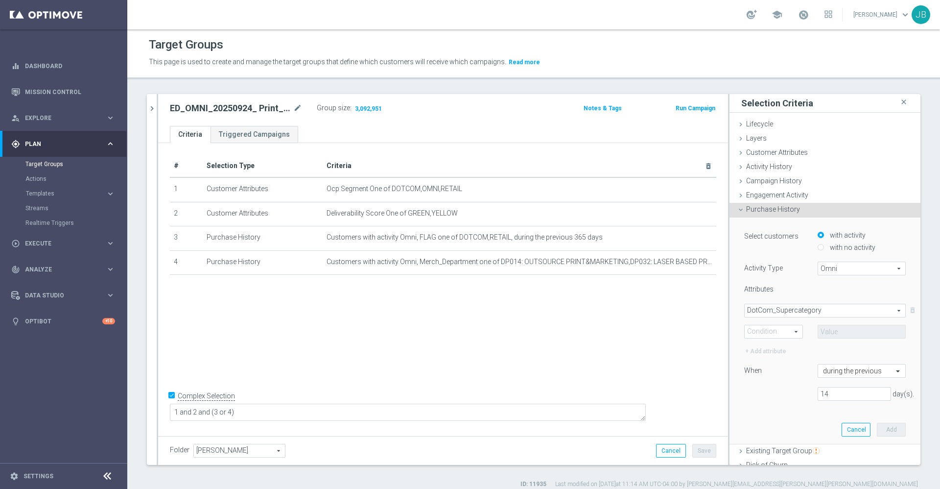
click at [775, 330] on span "One of" at bounding box center [774, 331] width 58 height 13
click at [759, 421] on span "One of" at bounding box center [774, 422] width 48 height 8
type input "One of"
click at [834, 331] on span at bounding box center [861, 331] width 87 height 13
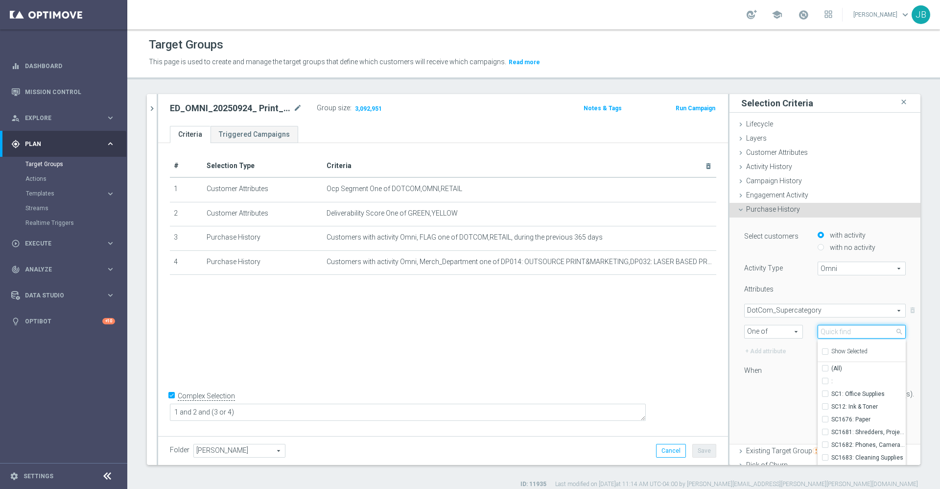
click at [834, 331] on input "search" at bounding box center [862, 332] width 88 height 14
type input "print"
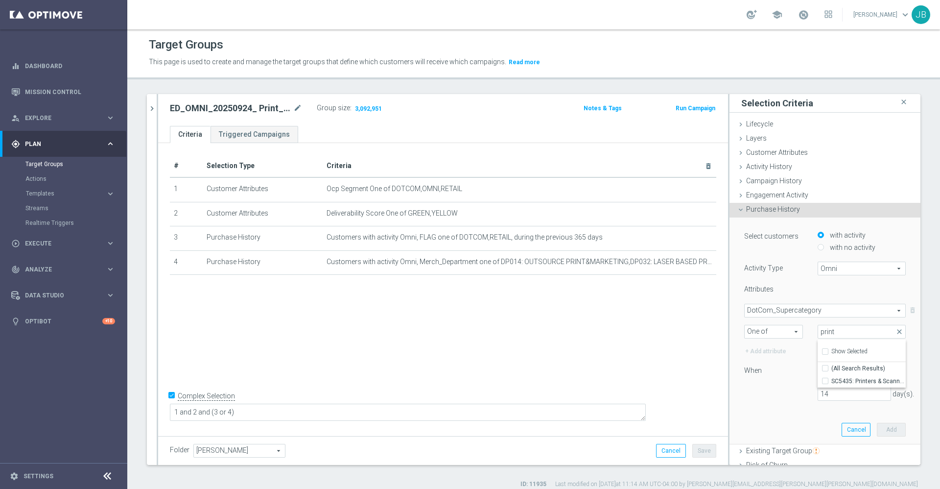
click at [789, 306] on span "DotCom_Supercategory" at bounding box center [825, 310] width 161 height 13
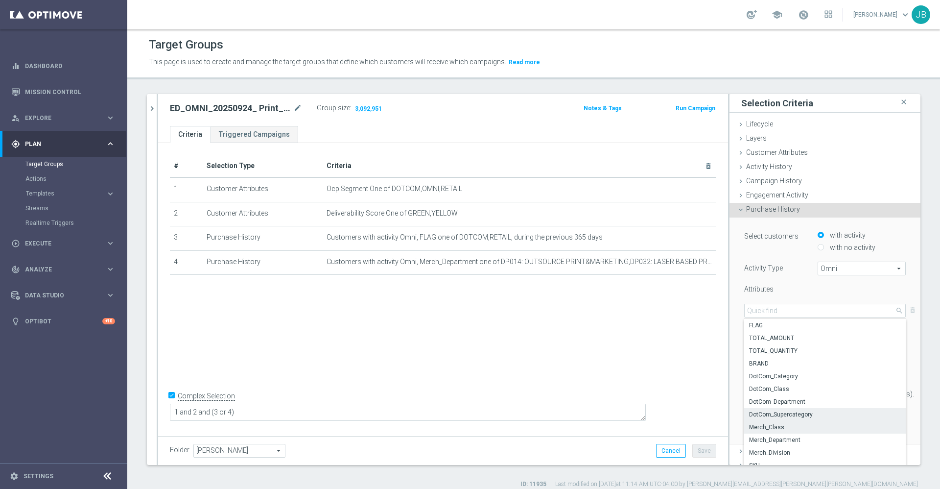
click at [767, 424] on span "Merch_Class" at bounding box center [825, 427] width 152 height 8
type input "Merch_Class"
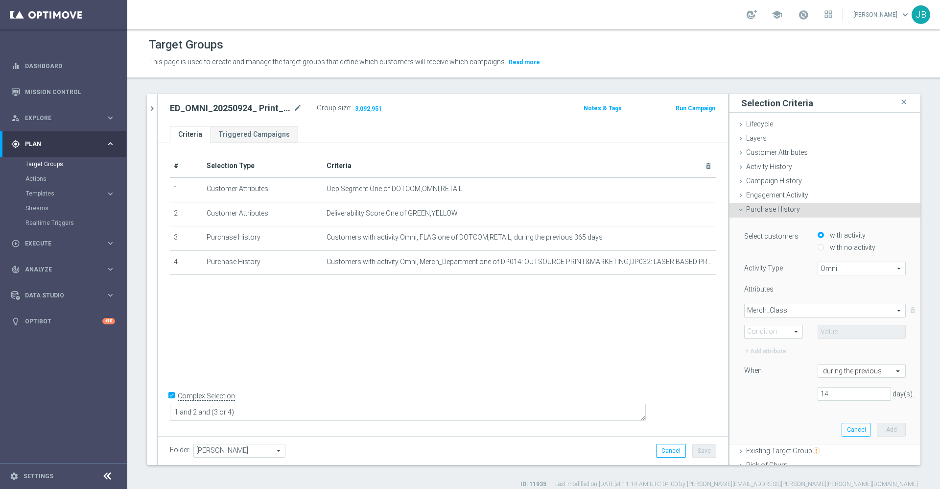
click at [775, 328] on span "One of" at bounding box center [774, 331] width 58 height 13
click at [755, 421] on span "One of" at bounding box center [774, 422] width 48 height 8
type input "One of"
click at [802, 309] on span "Merch_Class" at bounding box center [825, 310] width 161 height 13
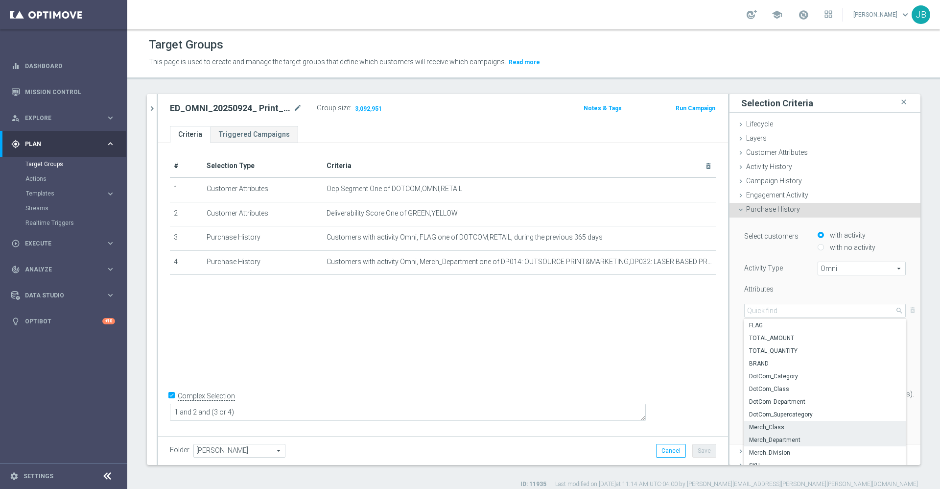
click at [760, 439] on span "Merch_Department" at bounding box center [825, 440] width 152 height 8
type input "Merch_Department"
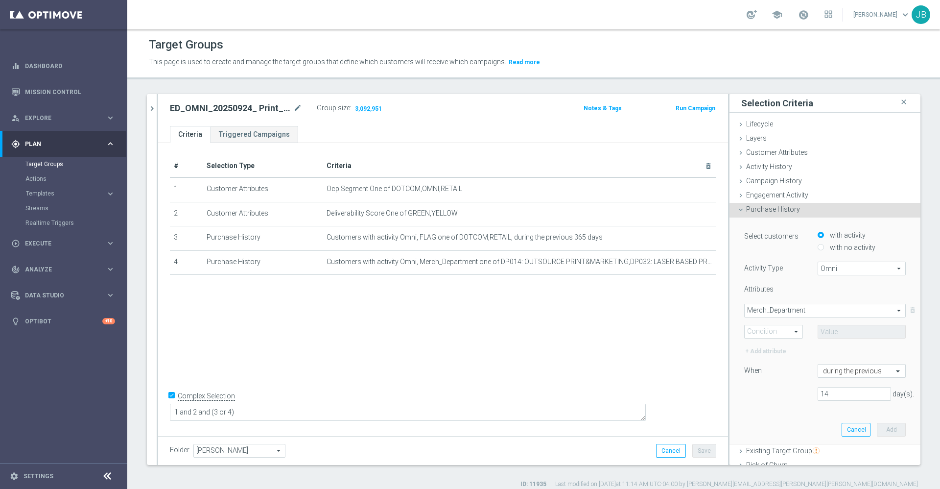
click at [768, 328] on span "One of" at bounding box center [774, 331] width 58 height 13
click at [751, 418] on span "One of" at bounding box center [774, 422] width 48 height 8
type input "One of"
click at [822, 331] on span at bounding box center [861, 331] width 87 height 13
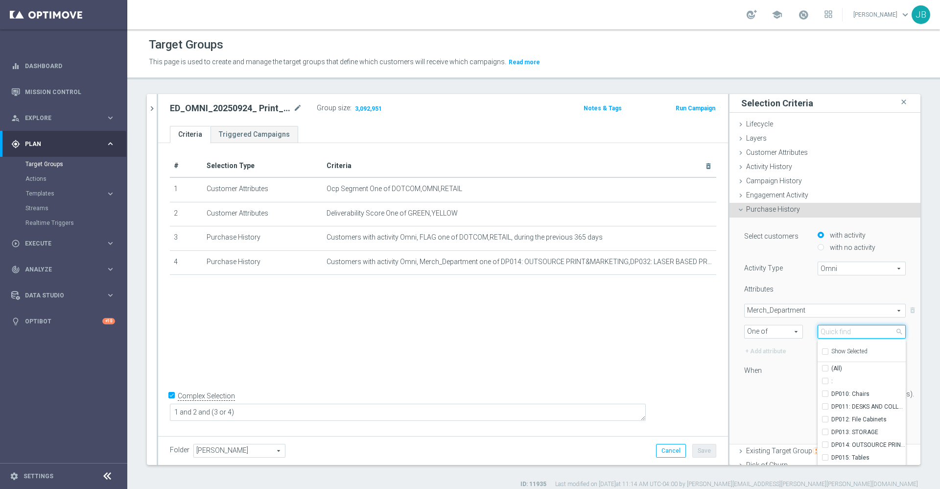
click at [822, 331] on input "search" at bounding box center [862, 332] width 88 height 14
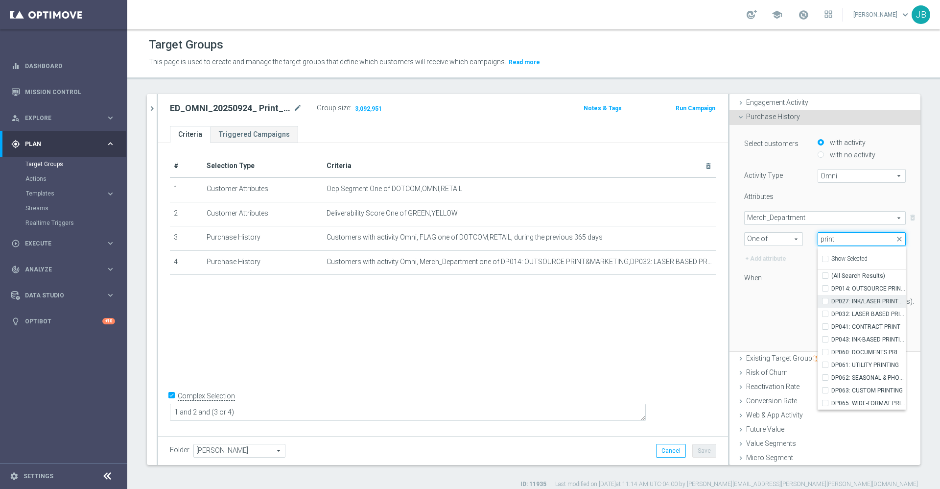
scroll to position [94, 0]
type input "print"
click at [628, 323] on div "# Selection Type Criteria delete_forever 1 Customer Attributes Ocp Segment One …" at bounding box center [443, 288] width 570 height 290
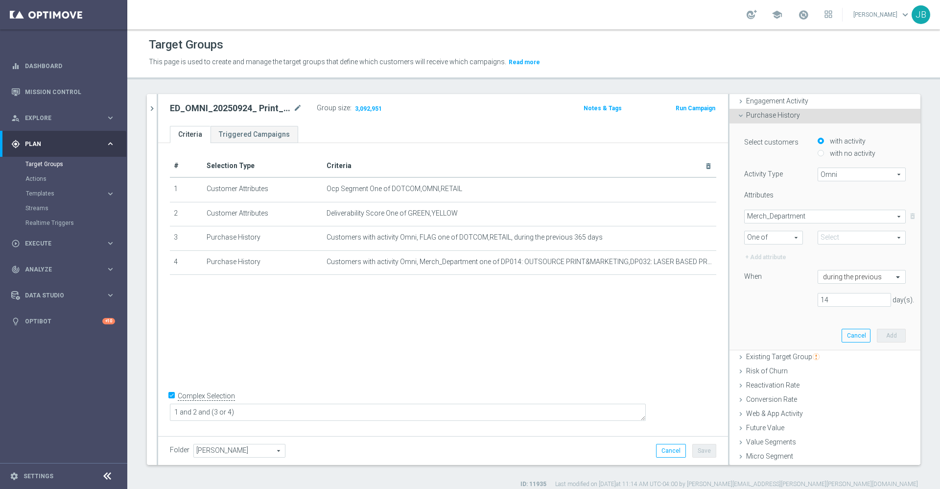
click at [639, 337] on div "# Selection Type Criteria delete_forever 1 Customer Attributes Ocp Segment One …" at bounding box center [443, 288] width 570 height 290
click at [693, 235] on icon "delete_forever" at bounding box center [697, 238] width 8 height 8
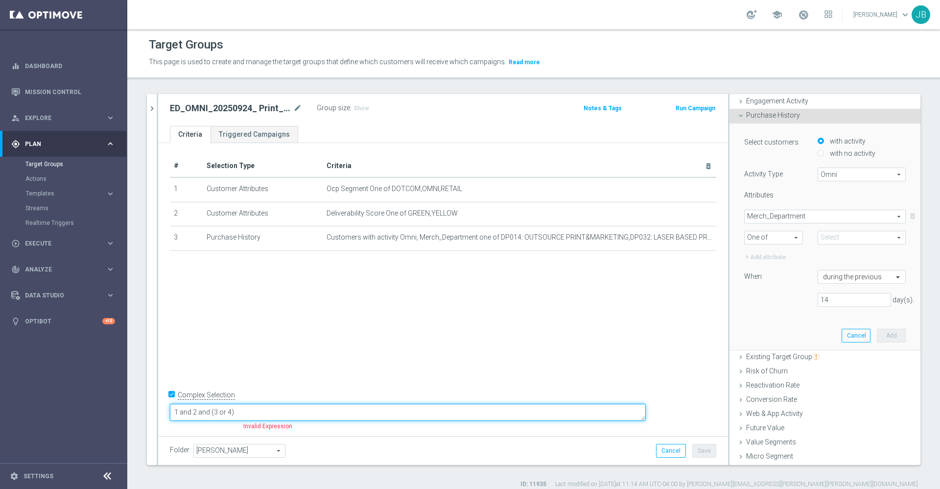
click at [303, 412] on textarea "1 and 2 and (3 or 4)" at bounding box center [408, 411] width 476 height 17
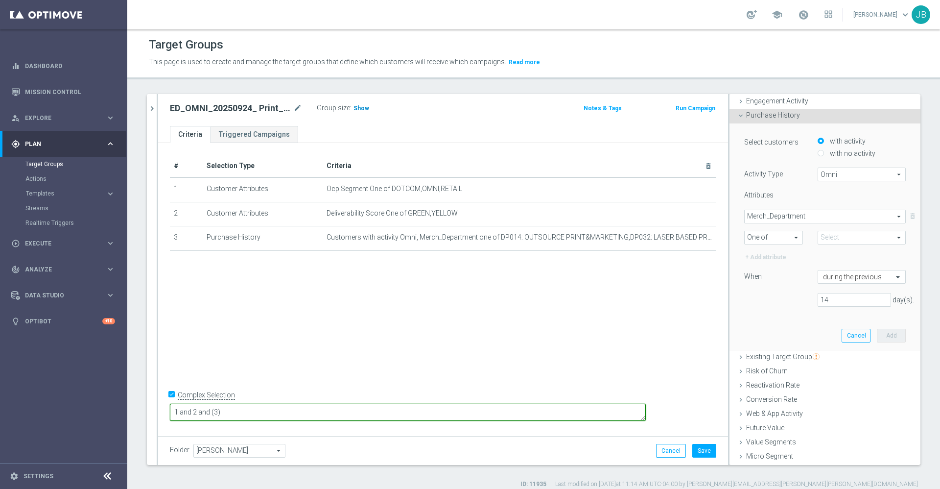
type textarea "1 and 2 and (3)"
click at [361, 110] on span "Show" at bounding box center [362, 108] width 16 height 7
click at [656, 449] on button "Cancel" at bounding box center [671, 451] width 30 height 14
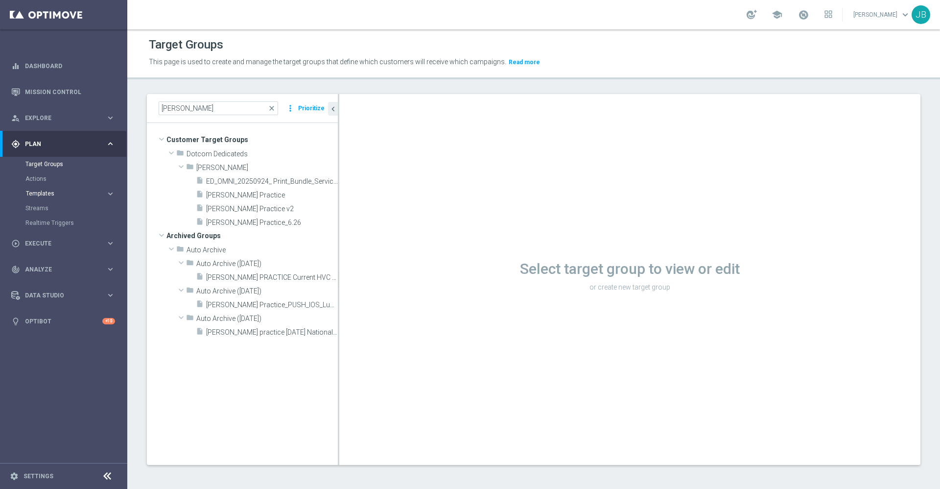
click at [49, 195] on span "Templates" at bounding box center [61, 193] width 70 height 6
click at [48, 208] on link "Optimail" at bounding box center [65, 208] width 71 height 8
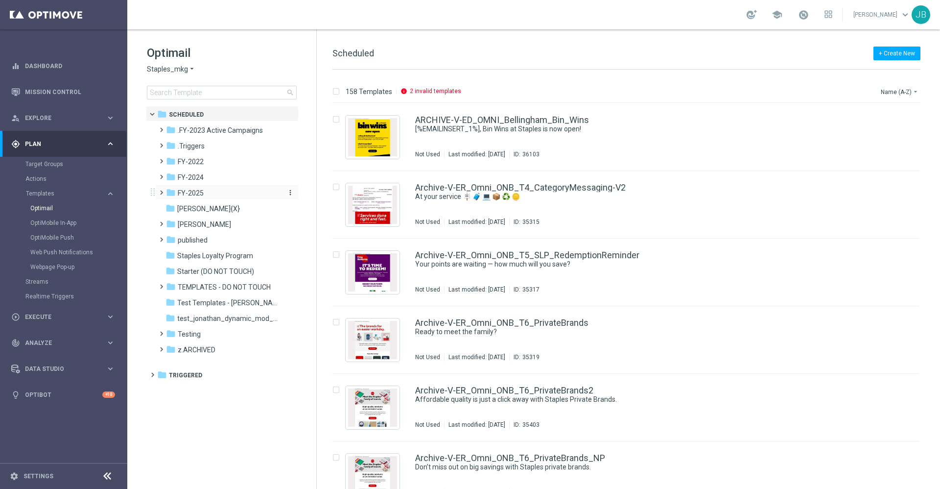
click at [205, 194] on div "folder FY-2025" at bounding box center [222, 193] width 113 height 11
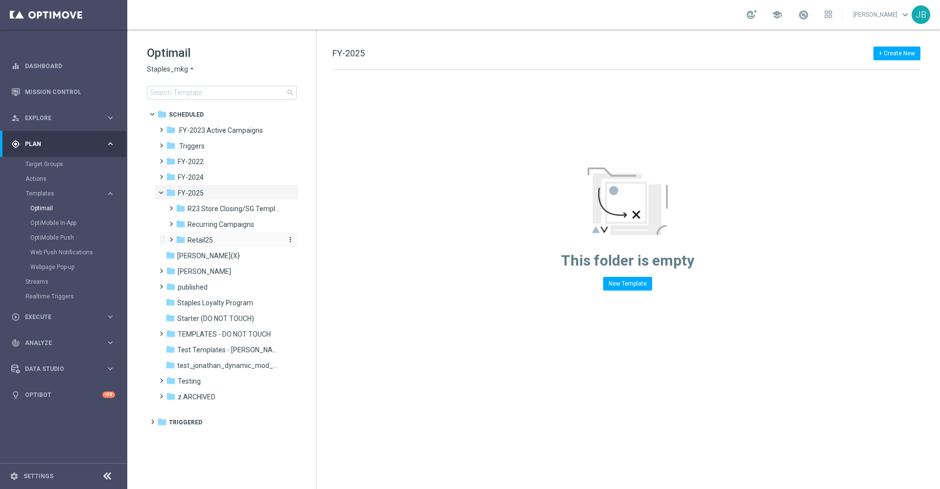
click at [211, 240] on span "Retail25" at bounding box center [200, 240] width 25 height 9
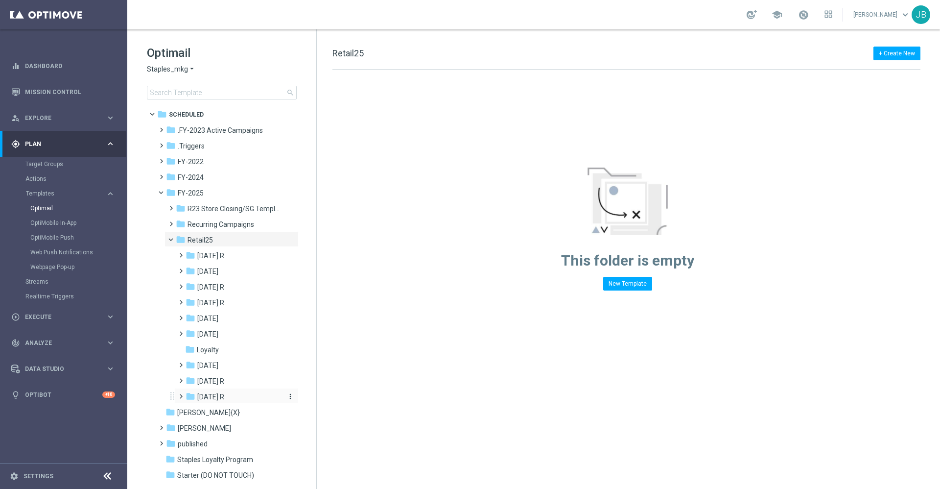
click at [213, 396] on span "[DATE] R" at bounding box center [210, 396] width 27 height 9
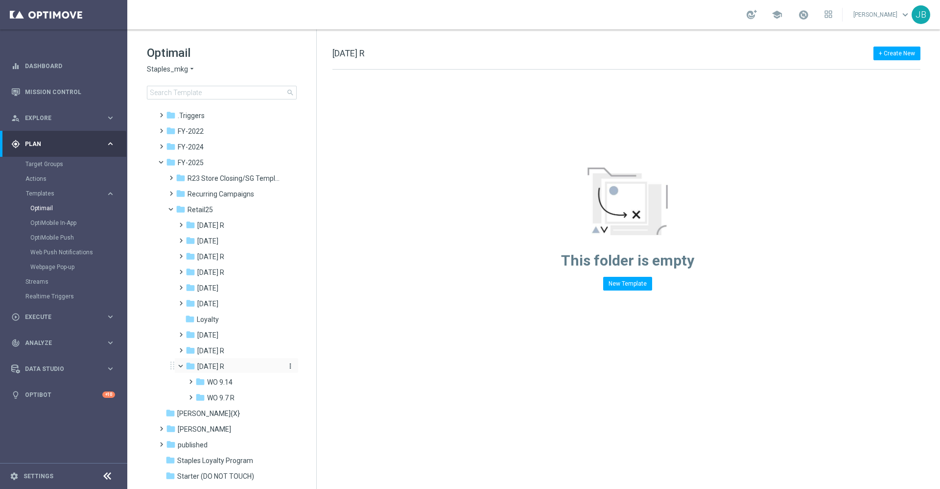
scroll to position [34, 0]
click at [225, 381] on span "WO 9.14" at bounding box center [219, 378] width 25 height 9
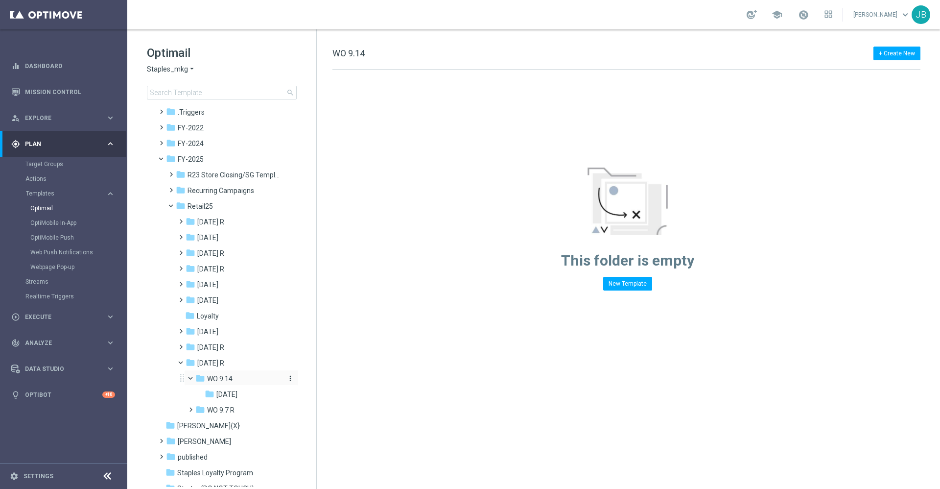
click at [235, 377] on div "folder WO 9.14" at bounding box center [239, 378] width 88 height 11
click at [290, 361] on icon "more_vert" at bounding box center [290, 362] width 8 height 8
click at [327, 363] on span "New Folder" at bounding box center [329, 364] width 30 height 8
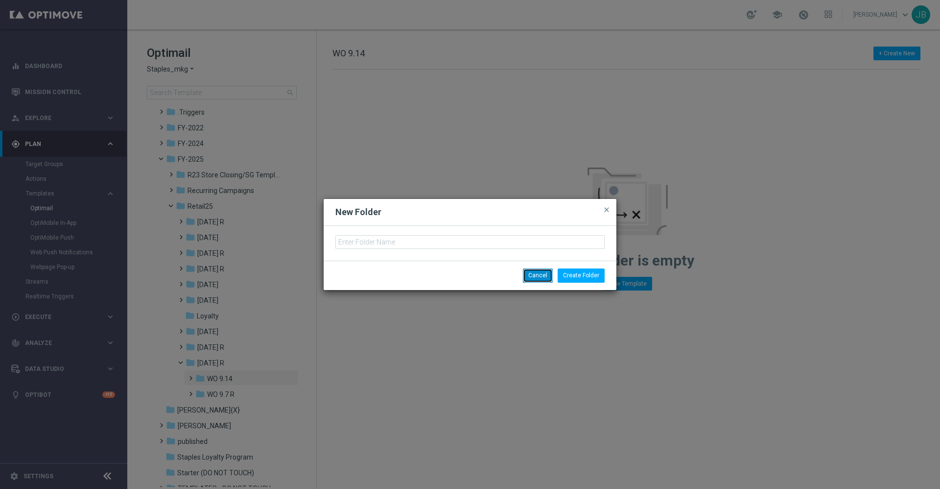
click at [530, 275] on button "Cancel" at bounding box center [538, 275] width 30 height 14
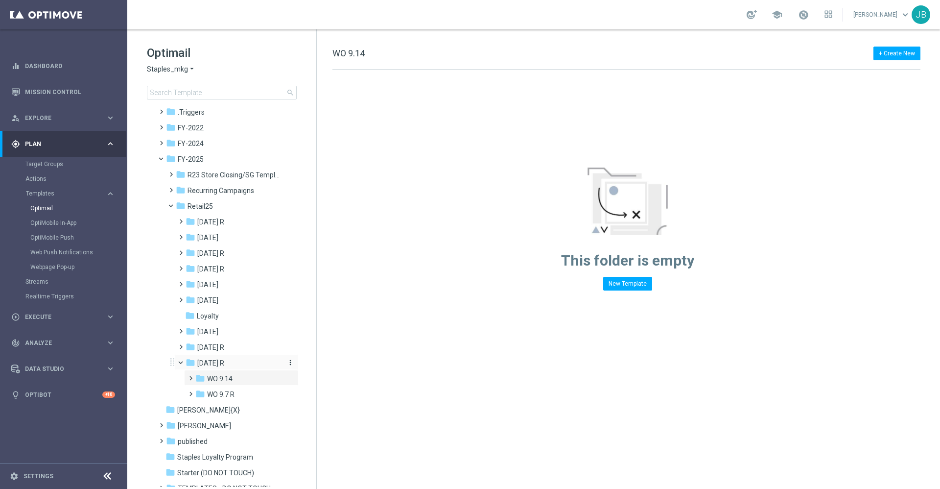
click at [287, 361] on icon "more_vert" at bounding box center [290, 362] width 8 height 8
click at [325, 363] on span "New Folder" at bounding box center [329, 364] width 30 height 8
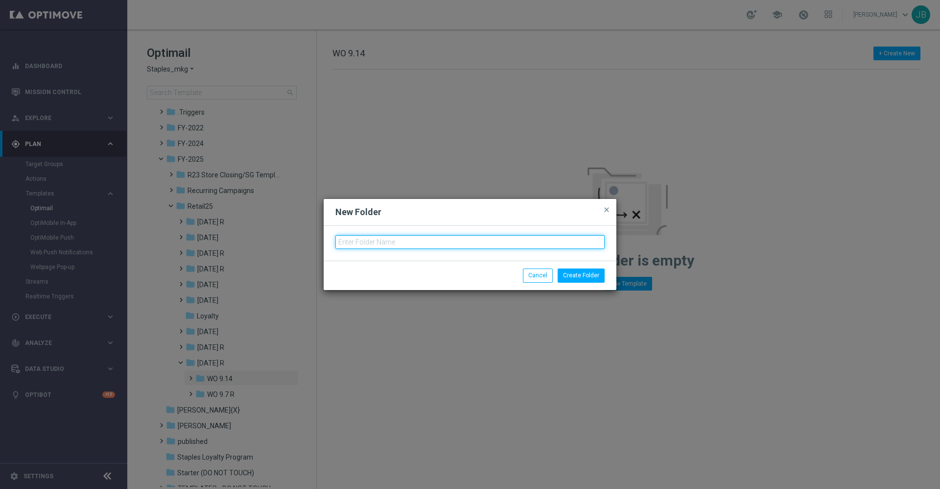
click at [402, 242] on input "text" at bounding box center [469, 242] width 269 height 14
type input "9.23"
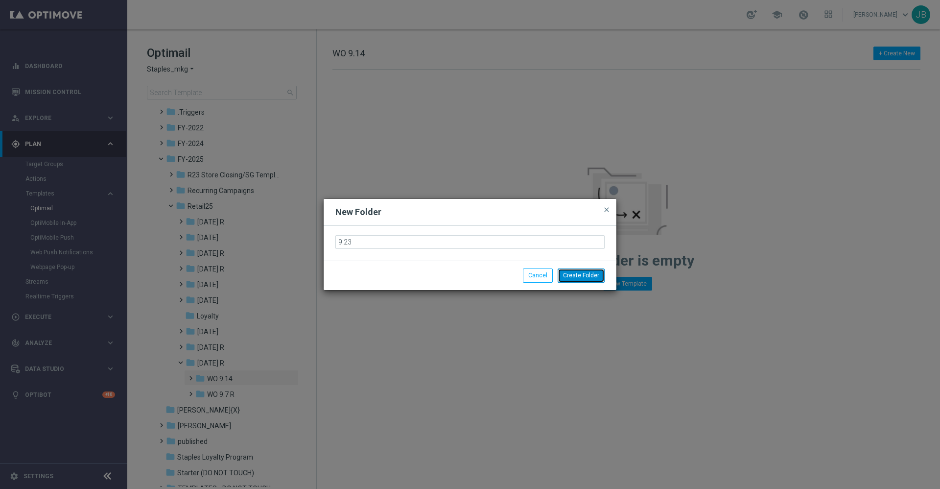
click at [584, 275] on button "Create Folder" at bounding box center [581, 275] width 47 height 14
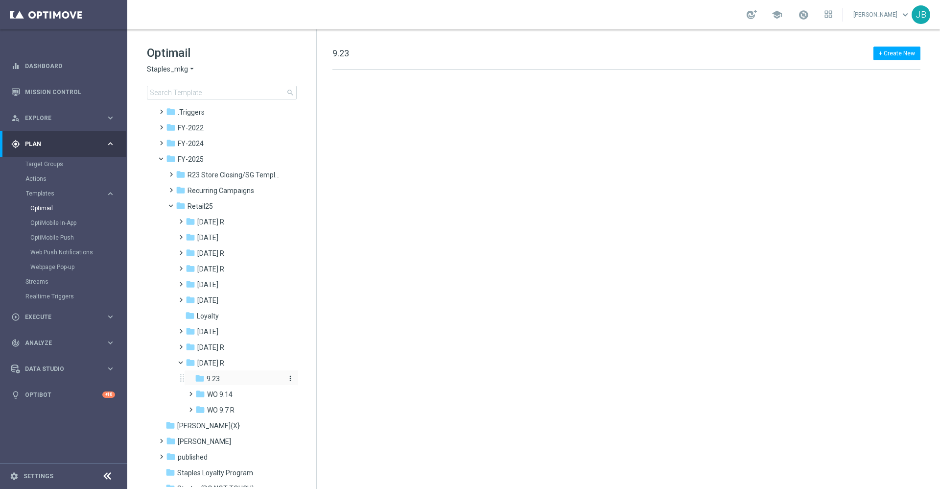
click at [289, 379] on icon "more_vert" at bounding box center [290, 378] width 8 height 8
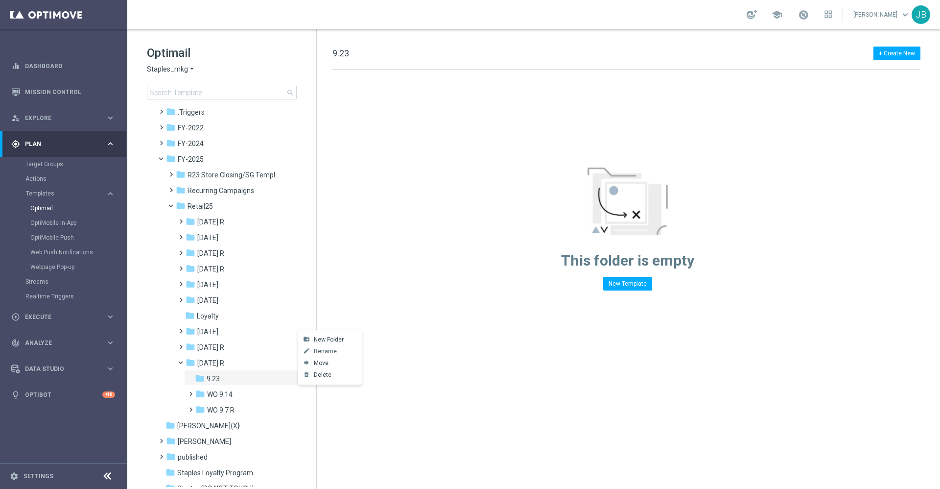
click at [331, 351] on span "Rename" at bounding box center [325, 351] width 23 height 8
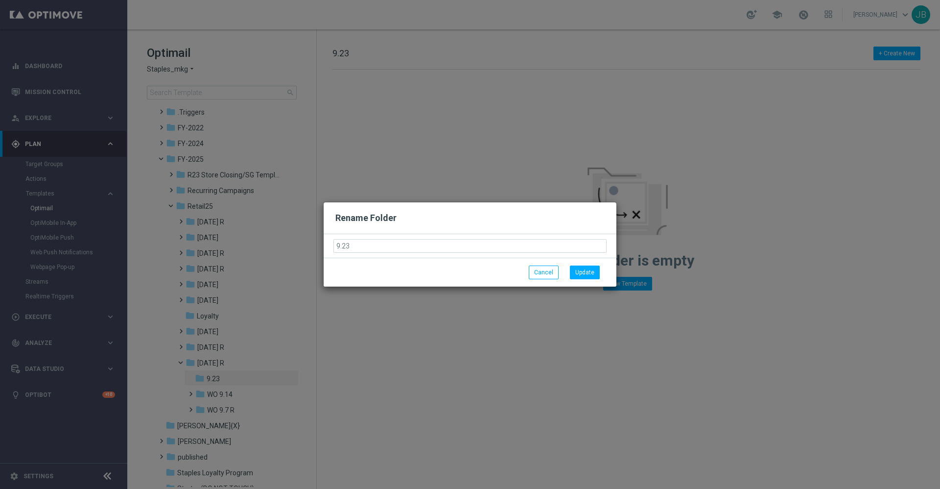
click at [334, 242] on input "9.23" at bounding box center [469, 246] width 273 height 14
type input "WO 9.23"
click at [586, 273] on button "Update" at bounding box center [585, 272] width 30 height 14
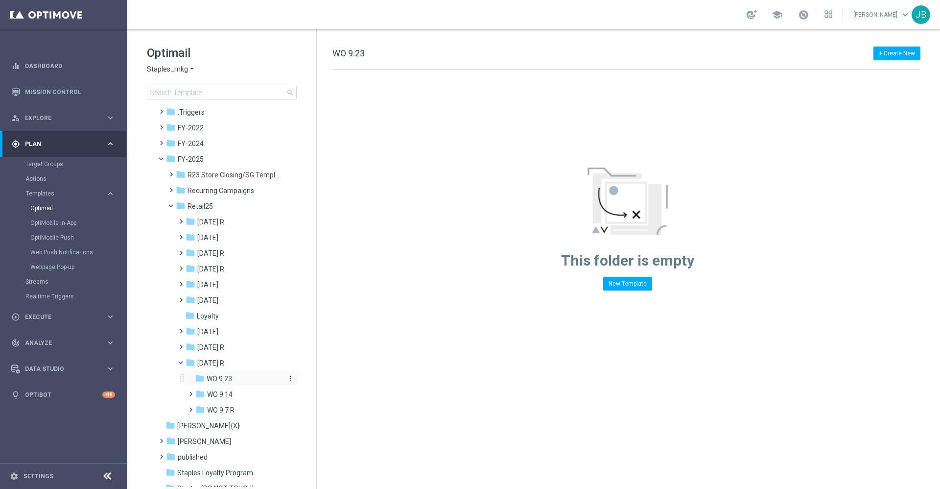
click at [229, 378] on span "WO 9.23" at bounding box center [219, 378] width 25 height 9
click at [232, 378] on div "folder 9.23" at bounding box center [239, 378] width 88 height 11
click at [290, 378] on icon "more_vert" at bounding box center [290, 378] width 8 height 8
click at [325, 336] on span "New Folder" at bounding box center [329, 339] width 30 height 8
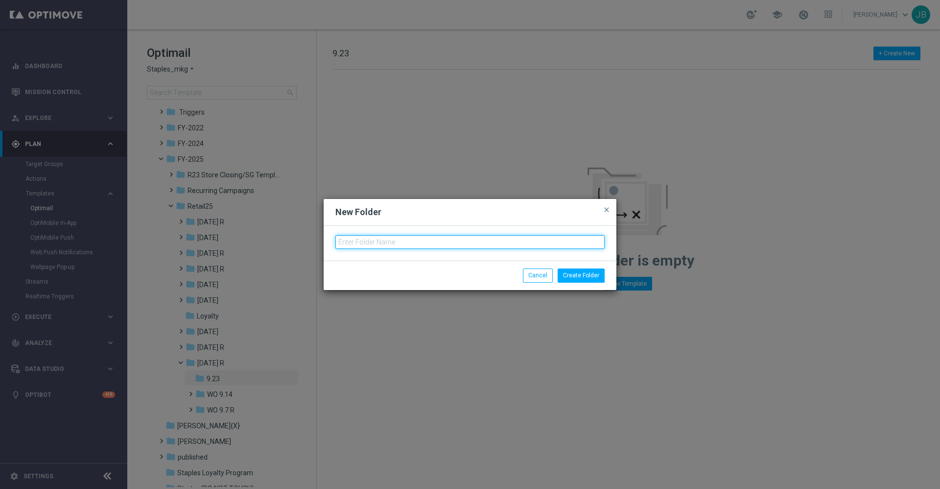
click at [384, 239] on input "text" at bounding box center [469, 242] width 269 height 14
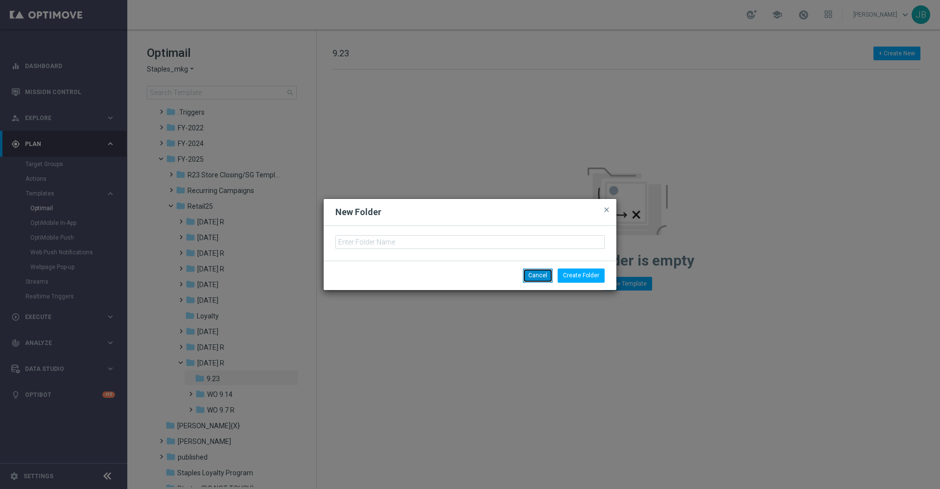
click at [535, 278] on button "Cancel" at bounding box center [538, 275] width 30 height 14
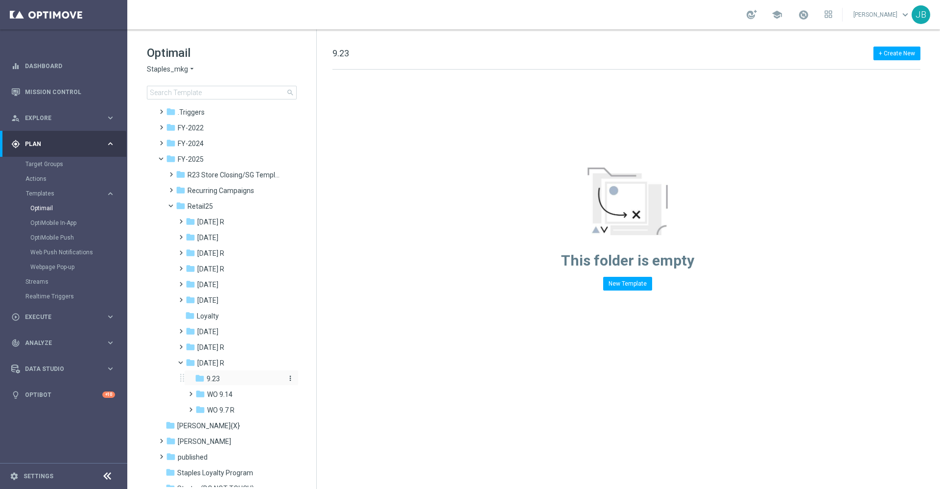
click at [287, 379] on icon "more_vert" at bounding box center [290, 378] width 8 height 8
click at [332, 352] on span "Rename" at bounding box center [325, 351] width 23 height 8
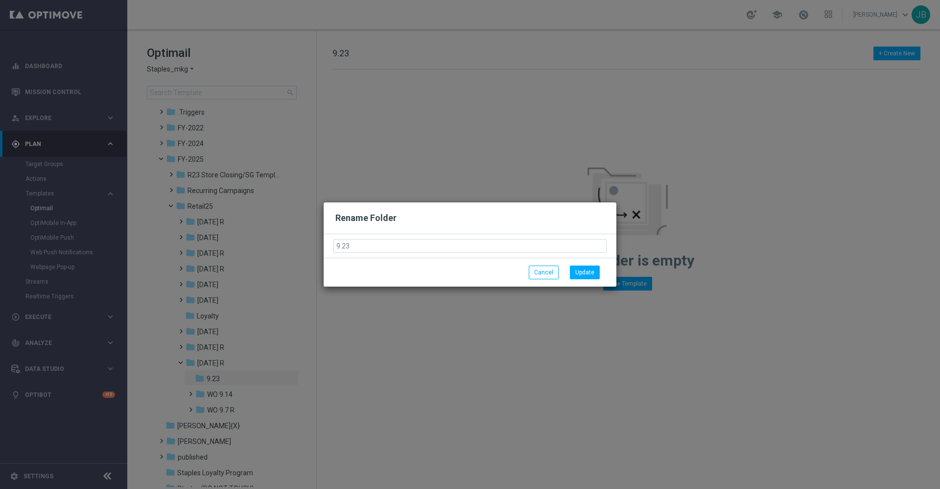
click at [334, 246] on input "9.23" at bounding box center [469, 246] width 273 height 14
type input "WO 9.21"
click at [590, 272] on button "Update" at bounding box center [585, 272] width 30 height 14
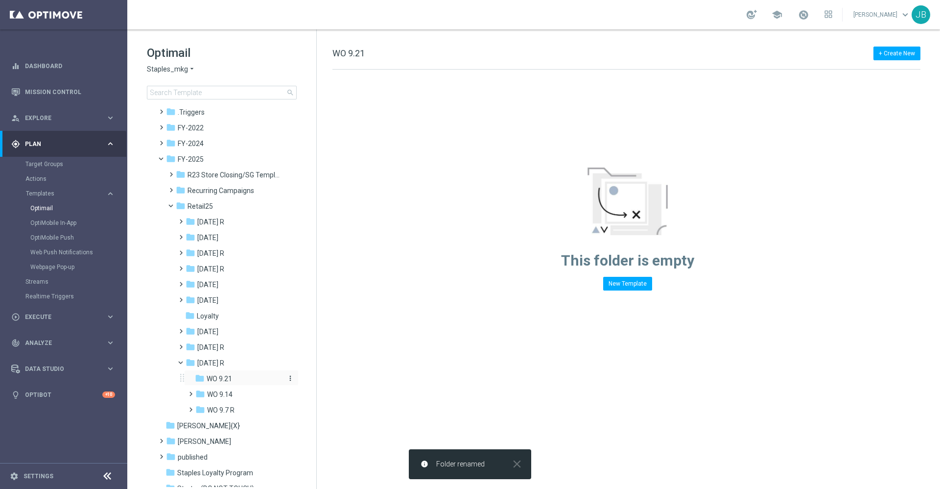
click at [289, 379] on icon "more_vert" at bounding box center [290, 378] width 8 height 8
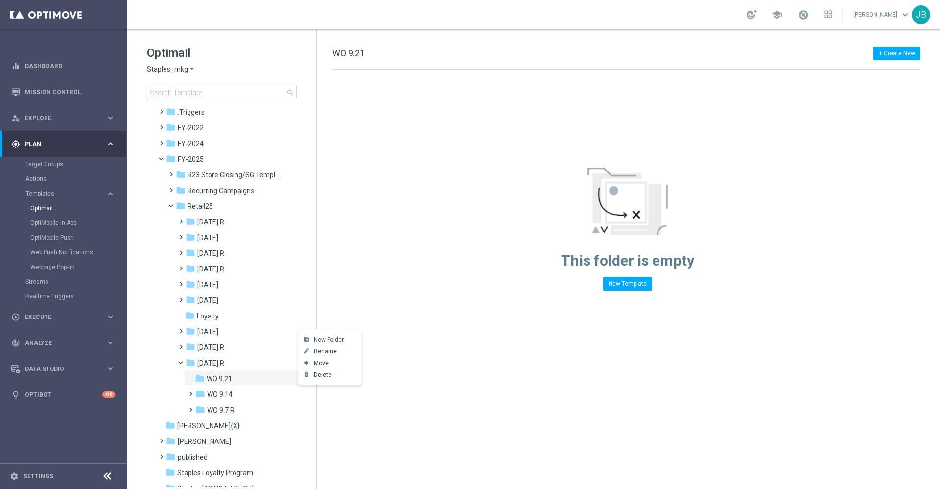
click at [338, 340] on span "New Folder" at bounding box center [329, 339] width 30 height 8
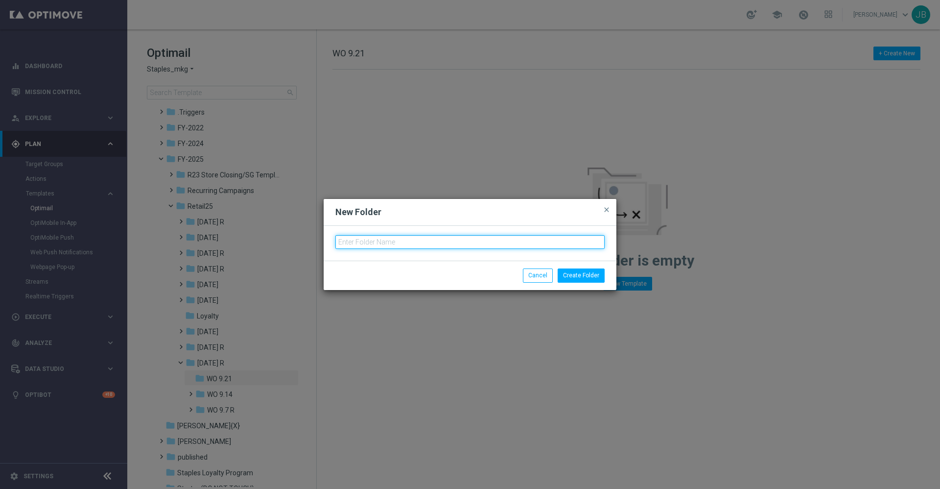
click at [366, 242] on input "text" at bounding box center [469, 242] width 269 height 14
type input "W"
click at [336, 245] on input "9.23" at bounding box center [469, 242] width 269 height 14
type input "Tues 9.23"
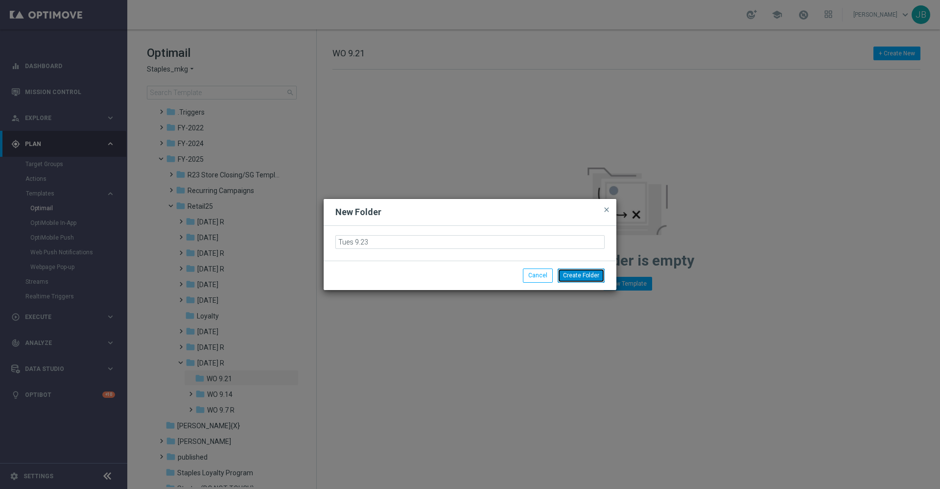
click at [583, 275] on button "Create Folder" at bounding box center [581, 275] width 47 height 14
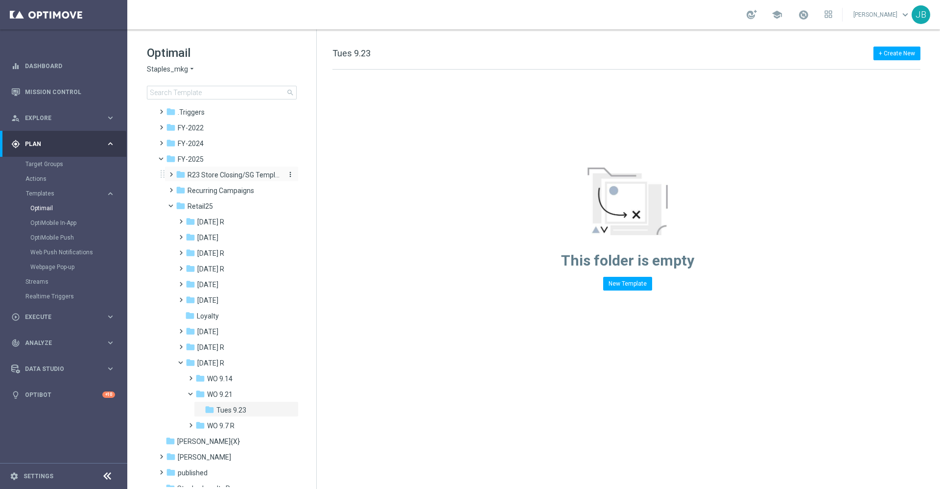
click at [235, 176] on span "R23 Store Closing/SG Templates" at bounding box center [234, 174] width 93 height 9
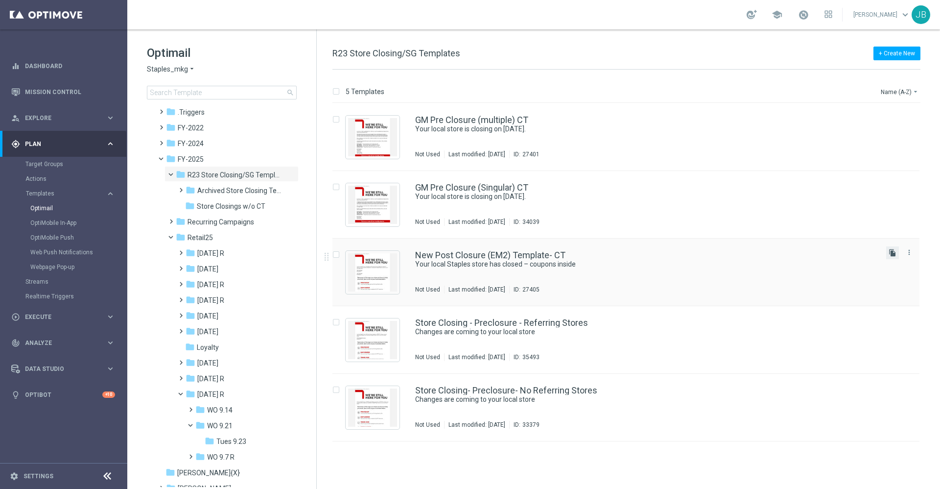
click at [892, 252] on icon "file_copy" at bounding box center [893, 253] width 8 height 8
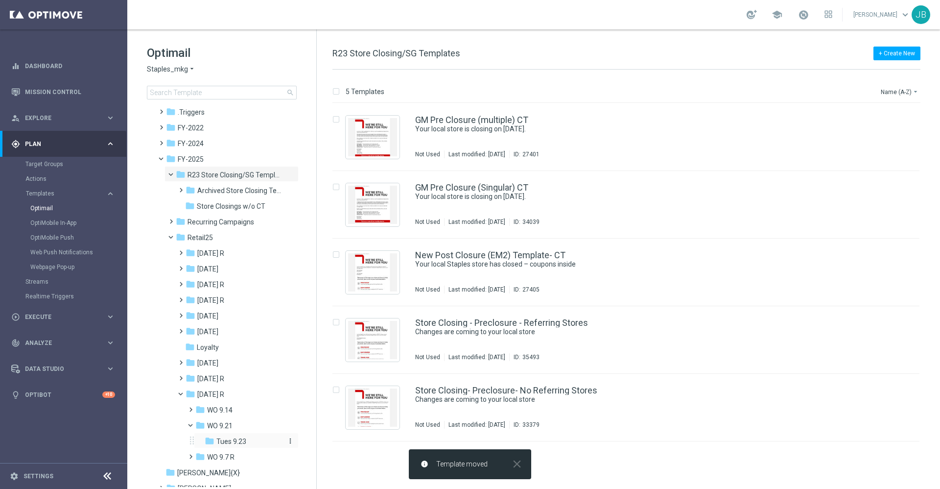
click at [241, 439] on span "Tues 9.23" at bounding box center [231, 441] width 30 height 9
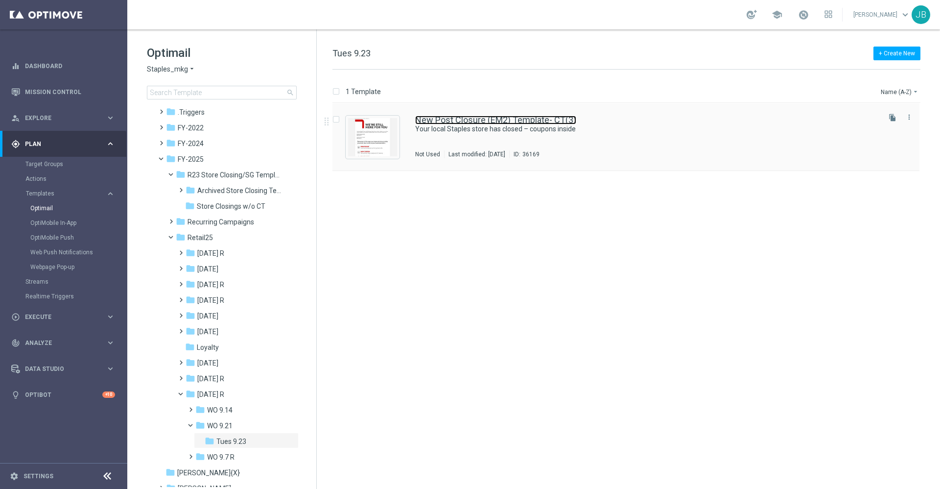
click at [455, 120] on link "New Post Closure (EM2) Template- CT(3)" at bounding box center [495, 120] width 161 height 9
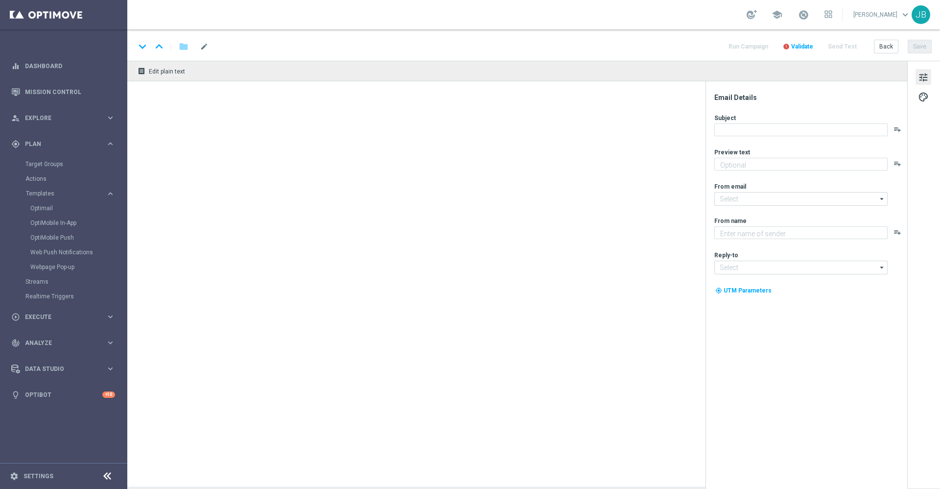
type textarea "Your store at [STREET_ADDRESS] has closed."
type textarea "Staples"
type input "[EMAIL_ADDRESS][DOMAIN_NAME]"
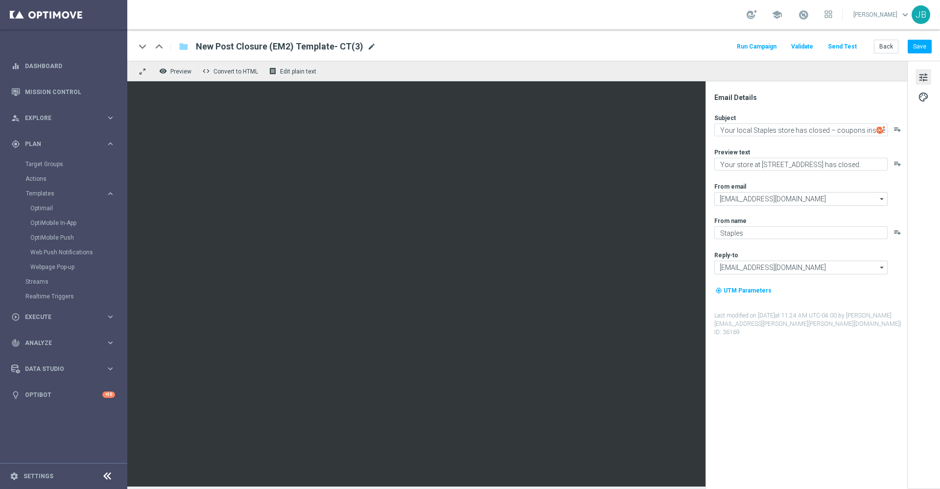
click at [368, 46] on span "mode_edit" at bounding box center [371, 46] width 9 height 9
paste input "SC_DC_20250923_Closing_PostClosure_ST1165_9.23.2025"
drag, startPoint x: 383, startPoint y: 46, endPoint x: 351, endPoint y: 48, distance: 32.4
click at [351, 48] on input "SC_DC_20250923_Closing_PostClosure_ST1165_9.23.2025" at bounding box center [317, 46] width 243 height 13
type input "SC_DC_20250923_Closing_PostClosure_ST1165"
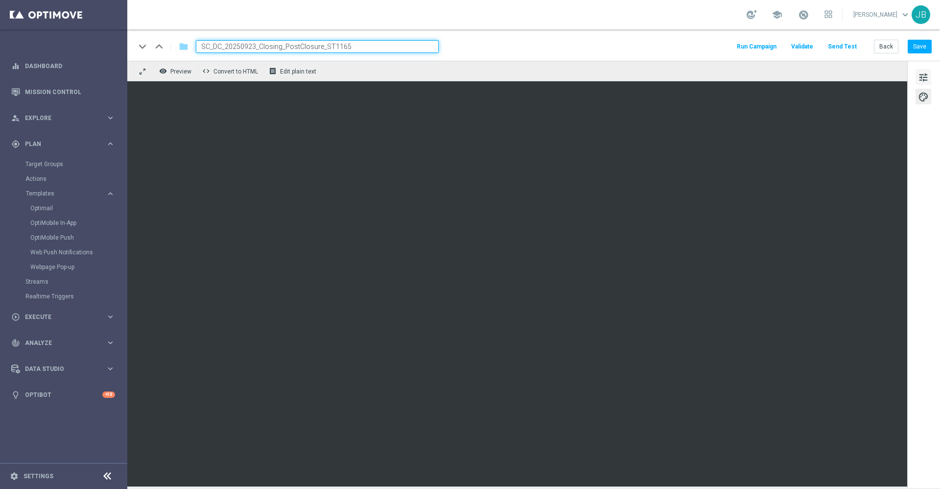
click at [926, 83] on span "tune" at bounding box center [923, 77] width 11 height 13
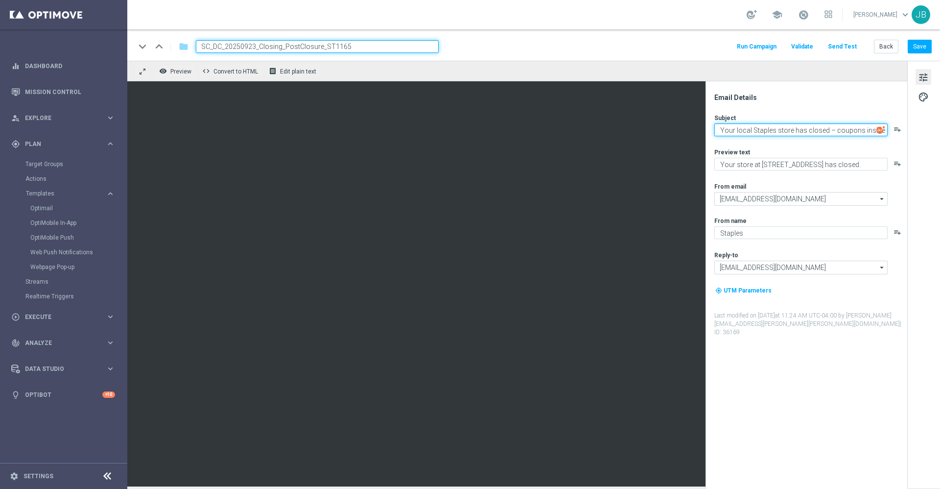
drag, startPoint x: 797, startPoint y: 134, endPoint x: 922, endPoint y: 145, distance: 125.3
click at [922, 145] on div "Email Details Subject Your local Staples store has closed – coupons inside play…" at bounding box center [923, 273] width 33 height 425
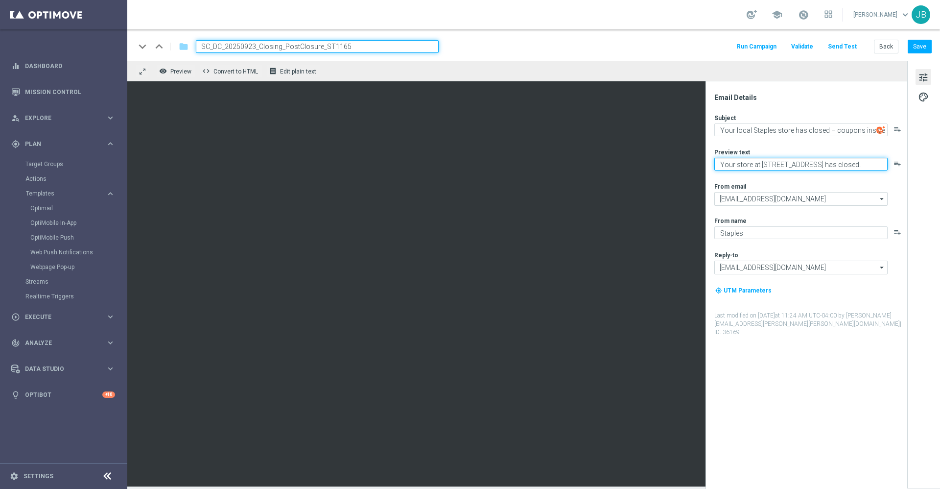
drag, startPoint x: 718, startPoint y: 163, endPoint x: 878, endPoint y: 176, distance: 160.6
click at [878, 176] on div "Subject Your local Staples store has closed – coupons inside playlist_add Previ…" at bounding box center [810, 225] width 192 height 223
paste textarea "Your store at [STREET_ADDRESS] has closed."
type textarea "Your store at [STREET_ADDRESS] has closed."
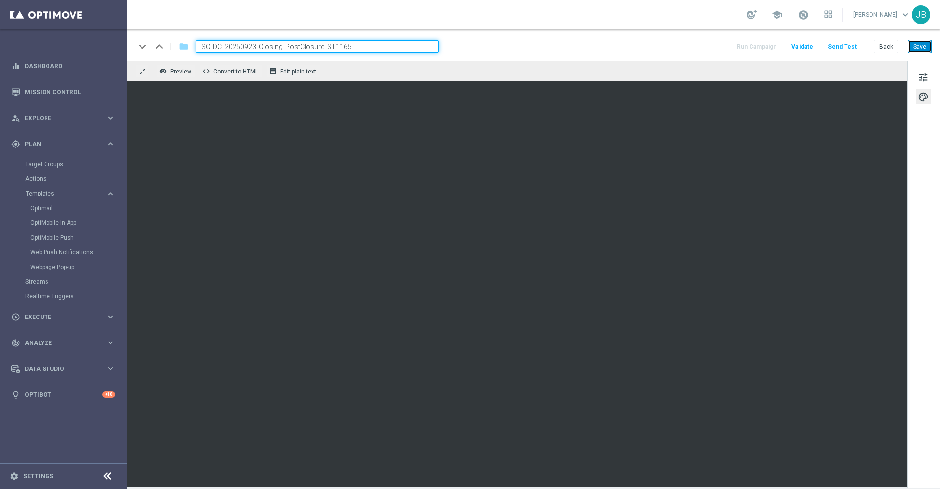
click at [924, 45] on button "Save" at bounding box center [920, 47] width 24 height 14
click at [919, 44] on button "Save" at bounding box center [920, 47] width 24 height 14
click at [921, 49] on button "Save" at bounding box center [920, 47] width 24 height 14
click at [924, 52] on button "Save" at bounding box center [920, 47] width 24 height 14
click at [55, 164] on link "Target Groups" at bounding box center [63, 164] width 76 height 8
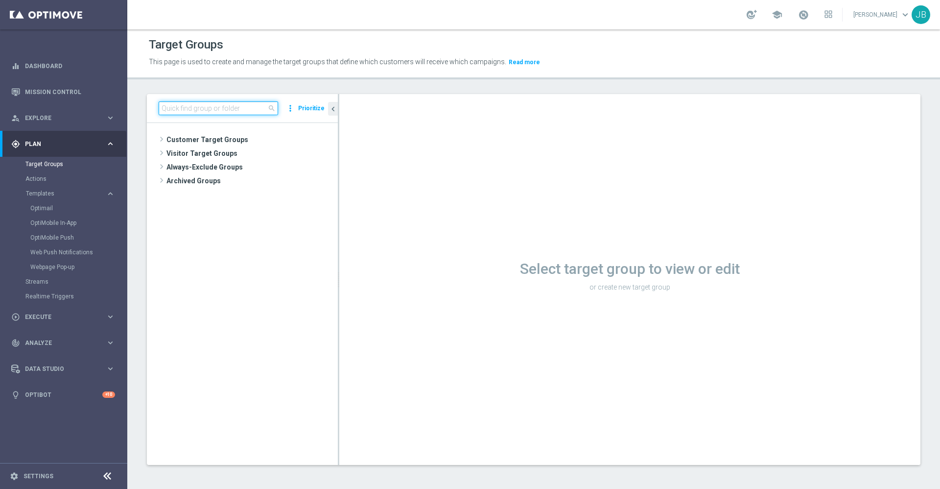
click at [191, 107] on input at bounding box center [218, 108] width 119 height 14
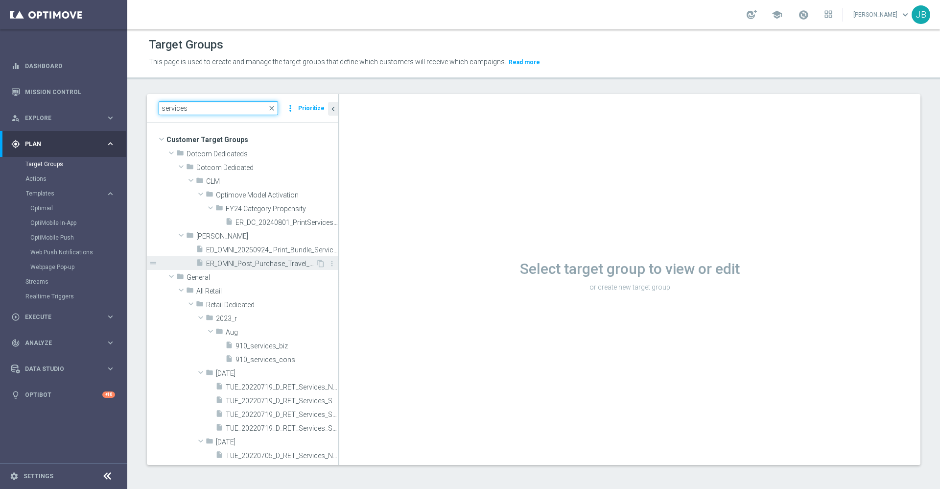
type input "services"
click at [265, 262] on span "ER_OMNI_Post_Purchase_Travel_Services_Cross_Sell" at bounding box center [261, 264] width 110 height 8
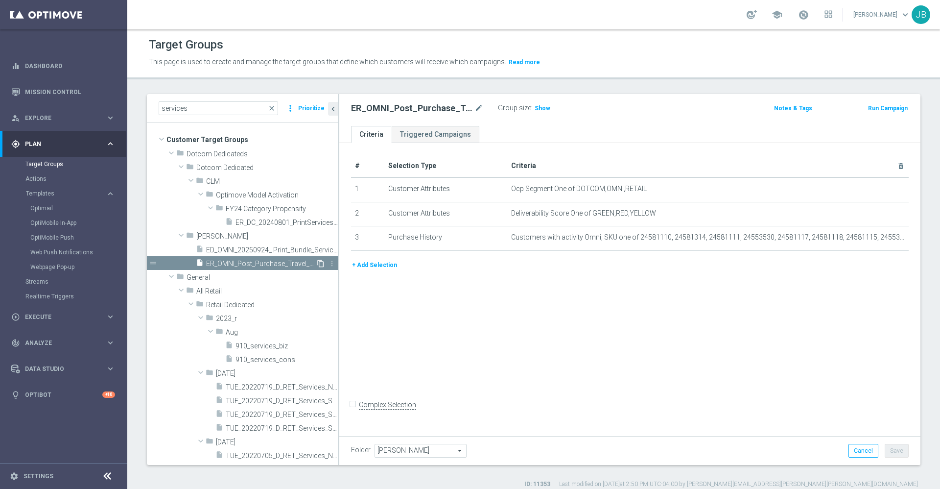
click at [317, 262] on icon "content_copy" at bounding box center [321, 264] width 8 height 8
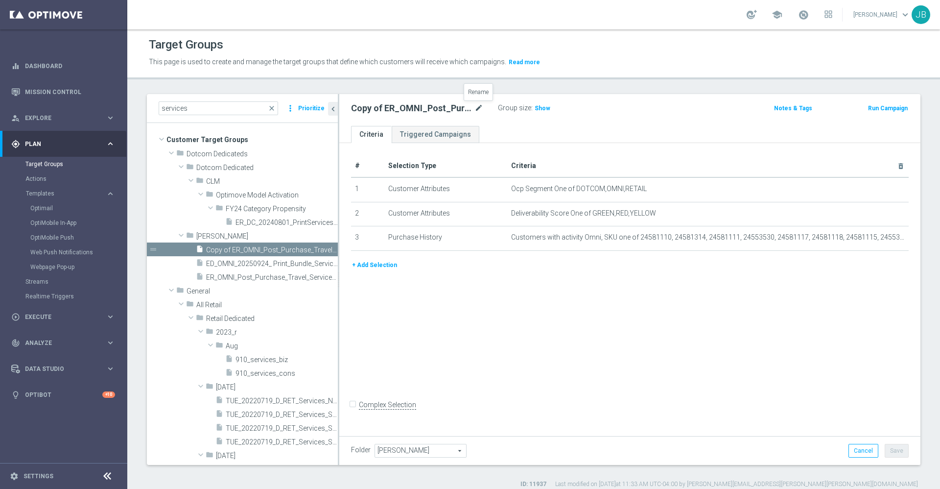
click at [476, 108] on icon "mode_edit" at bounding box center [478, 108] width 9 height 12
click at [362, 108] on input "Copy of ER_OMNI_Post_Purchase_Travel_Services_Cross_Sell" at bounding box center [417, 109] width 132 height 14
drag, startPoint x: 471, startPoint y: 107, endPoint x: 496, endPoint y: 107, distance: 25.5
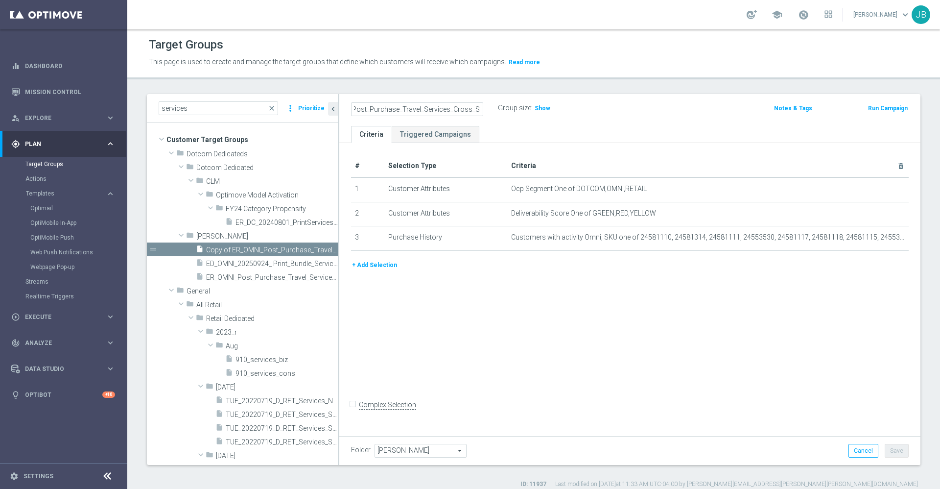
click at [496, 107] on div "ER_OMNI_Post_Purchase_Travel_Services_Cross_Sell" at bounding box center [424, 108] width 147 height 14
type input "ER_OMNI_Post_Purchase_Travel_Services_Cross_Sell"
click at [328, 247] on icon "more_vert" at bounding box center [332, 250] width 8 height 8
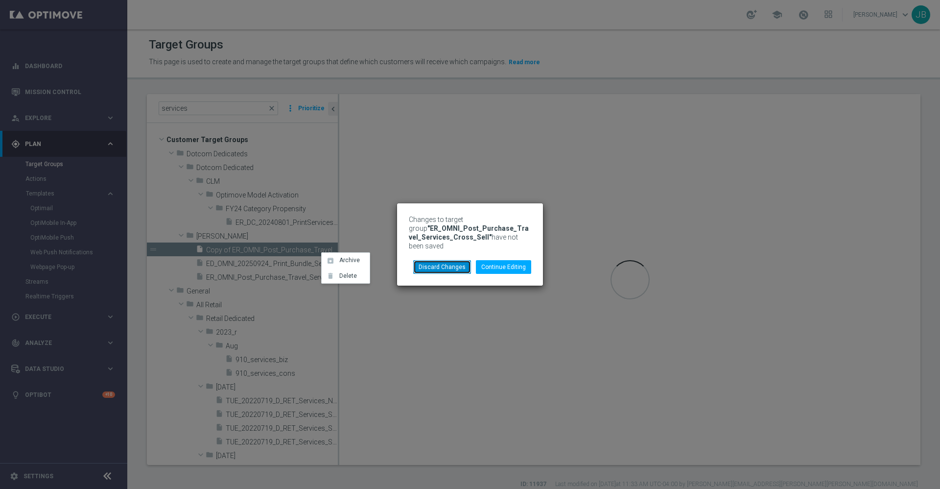
click at [430, 260] on button "Discard Changes" at bounding box center [442, 267] width 58 height 14
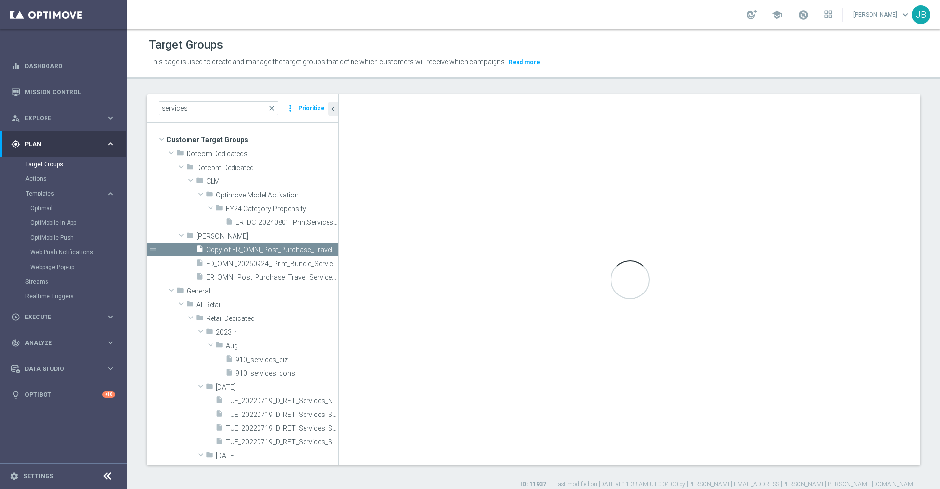
click at [392, 316] on div "Loading..." at bounding box center [629, 279] width 581 height 371
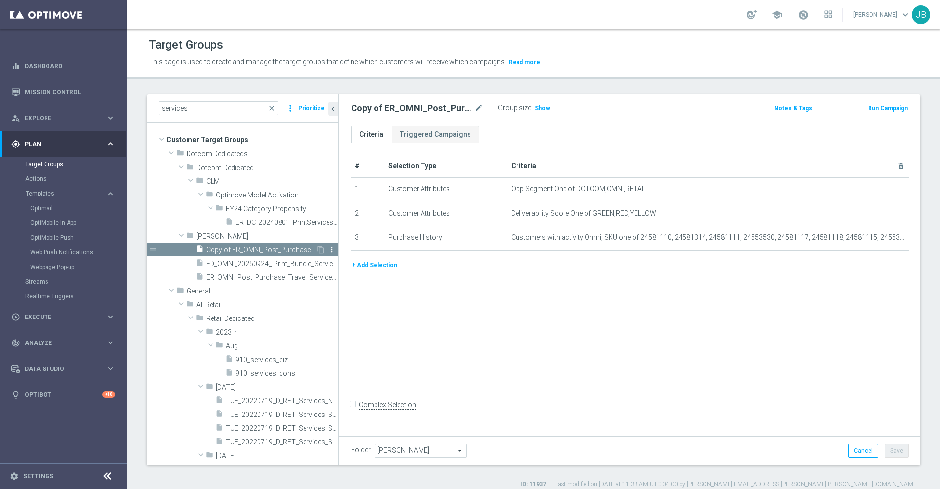
click at [328, 249] on icon "more_vert" at bounding box center [332, 250] width 8 height 8
click at [345, 280] on span "Delete" at bounding box center [344, 277] width 21 height 7
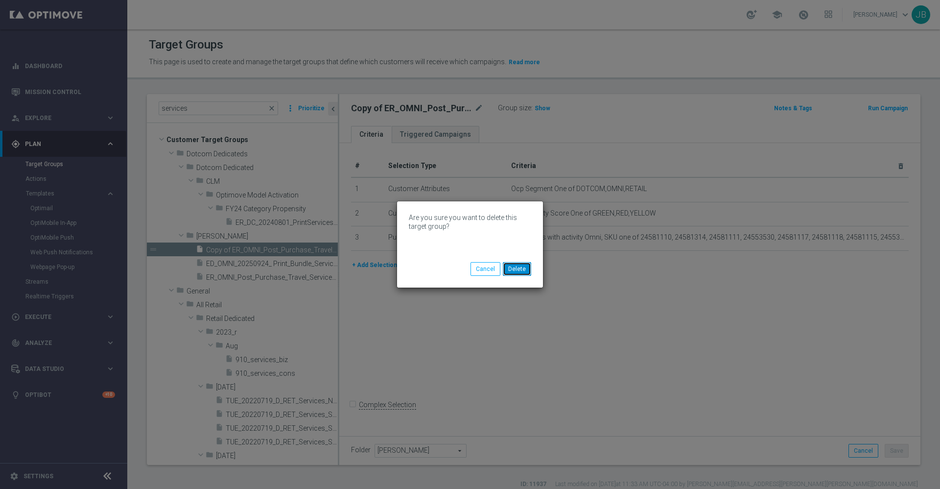
click at [518, 267] on button "Delete" at bounding box center [517, 269] width 28 height 14
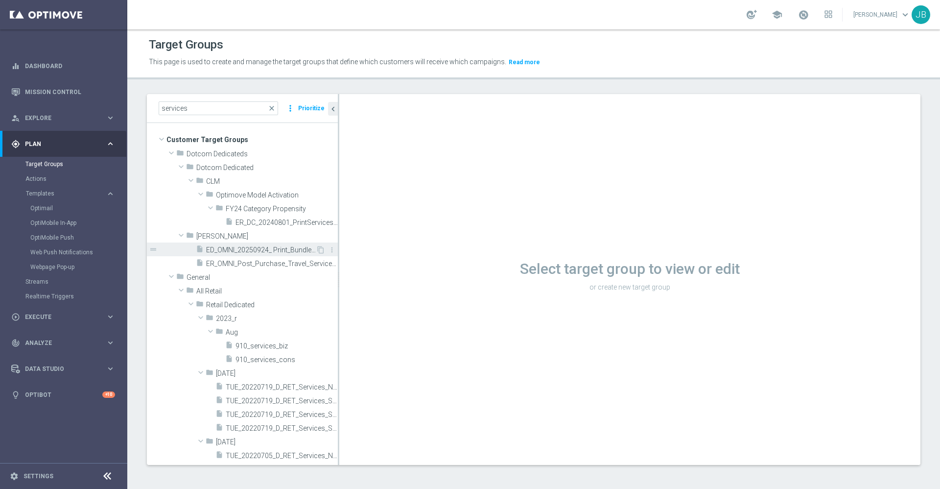
click at [266, 250] on span "ED_OMNI_20250924_ Print_Bundle_Services" at bounding box center [261, 250] width 110 height 8
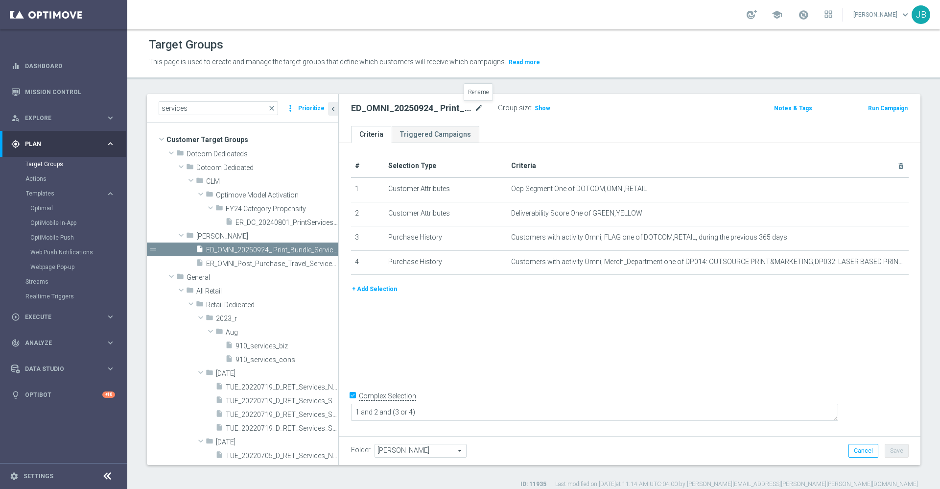
click at [479, 110] on icon "mode_edit" at bounding box center [478, 108] width 9 height 12
click at [317, 250] on icon "content_copy" at bounding box center [321, 250] width 8 height 8
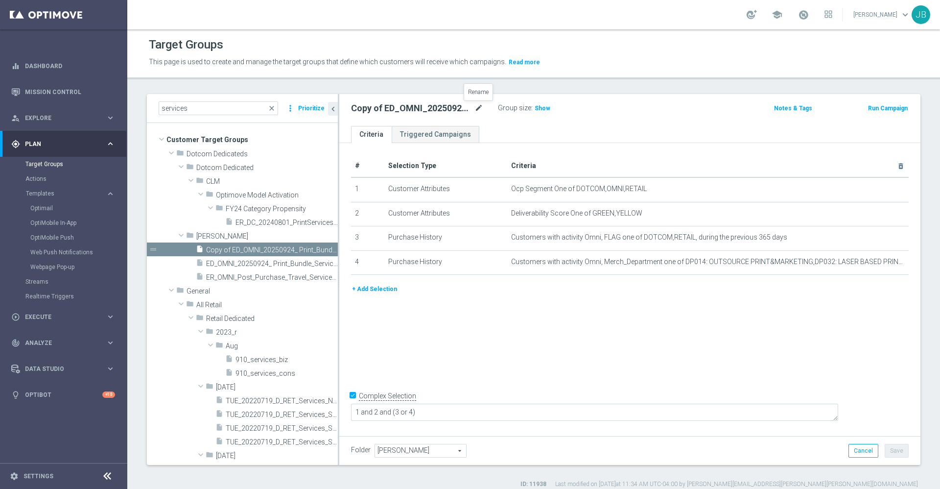
click at [481, 106] on icon "mode_edit" at bounding box center [478, 108] width 9 height 12
click at [361, 104] on input "Copy of ED_OMNI_20250924_ Print_Bundle_Services" at bounding box center [417, 109] width 132 height 14
drag, startPoint x: 361, startPoint y: 104, endPoint x: 336, endPoint y: 101, distance: 25.2
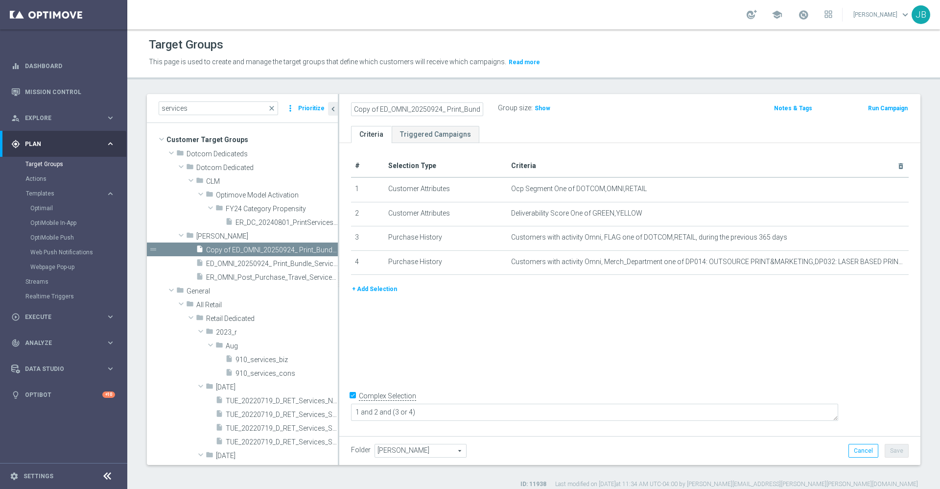
click at [336, 101] on as-split "services close more_vert Prioritize Customer Target Groups library_add create_n…" at bounding box center [534, 279] width 774 height 371
click at [376, 110] on input "Copy of ED_OMNI_20250924_ Print_Bundle_Services" at bounding box center [417, 109] width 132 height 14
drag, startPoint x: 378, startPoint y: 110, endPoint x: 341, endPoint y: 110, distance: 36.2
click at [341, 110] on div "Copy of ED_OMNI_20250924_ Print_Bundle_Services Group size : Show Notes & Tags …" at bounding box center [629, 110] width 581 height 32
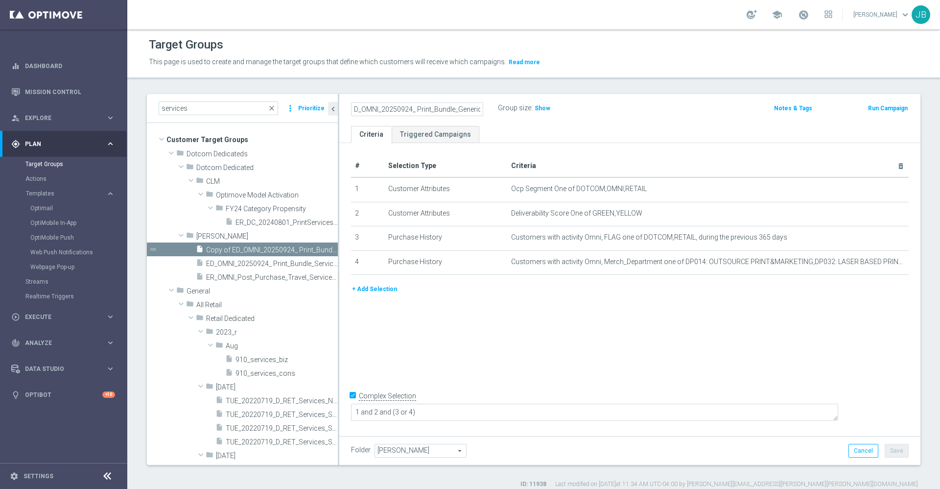
type input "ED_OMNI_20250924_ Print_Bundle_Generic"
click at [623, 306] on div "# Selection Type Criteria delete_forever 1 Customer Attributes Ocp Segment One …" at bounding box center [629, 288] width 581 height 290
click at [885, 449] on button "Save" at bounding box center [897, 451] width 24 height 14
click at [317, 250] on icon "content_copy" at bounding box center [321, 250] width 8 height 8
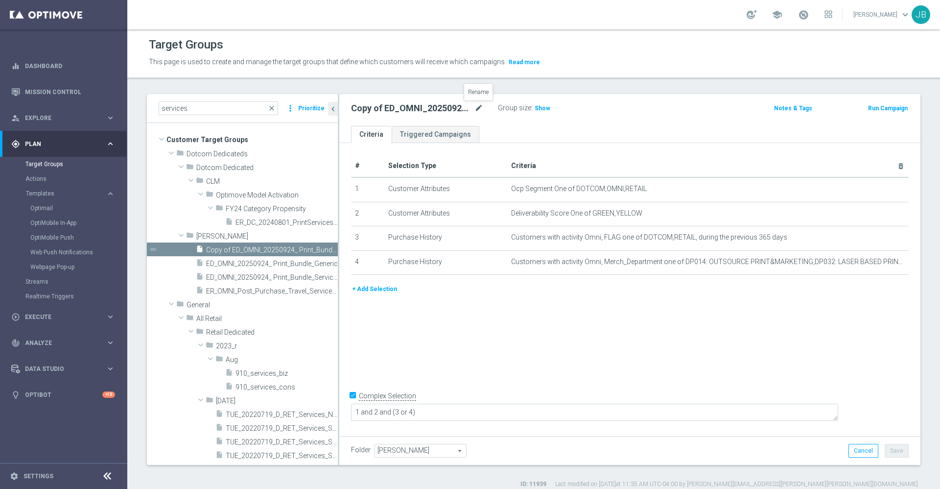
click at [479, 105] on icon "mode_edit" at bounding box center [478, 108] width 9 height 12
click at [367, 104] on input "Copy of ED_OMNI_20250924_ Print_Bundle_Generic" at bounding box center [417, 109] width 132 height 14
drag, startPoint x: 365, startPoint y: 107, endPoint x: 337, endPoint y: 107, distance: 27.9
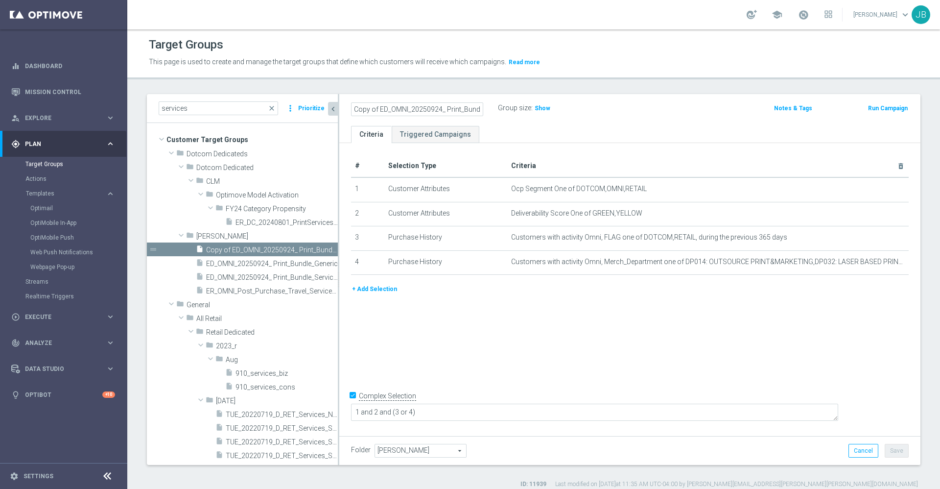
click at [337, 107] on as-split "services close more_vert Prioritize Customer Target Groups library_add create_n…" at bounding box center [534, 279] width 774 height 371
click at [378, 106] on input "Copy of ED_OMNI_20250924_ Print_Bundle_Generic" at bounding box center [417, 109] width 132 height 14
type input "ED_OMNI_20250924_ Print_Bundle_Restarurant"
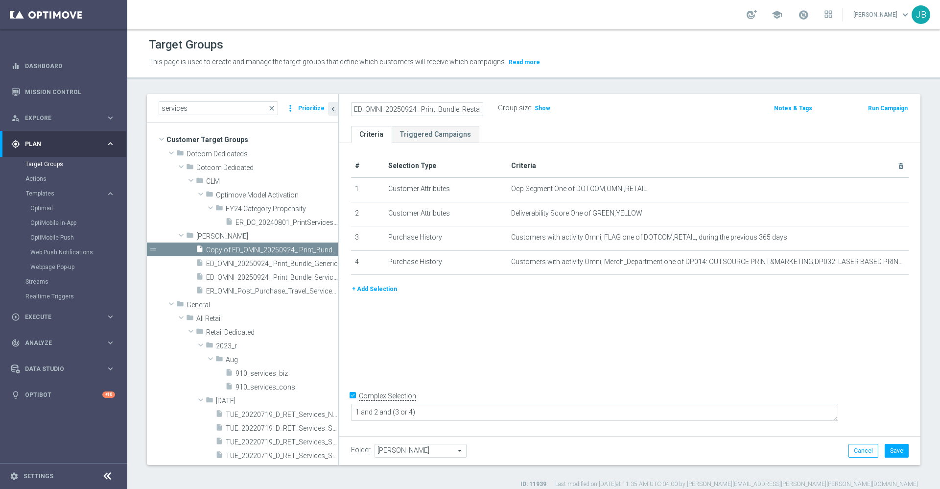
click at [747, 330] on div "# Selection Type Criteria delete_forever 1 Customer Attributes Ocp Segment One …" at bounding box center [629, 288] width 581 height 290
click at [893, 451] on button "Save" at bounding box center [897, 451] width 24 height 14
click at [317, 249] on icon "content_copy" at bounding box center [321, 250] width 8 height 8
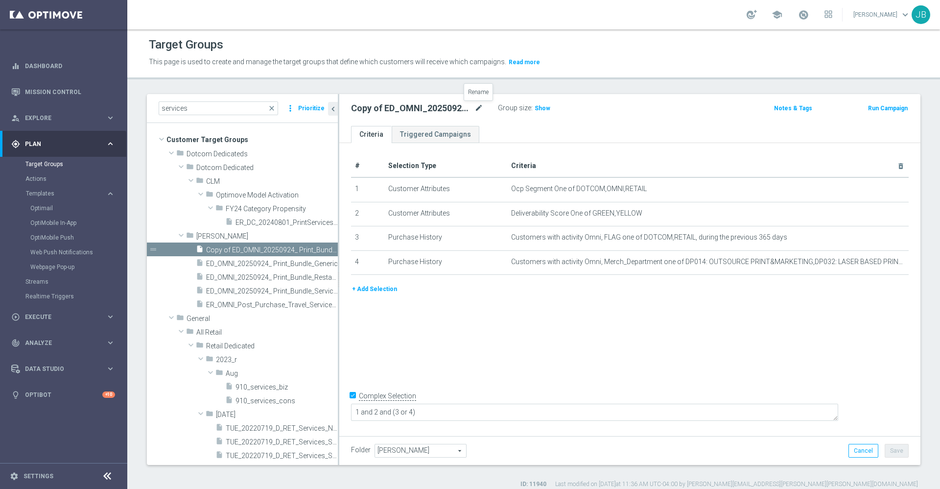
click at [476, 111] on icon "mode_edit" at bounding box center [478, 108] width 9 height 12
click at [384, 109] on input "Copy of ED_OMNI_20250924_ Print_Bundle_Restarurant" at bounding box center [417, 109] width 132 height 14
drag, startPoint x: 384, startPoint y: 109, endPoint x: 331, endPoint y: 106, distance: 53.0
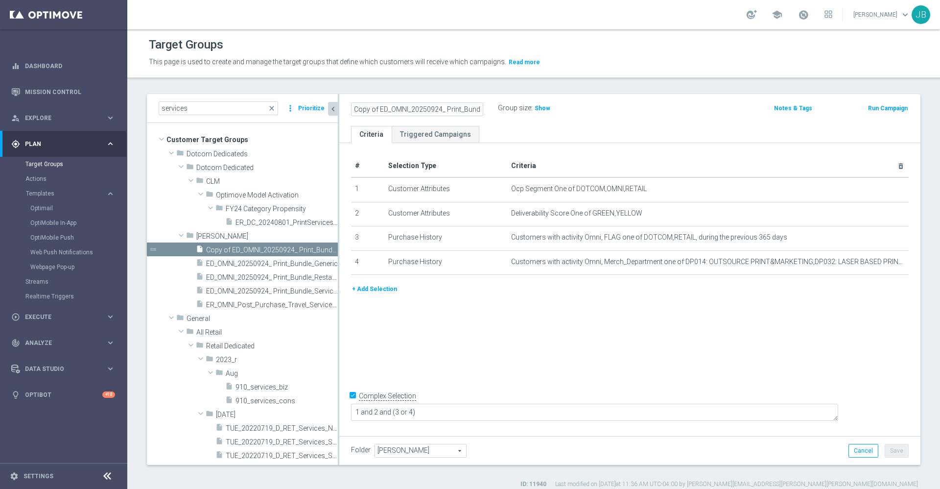
click at [331, 106] on as-split "services close more_vert Prioritize Customer Target Groups library_add create_n…" at bounding box center [534, 279] width 774 height 371
click at [377, 106] on input "Copy of ED_OMNI_20250924_ Print_Bundle_Restarurant" at bounding box center [417, 109] width 132 height 14
drag, startPoint x: 380, startPoint y: 110, endPoint x: 311, endPoint y: 109, distance: 69.5
click at [311, 109] on as-split "services close more_vert Prioritize Customer Target Groups library_add create_n…" at bounding box center [534, 279] width 774 height 371
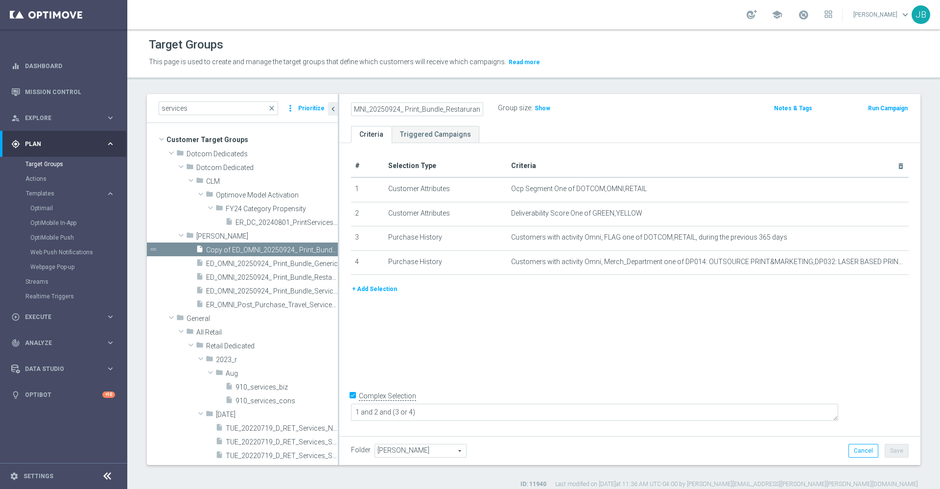
drag, startPoint x: 402, startPoint y: 108, endPoint x: 538, endPoint y: 132, distance: 137.2
click at [538, 132] on div "ED_OMNI_20250924_ Print_Bundle_Restarurant Group size : Show Notes & Tags Run C…" at bounding box center [629, 279] width 581 height 371
click at [479, 107] on input "ED_OMNI_20250924_ Print_Bundle_Restarurant" at bounding box center [417, 109] width 132 height 14
type input "ED_OMNI_20250924_ Print_Bundle_SMB"
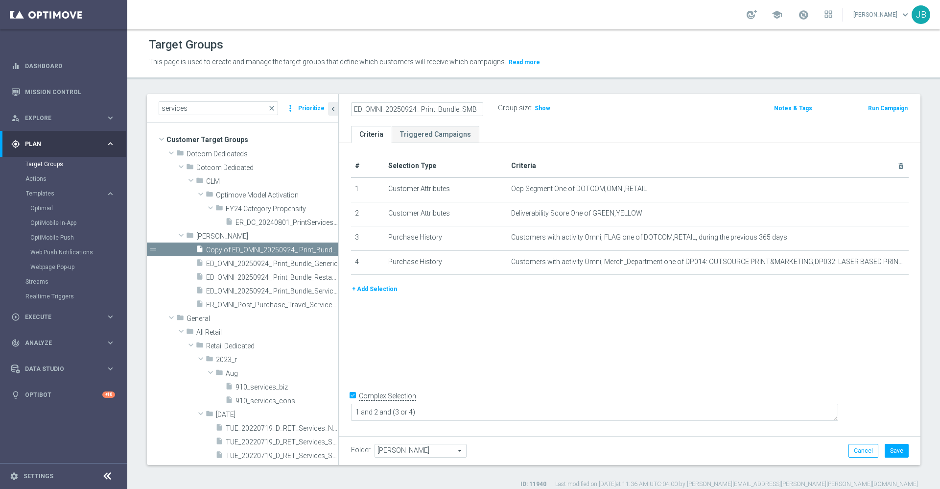
click at [574, 309] on div "# Selection Type Criteria delete_forever 1 Customer Attributes Ocp Segment One …" at bounding box center [629, 288] width 581 height 290
click at [885, 448] on button "Save" at bounding box center [897, 451] width 24 height 14
click at [502, 325] on div "# Selection Type Criteria delete_forever 1 Customer Attributes Ocp Segment One …" at bounding box center [629, 288] width 581 height 290
drag, startPoint x: 273, startPoint y: 108, endPoint x: 232, endPoint y: 105, distance: 41.7
click at [274, 108] on span "close" at bounding box center [272, 108] width 8 height 8
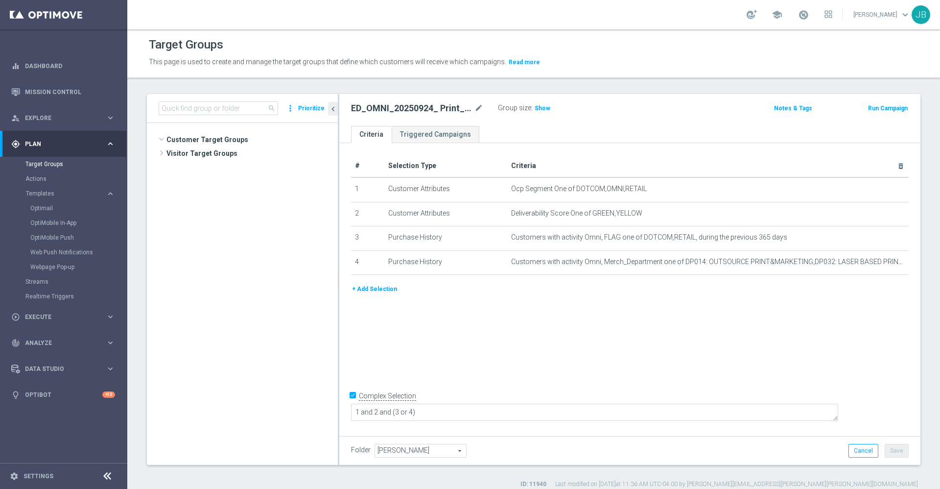
scroll to position [1026, 0]
click at [226, 108] on input at bounding box center [218, 108] width 119 height 14
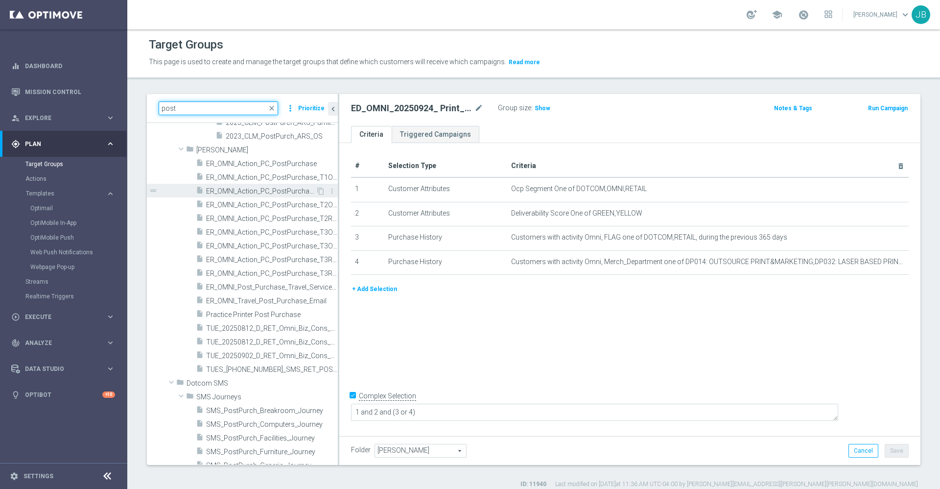
scroll to position [184, 0]
type input "post"
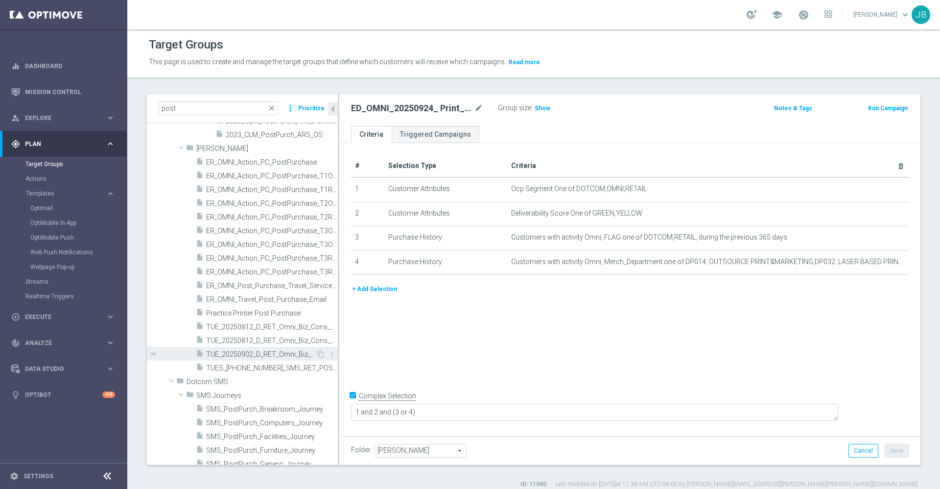
click at [252, 356] on span "TUE_20250902_D_RET_Omni_Biz_Cons_PostClosure_697" at bounding box center [261, 354] width 110 height 8
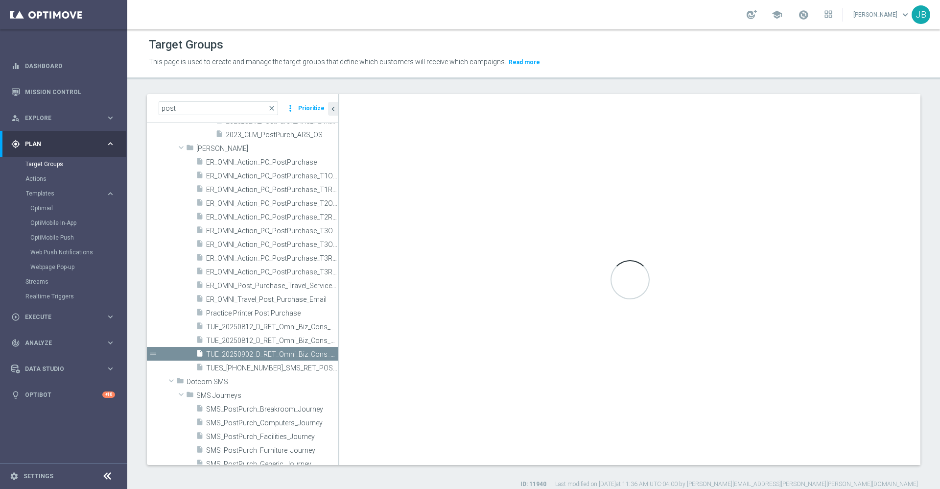
checkbox input "false"
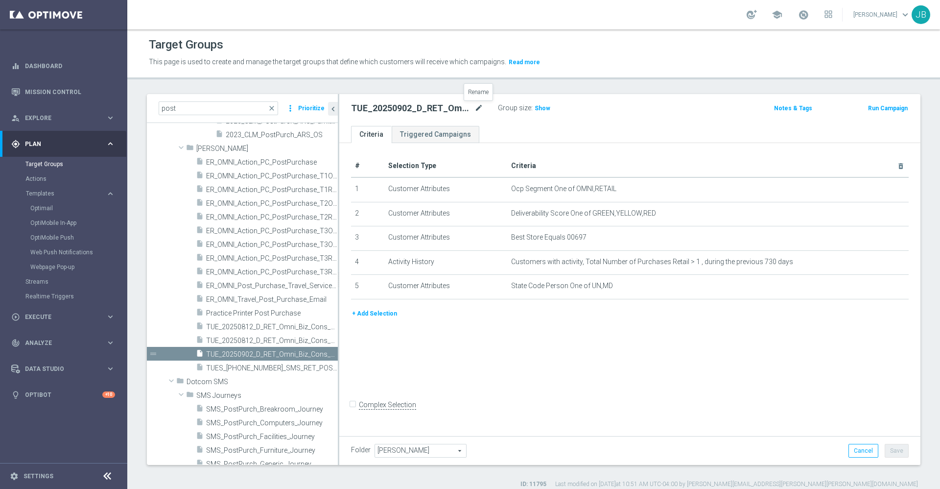
click at [479, 111] on icon "mode_edit" at bounding box center [478, 108] width 9 height 12
click at [453, 394] on div "# Selection Type Criteria delete_forever 1 Customer Attributes Ocp Segment One …" at bounding box center [629, 288] width 581 height 290
click at [317, 354] on icon "content_copy" at bounding box center [321, 354] width 8 height 8
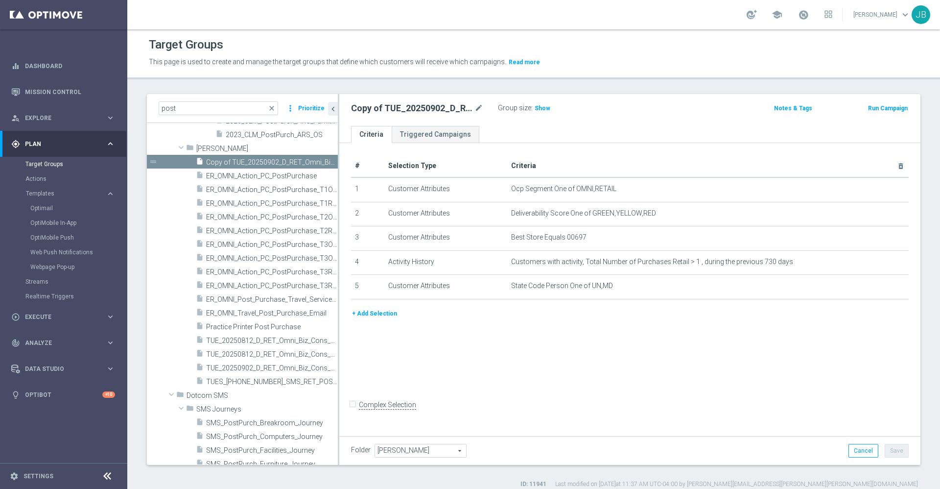
scroll to position [212, 0]
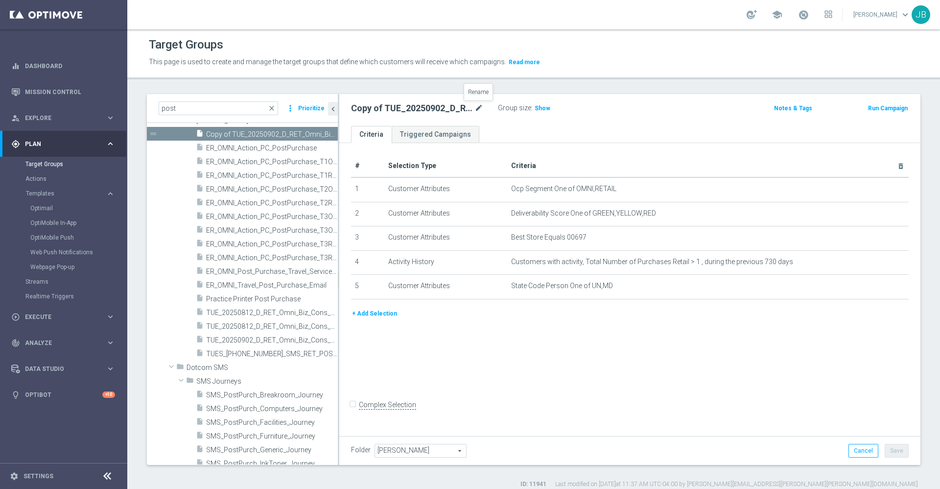
click at [475, 108] on icon "mode_edit" at bounding box center [478, 108] width 9 height 12
click at [407, 109] on input "Copy of TUE_20250902_D_RET_Omni_Biz_Cons_PostClosure_697" at bounding box center [417, 109] width 132 height 14
click at [480, 110] on icon "mode_edit" at bounding box center [478, 108] width 9 height 12
click at [368, 102] on input "Copy of TUE_20250902_D_RET_Omni_Biz_Cons_PostClosure_697" at bounding box center [417, 109] width 132 height 14
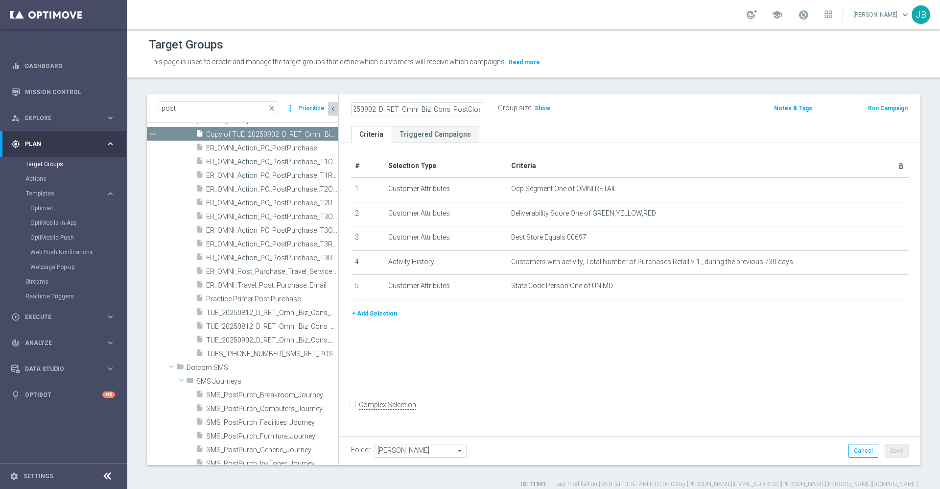
scroll to position [0, 0]
drag, startPoint x: 369, startPoint y: 106, endPoint x: 330, endPoint y: 104, distance: 39.7
click at [330, 104] on as-split "post close more_vert Prioritize Customer Target Groups library_add create_new_f…" at bounding box center [534, 279] width 774 height 371
click at [381, 106] on input "Copy of TUE_20250902_D_RET_Omni_Biz_Cons_PostClosure_697" at bounding box center [417, 109] width 132 height 14
drag, startPoint x: 379, startPoint y: 109, endPoint x: 310, endPoint y: 105, distance: 69.1
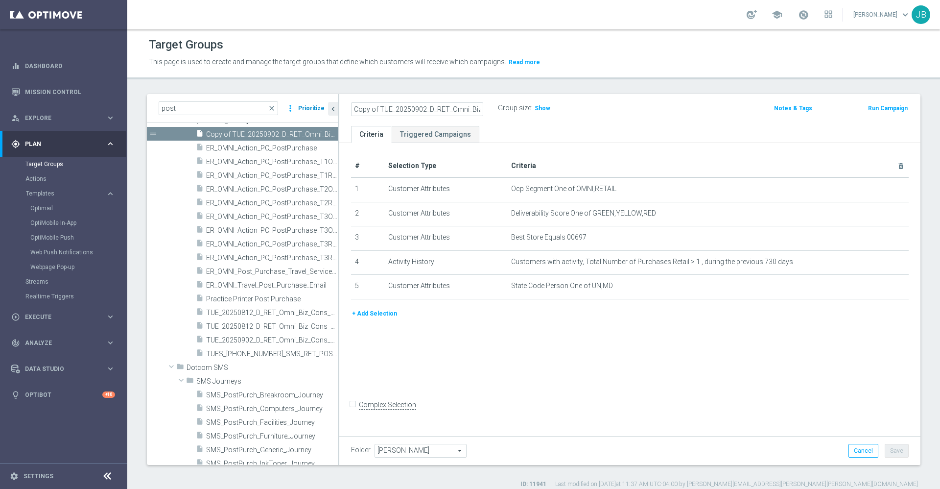
click at [310, 105] on as-split "post close more_vert Prioritize Customer Target Groups library_add create_new_f…" at bounding box center [534, 279] width 774 height 371
type input "TUE_20250923_D_RET_Omni_Biz_Cons_PostClosure_1165"
click at [565, 357] on div "# Selection Type Criteria delete_forever 1 Customer Attributes Ocp Segment One …" at bounding box center [629, 288] width 581 height 290
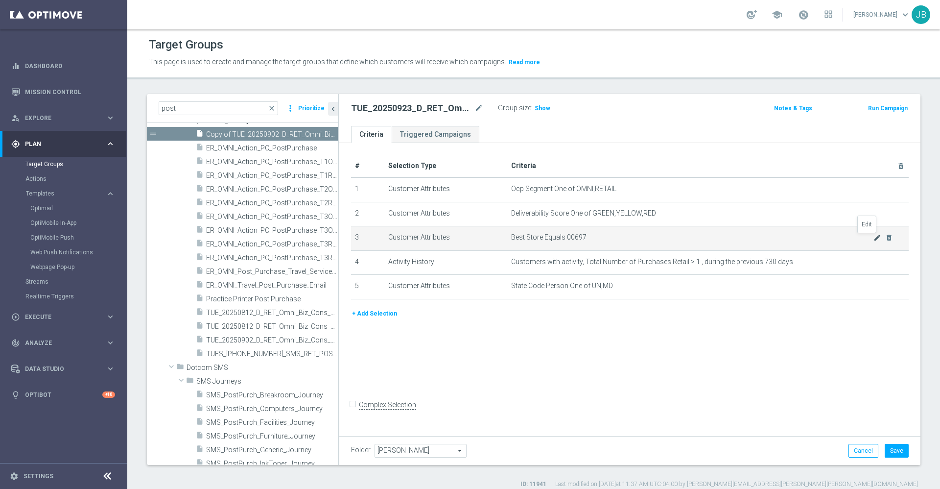
click at [874, 239] on icon "mode_edit" at bounding box center [878, 238] width 8 height 8
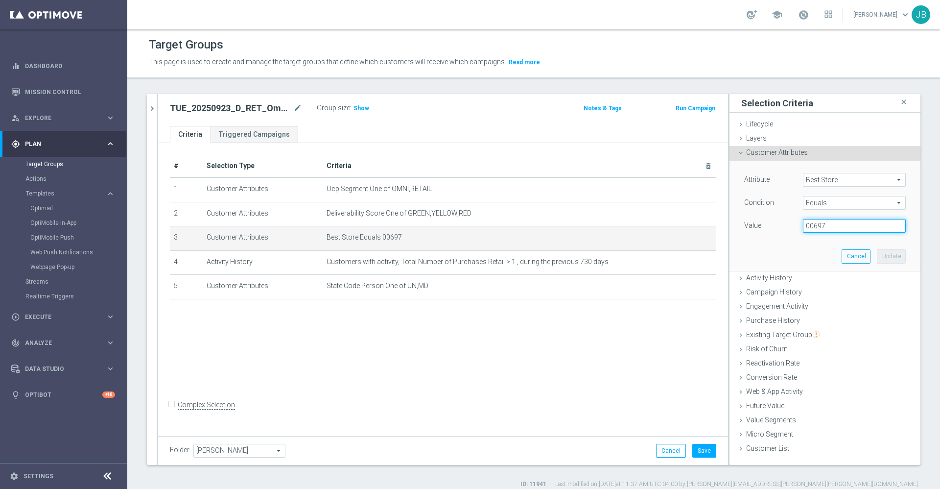
click at [825, 223] on input "00697" at bounding box center [854, 226] width 103 height 14
type input "01165"
click at [884, 259] on button "Update" at bounding box center [891, 256] width 29 height 14
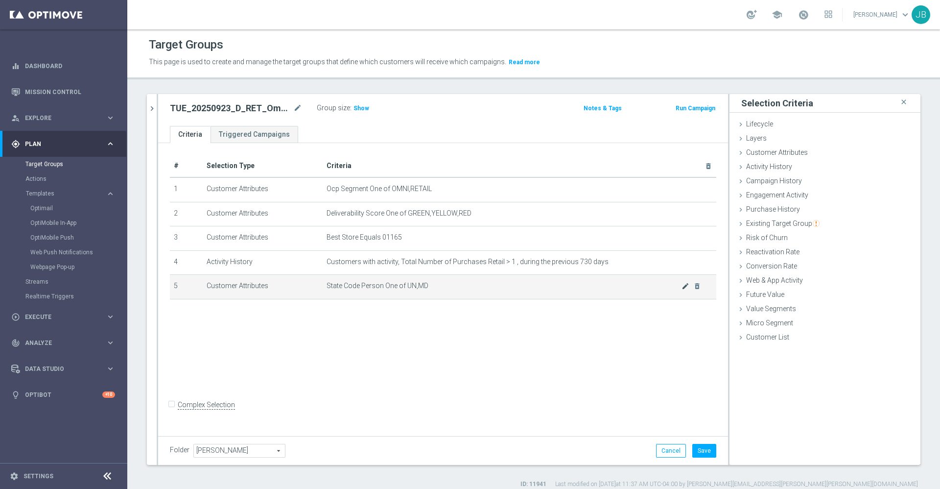
click at [682, 288] on icon "mode_edit" at bounding box center [686, 286] width 8 height 8
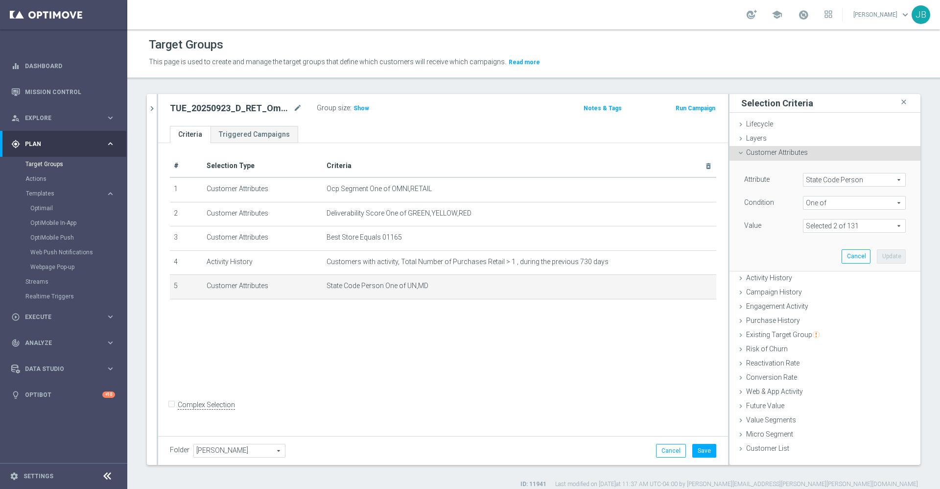
click at [829, 221] on span at bounding box center [854, 225] width 102 height 13
click at [807, 245] on input "Show Selected" at bounding box center [810, 247] width 6 height 6
checkbox input "true"
click at [810, 274] on input "MD" at bounding box center [813, 275] width 6 height 6
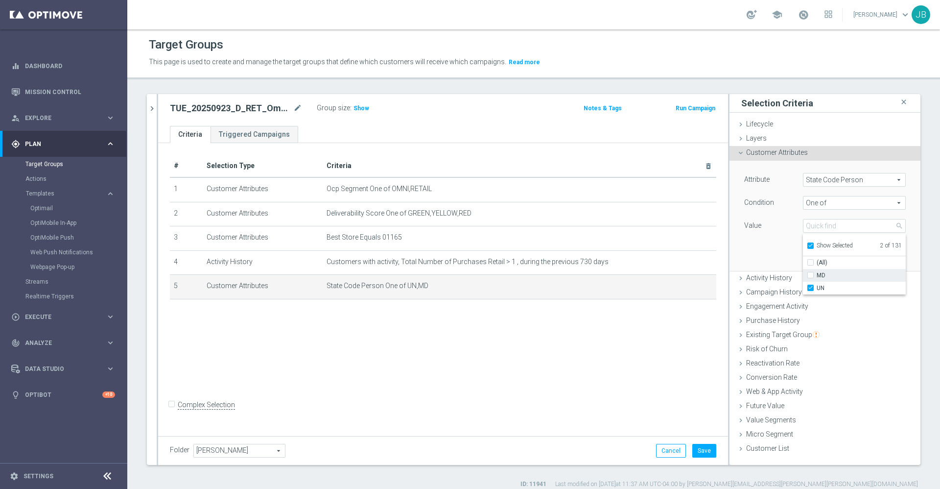
checkbox input "false"
type input "UN"
checkbox input "false"
click at [766, 249] on div "Attribute State Code Person State Code Person arrow_drop_down search Condition …" at bounding box center [825, 216] width 176 height 110
click at [844, 229] on span "UN" at bounding box center [854, 225] width 102 height 13
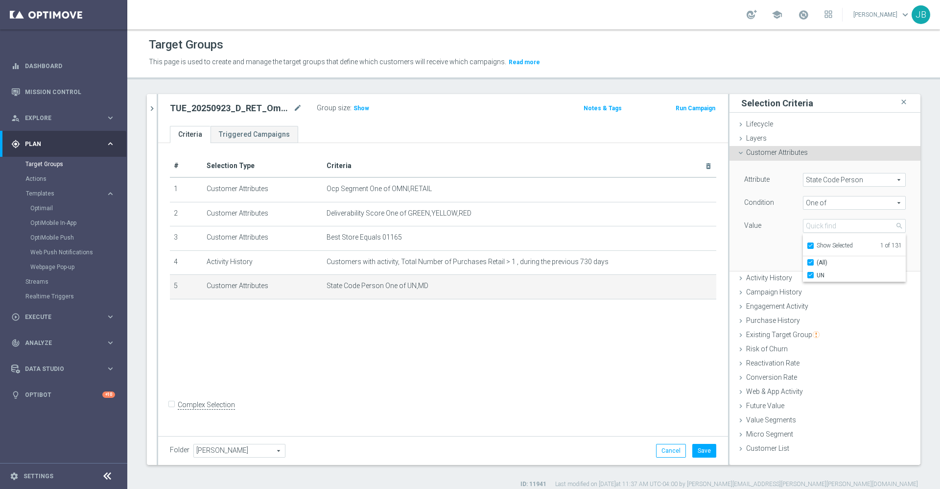
click at [807, 244] on input "Show Selected" at bounding box center [810, 247] width 6 height 6
checkbox input "false"
click at [809, 226] on input "search" at bounding box center [854, 226] width 103 height 14
type input "ny"
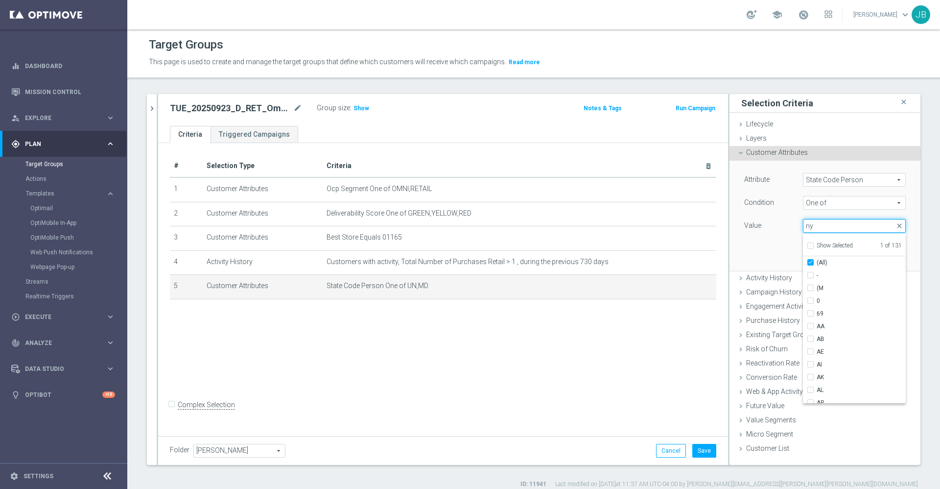
checkbox input "true"
type input "ny"
click at [817, 272] on span "NY" at bounding box center [861, 275] width 89 height 8
click at [810, 272] on input "NY" at bounding box center [813, 275] width 6 height 6
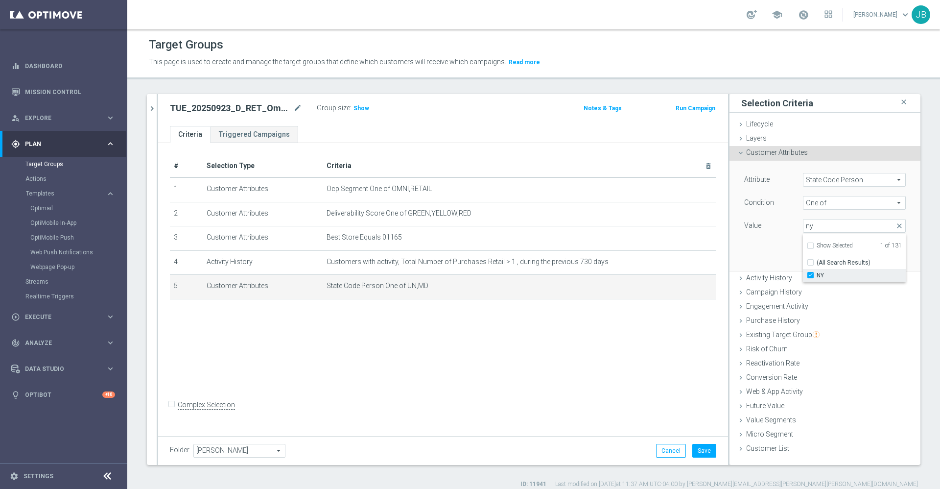
checkbox input "true"
type input "Selected 2 of 131"
checkbox input "false"
click at [764, 250] on div "Attribute State Code Person State Code Person arrow_drop_down search Condition …" at bounding box center [825, 216] width 176 height 110
click at [877, 258] on button "Update" at bounding box center [891, 256] width 29 height 14
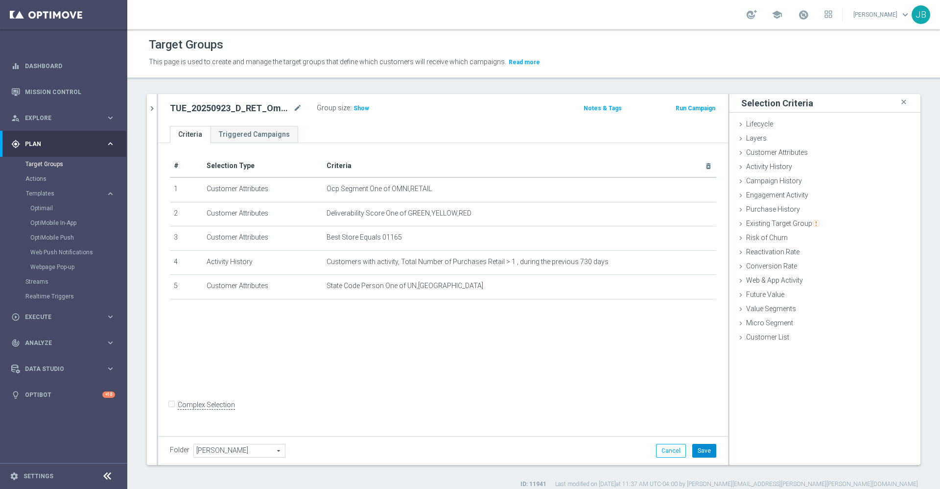
click at [697, 447] on button "Save" at bounding box center [704, 451] width 24 height 14
click at [682, 189] on icon "mode_edit" at bounding box center [686, 189] width 8 height 8
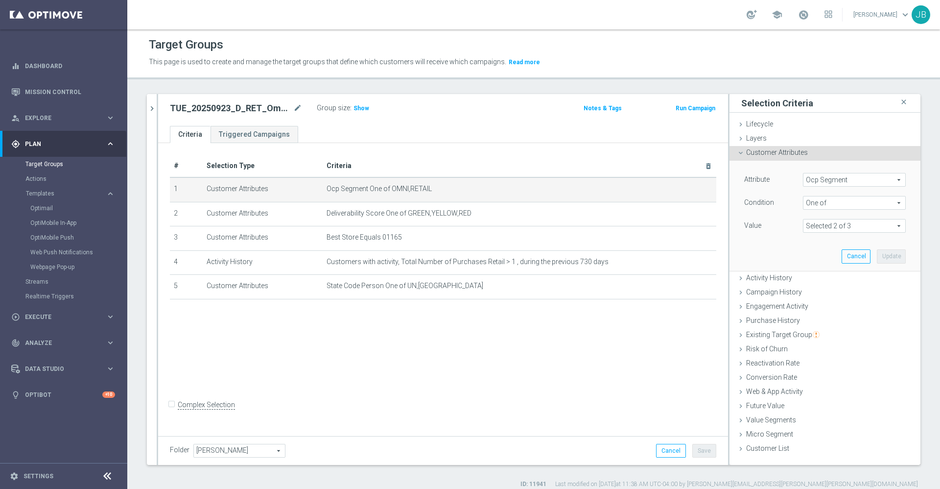
click at [823, 219] on span at bounding box center [854, 225] width 102 height 13
click at [810, 250] on input "DOTCOM" at bounding box center [813, 253] width 6 height 6
checkbox input "true"
type input "Selected 3 of 3"
checkbox input "true"
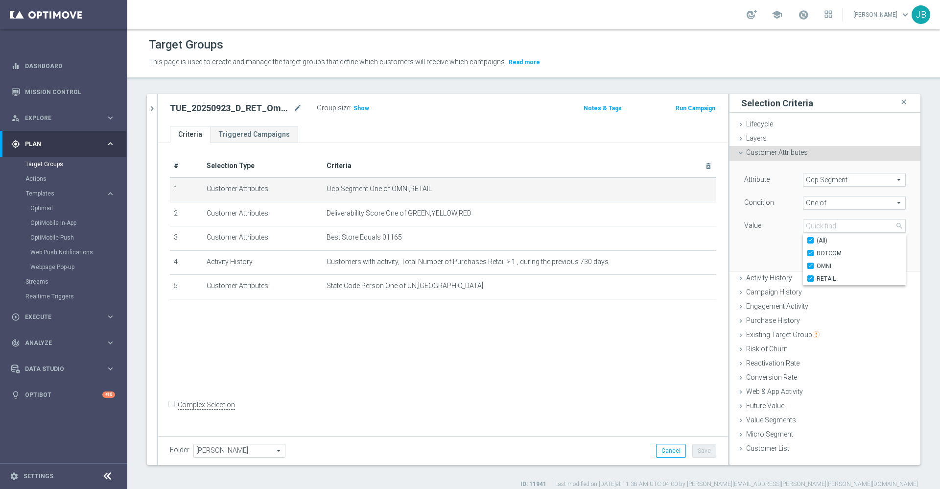
click at [638, 331] on div "# Selection Type Criteria delete_forever 1 Customer Attributes Ocp Segment One …" at bounding box center [443, 288] width 570 height 290
click at [879, 259] on button "Update" at bounding box center [891, 256] width 29 height 14
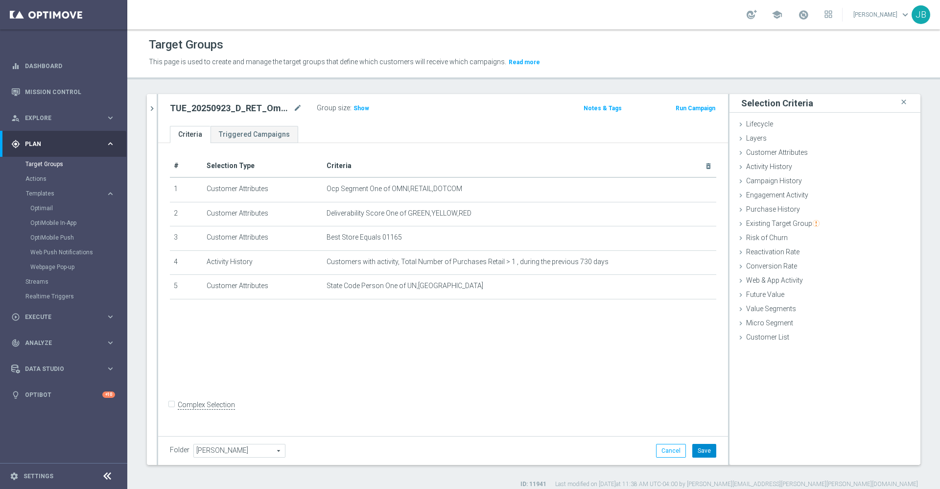
click at [696, 446] on button "Save" at bounding box center [704, 451] width 24 height 14
click at [359, 106] on span "Show" at bounding box center [362, 108] width 16 height 7
click at [460, 371] on div "# Selection Type Criteria delete_forever 1 Customer Attributes Ocp Segment One …" at bounding box center [443, 288] width 570 height 290
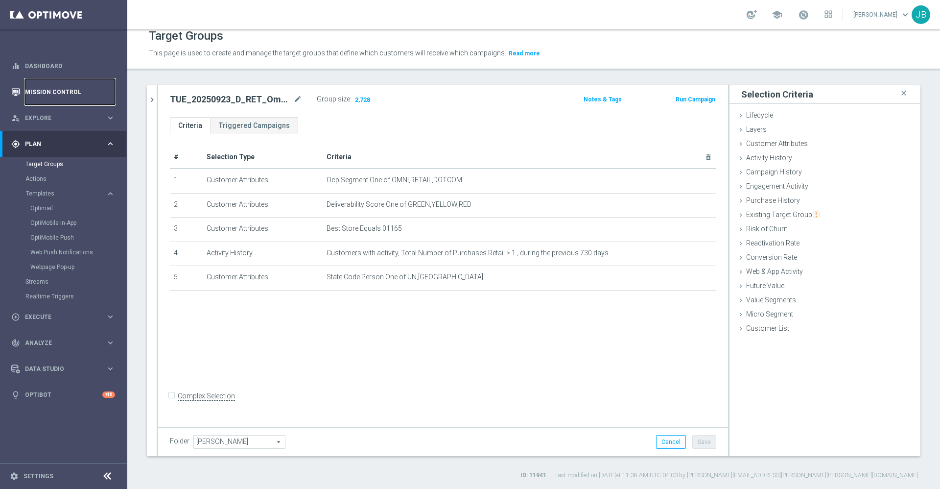
click at [102, 94] on link "Mission Control" at bounding box center [70, 92] width 90 height 26
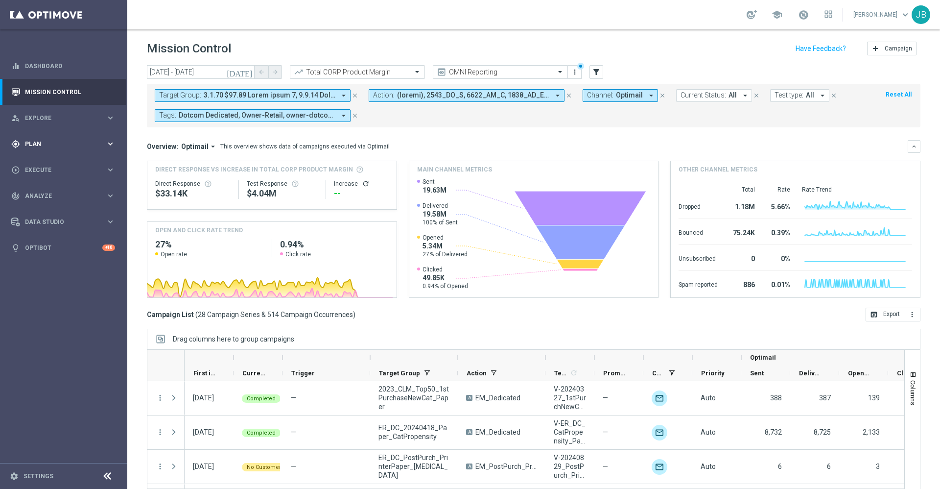
click at [58, 133] on div "gps_fixed Plan keyboard_arrow_right" at bounding box center [63, 144] width 126 height 26
click at [50, 208] on link "Optimail" at bounding box center [65, 208] width 71 height 8
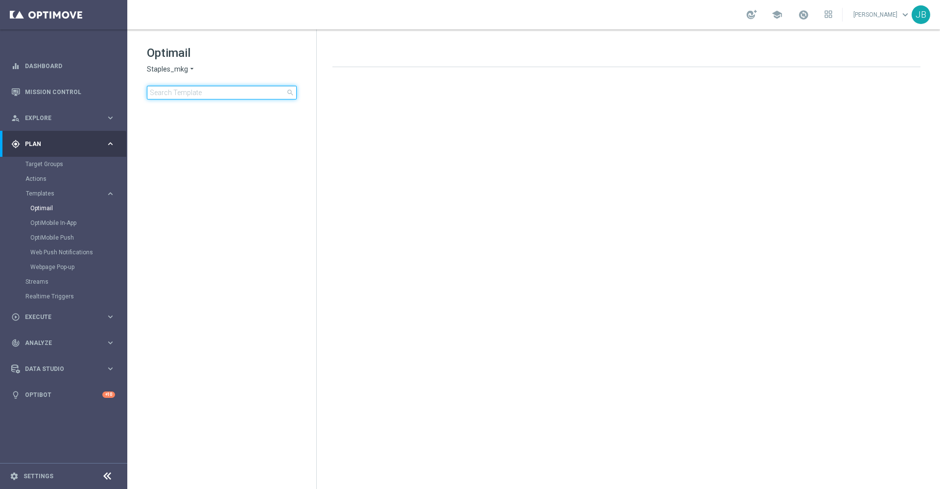
click at [223, 92] on input at bounding box center [222, 93] width 150 height 14
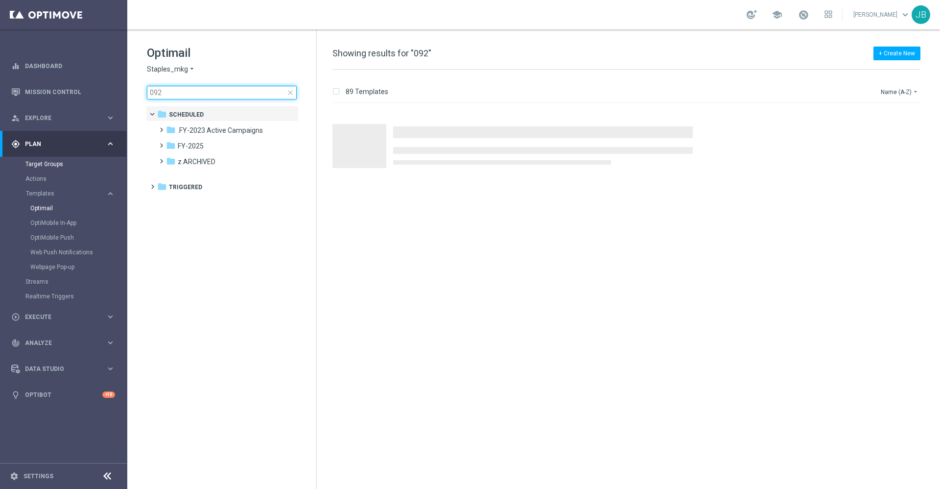
type input "092"
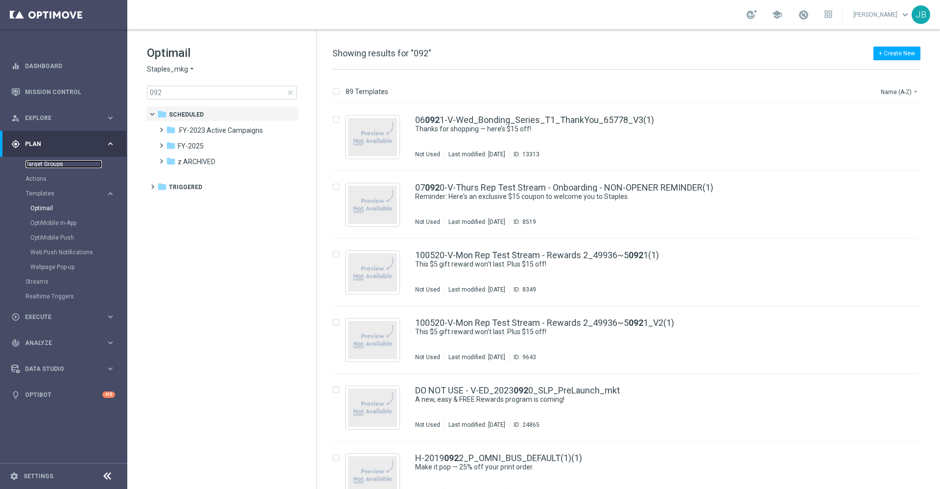
click at [56, 163] on link "Target Groups" at bounding box center [63, 164] width 76 height 8
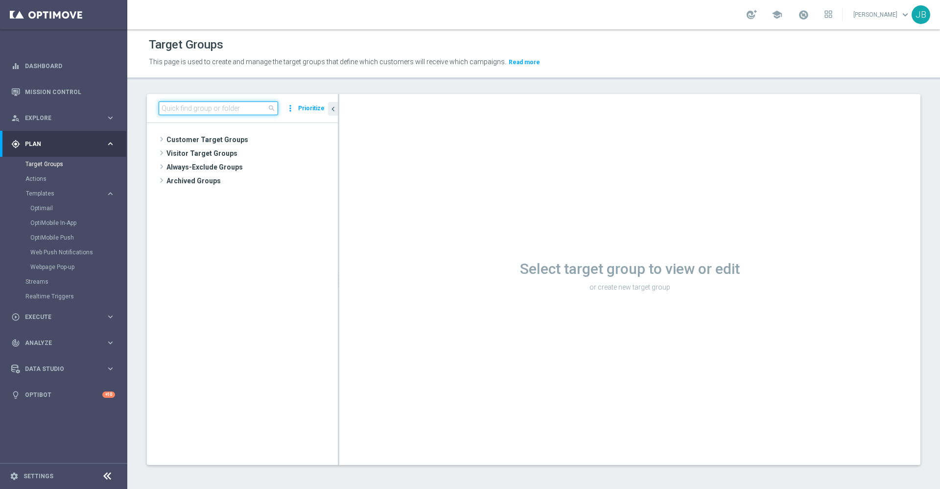
click at [186, 110] on input at bounding box center [218, 108] width 119 height 14
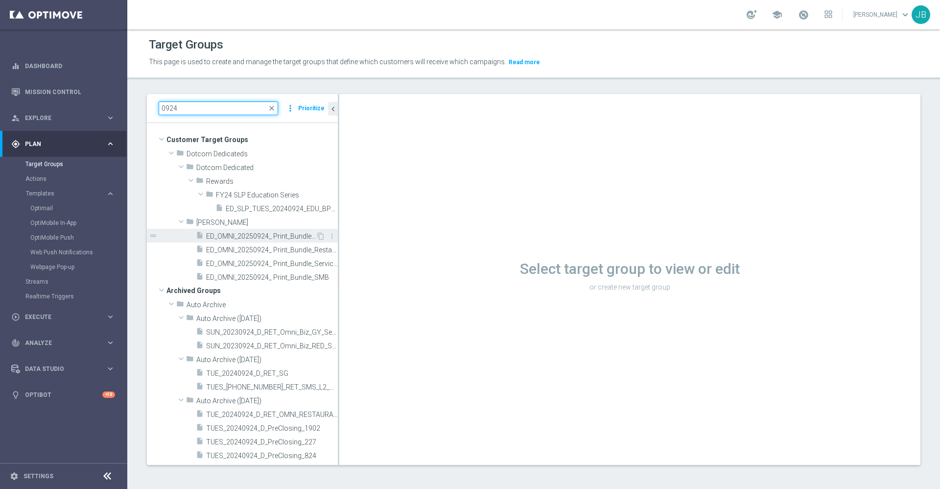
type input "0924"
click at [258, 239] on span "ED_OMNI_20250924_ Print_Bundle_Generic" at bounding box center [261, 236] width 110 height 8
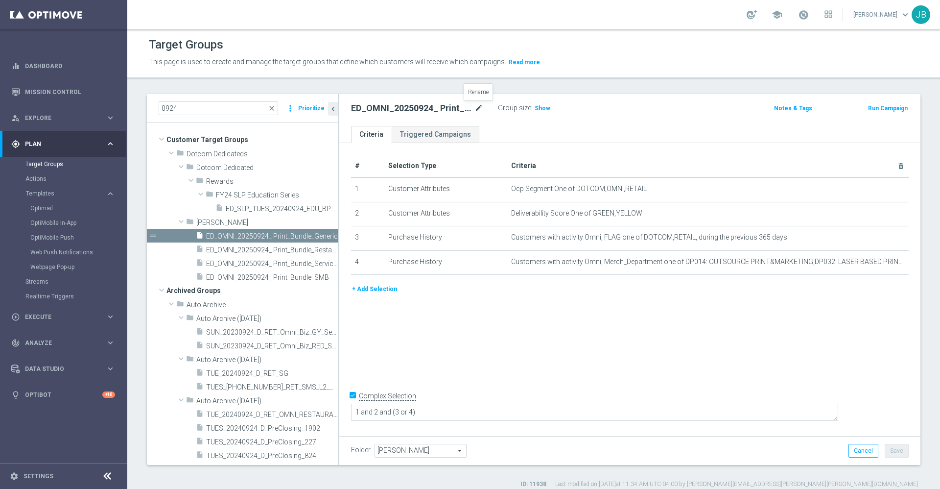
click at [477, 111] on icon "mode_edit" at bounding box center [478, 108] width 9 height 12
click at [294, 249] on span "ED_OMNI_20250924_ Print_Bundle_Restarurant" at bounding box center [261, 250] width 110 height 8
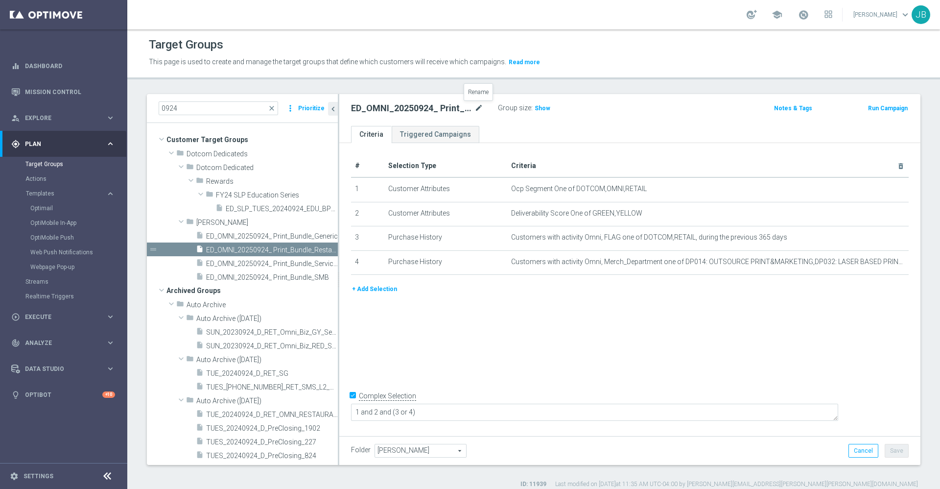
click at [478, 113] on icon "mode_edit" at bounding box center [478, 108] width 9 height 12
click at [299, 265] on span "ED_OMNI_20250924_ Print_Bundle_Services" at bounding box center [261, 264] width 110 height 8
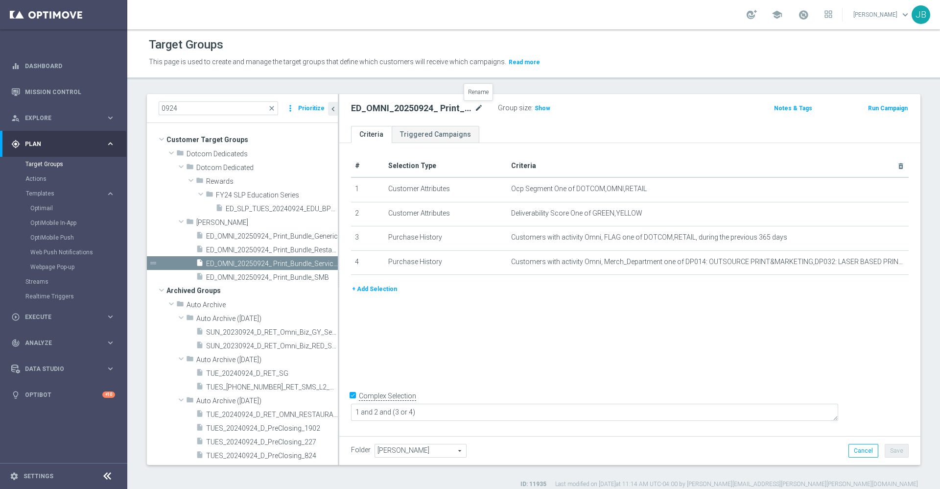
click at [478, 111] on icon "mode_edit" at bounding box center [478, 108] width 9 height 12
click at [268, 278] on span "ED_OMNI_20250924_ Print_Bundle_SMB" at bounding box center [261, 277] width 110 height 8
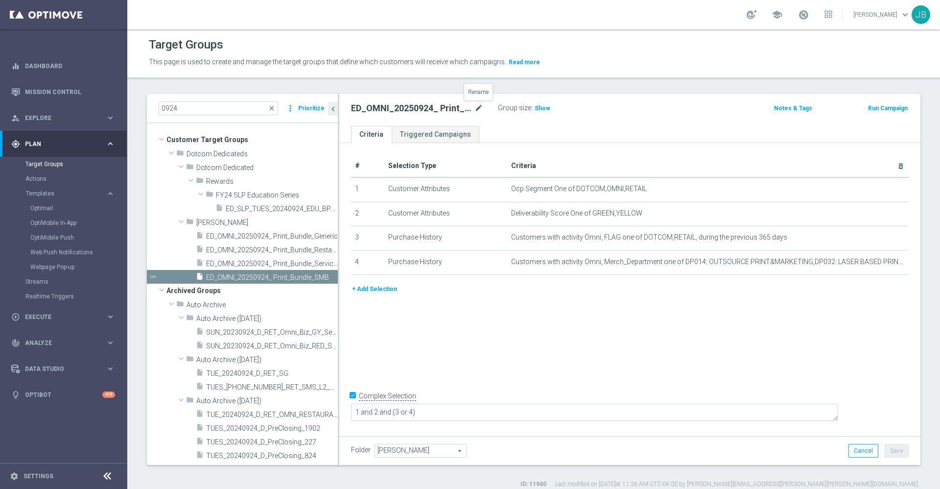
click at [479, 105] on icon "mode_edit" at bounding box center [478, 108] width 9 height 12
click at [272, 107] on span "close" at bounding box center [272, 108] width 8 height 8
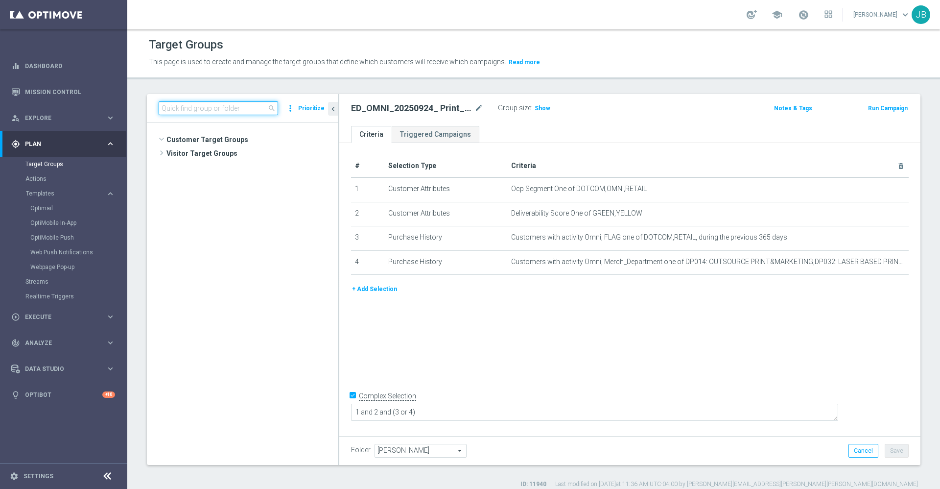
scroll to position [1739, 0]
click at [223, 109] on input at bounding box center [218, 108] width 119 height 14
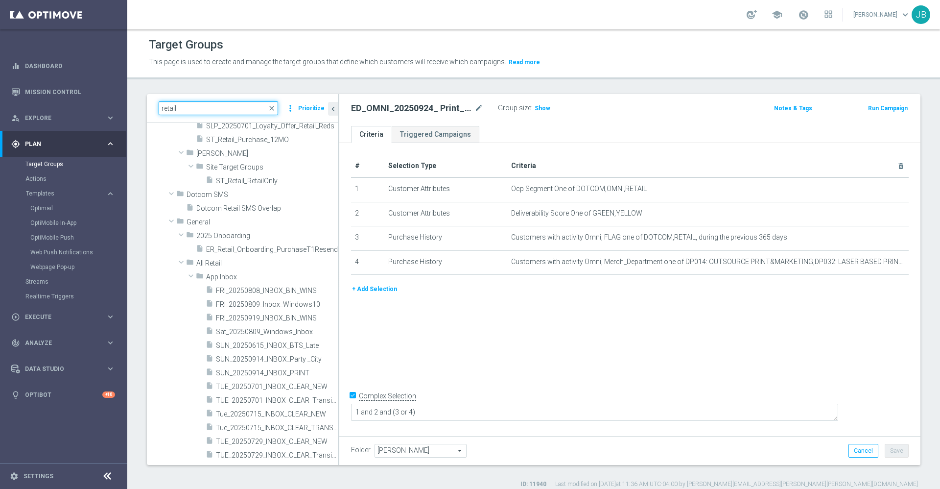
scroll to position [0, 0]
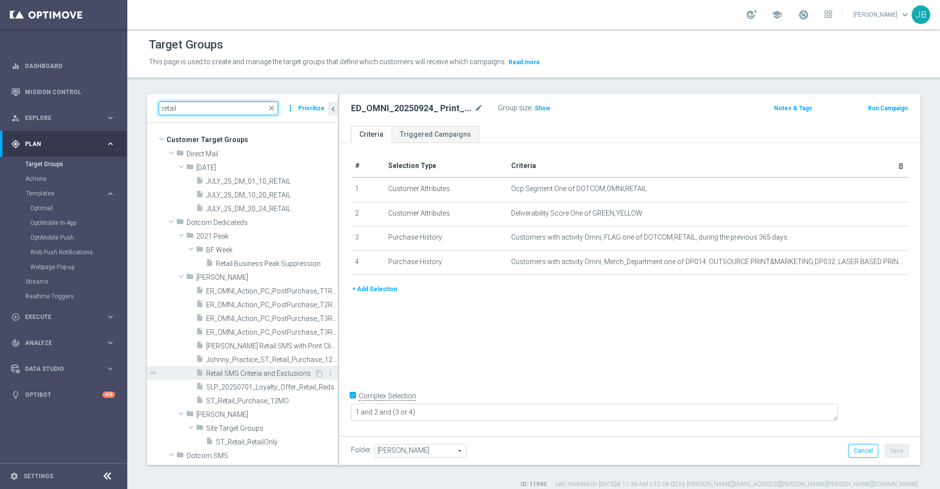
type input "retail"
click at [278, 370] on span "Retail SMS Criteria and Exclusions" at bounding box center [260, 373] width 108 height 8
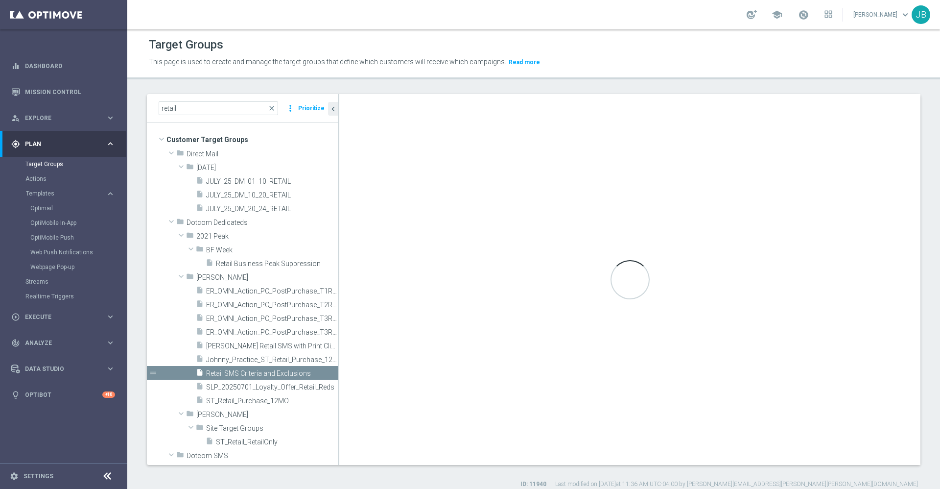
type textarea "1 and 2 and (3 or 4) and 5 and 6 and (7 or 8)"
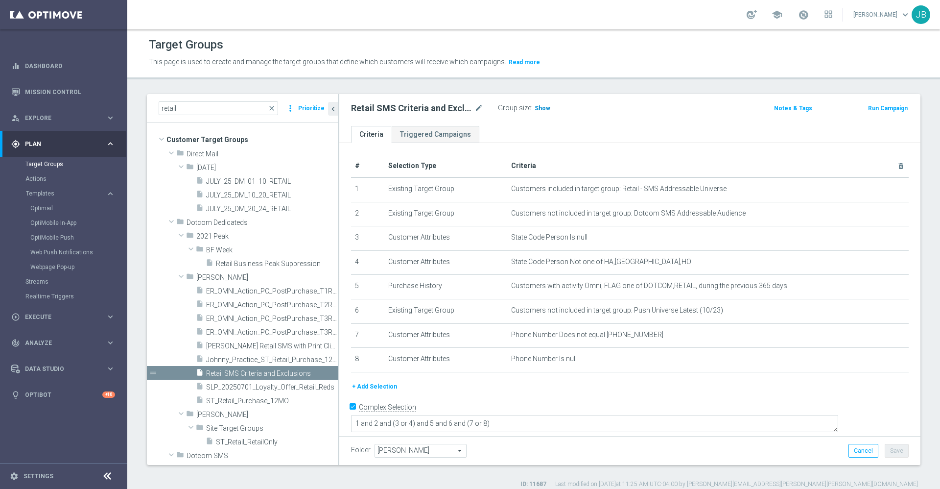
click at [535, 111] on span "Show" at bounding box center [543, 108] width 16 height 7
click at [63, 95] on link "Mission Control" at bounding box center [70, 92] width 90 height 26
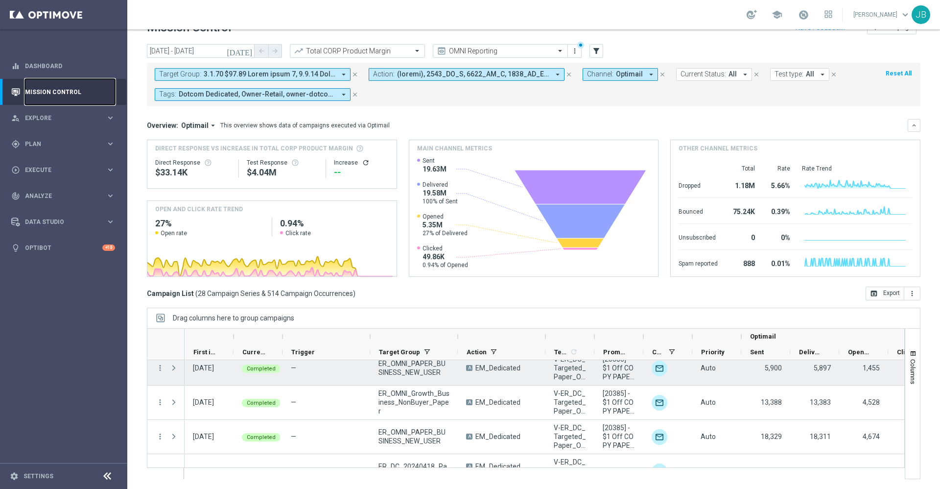
scroll to position [852, 0]
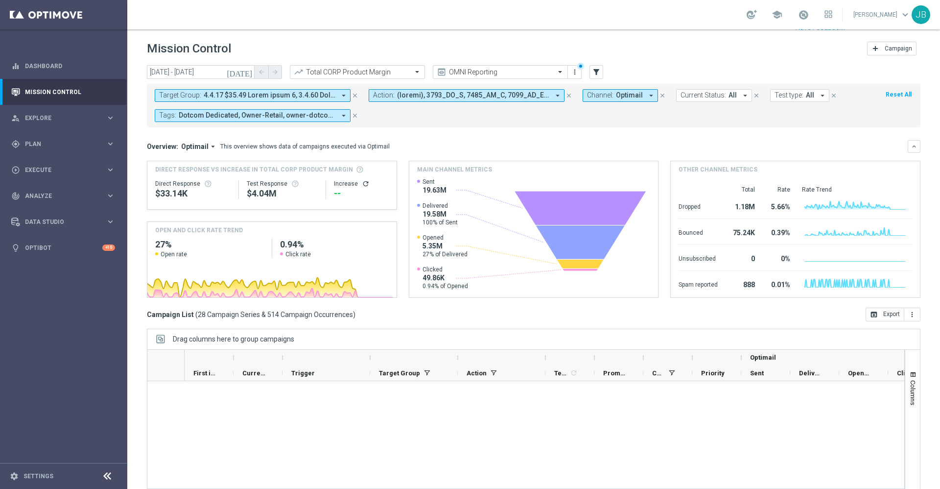
scroll to position [852, 0]
